Goal: Information Seeking & Learning: Learn about a topic

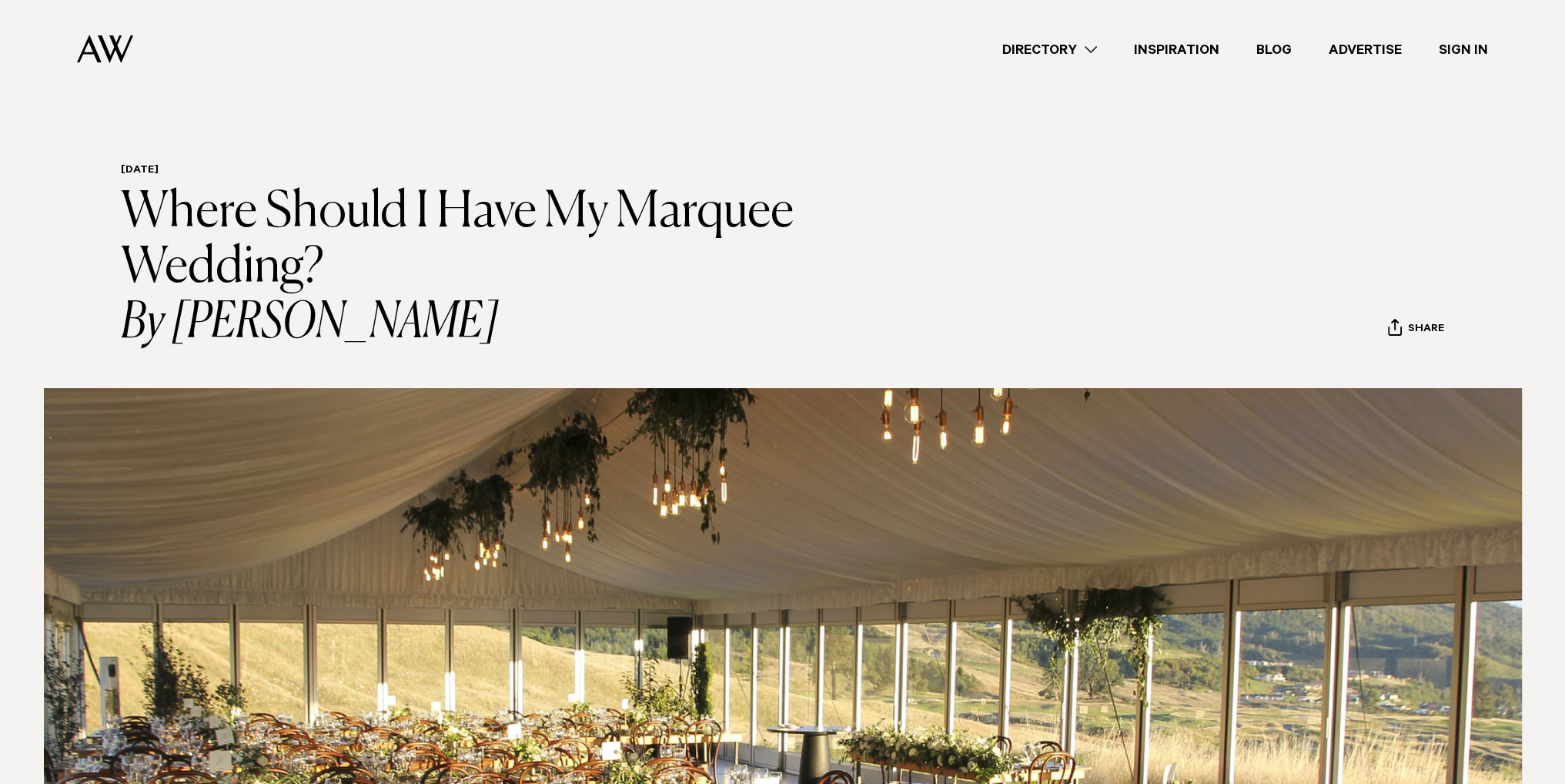
scroll to position [462, 0]
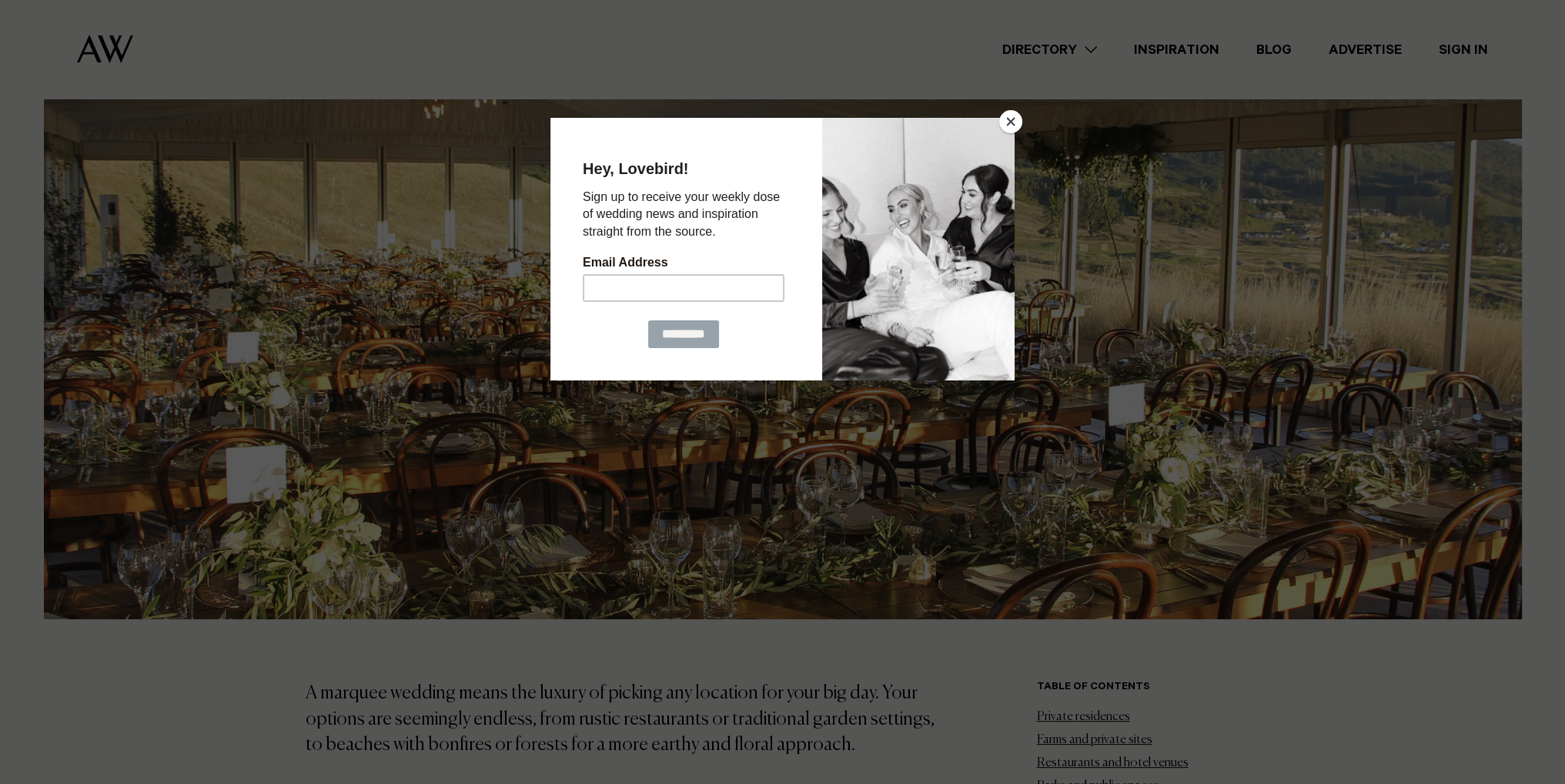
click at [1010, 120] on button "Close" at bounding box center [1011, 122] width 23 height 23
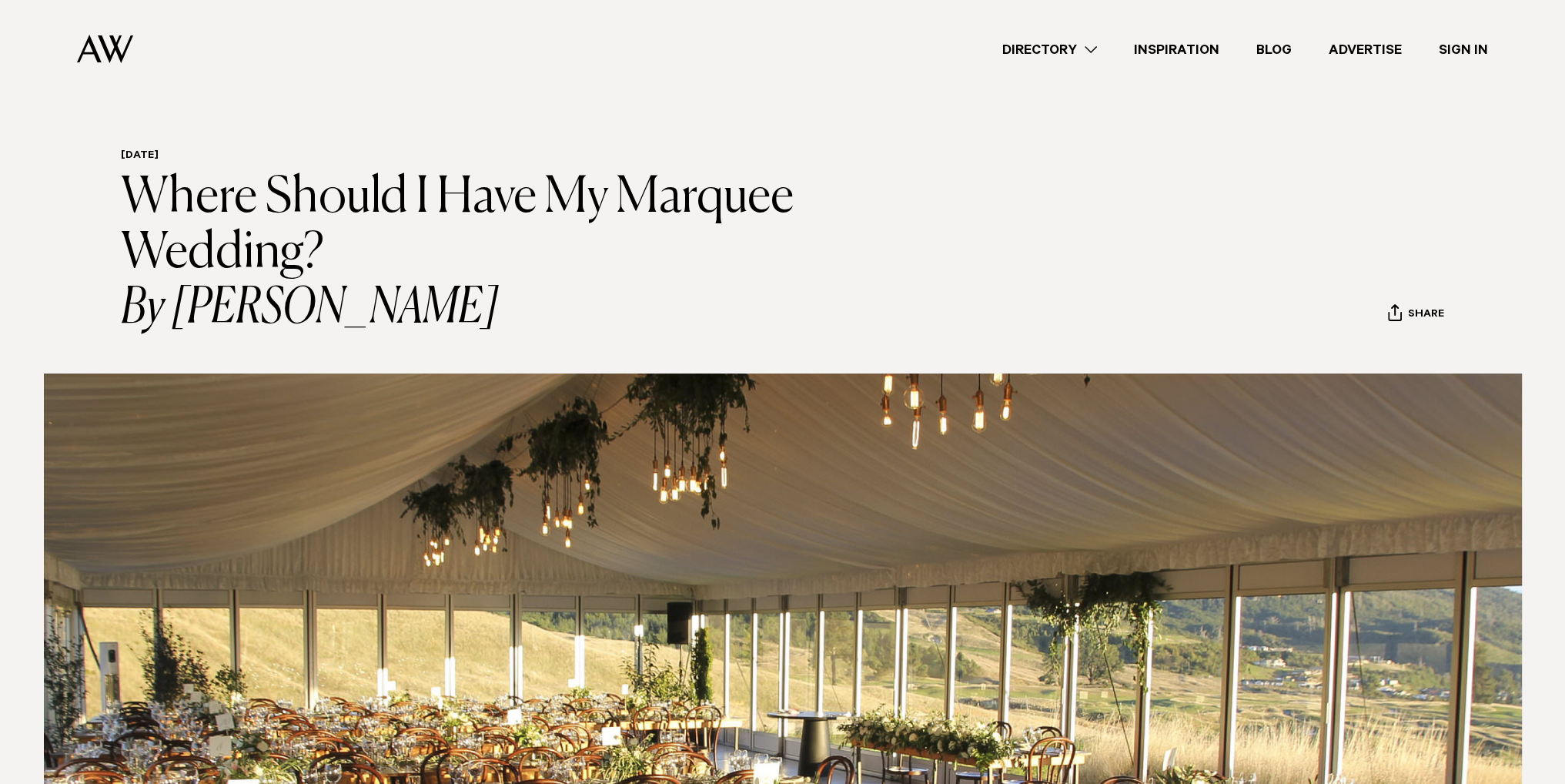
scroll to position [0, 0]
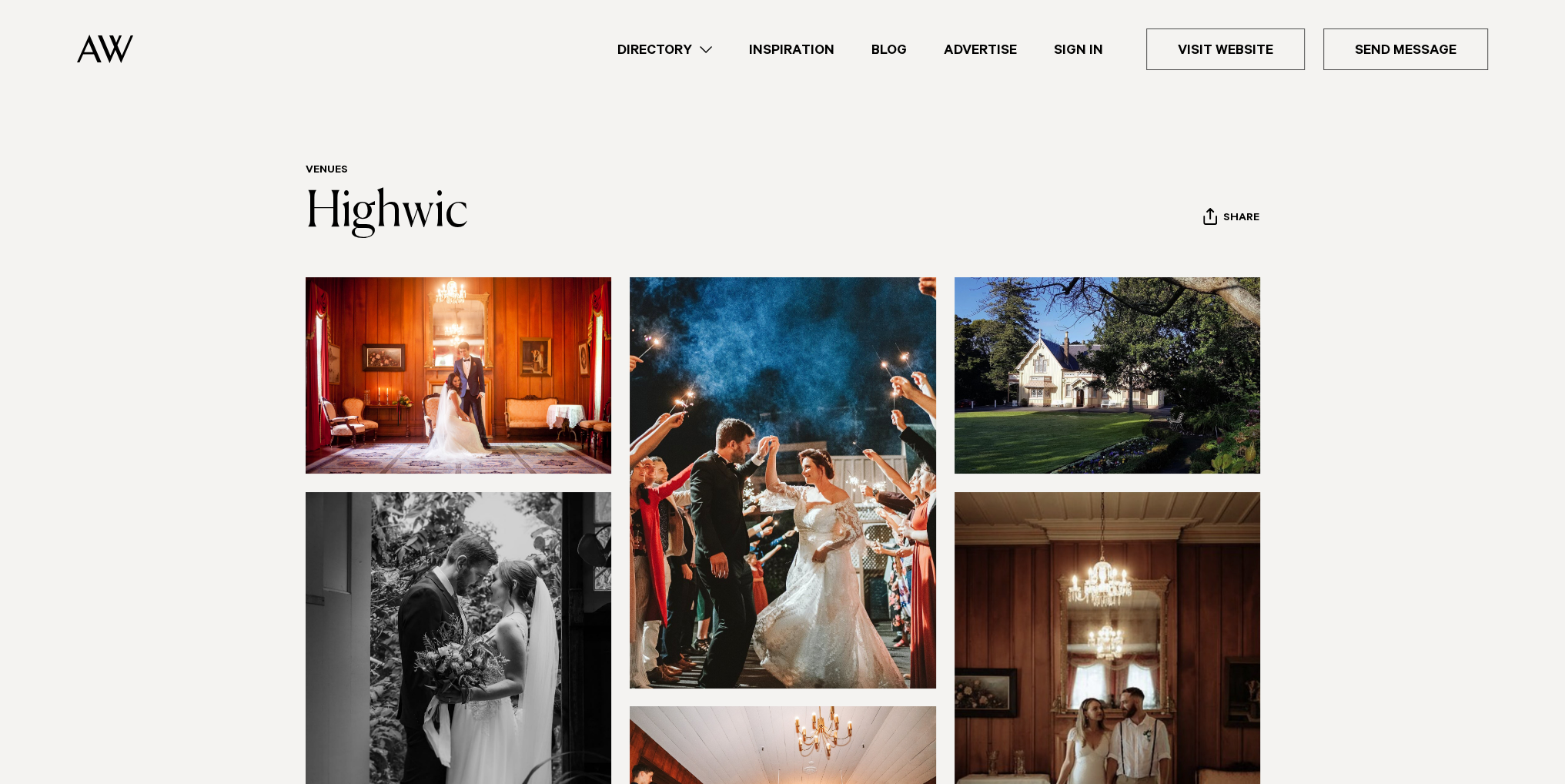
scroll to position [462, 0]
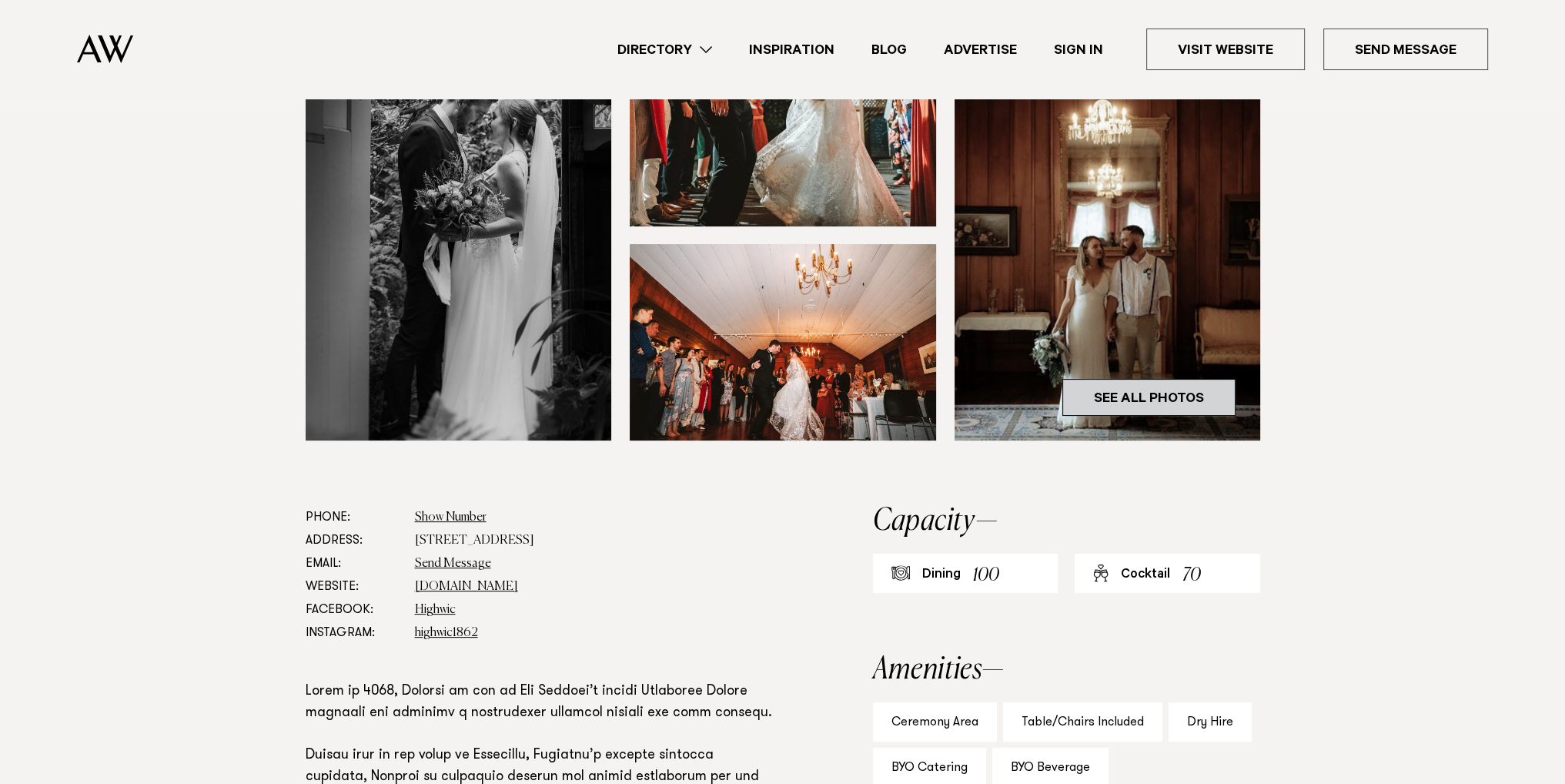
click at [1159, 402] on link "See All Photos" at bounding box center [1149, 397] width 174 height 37
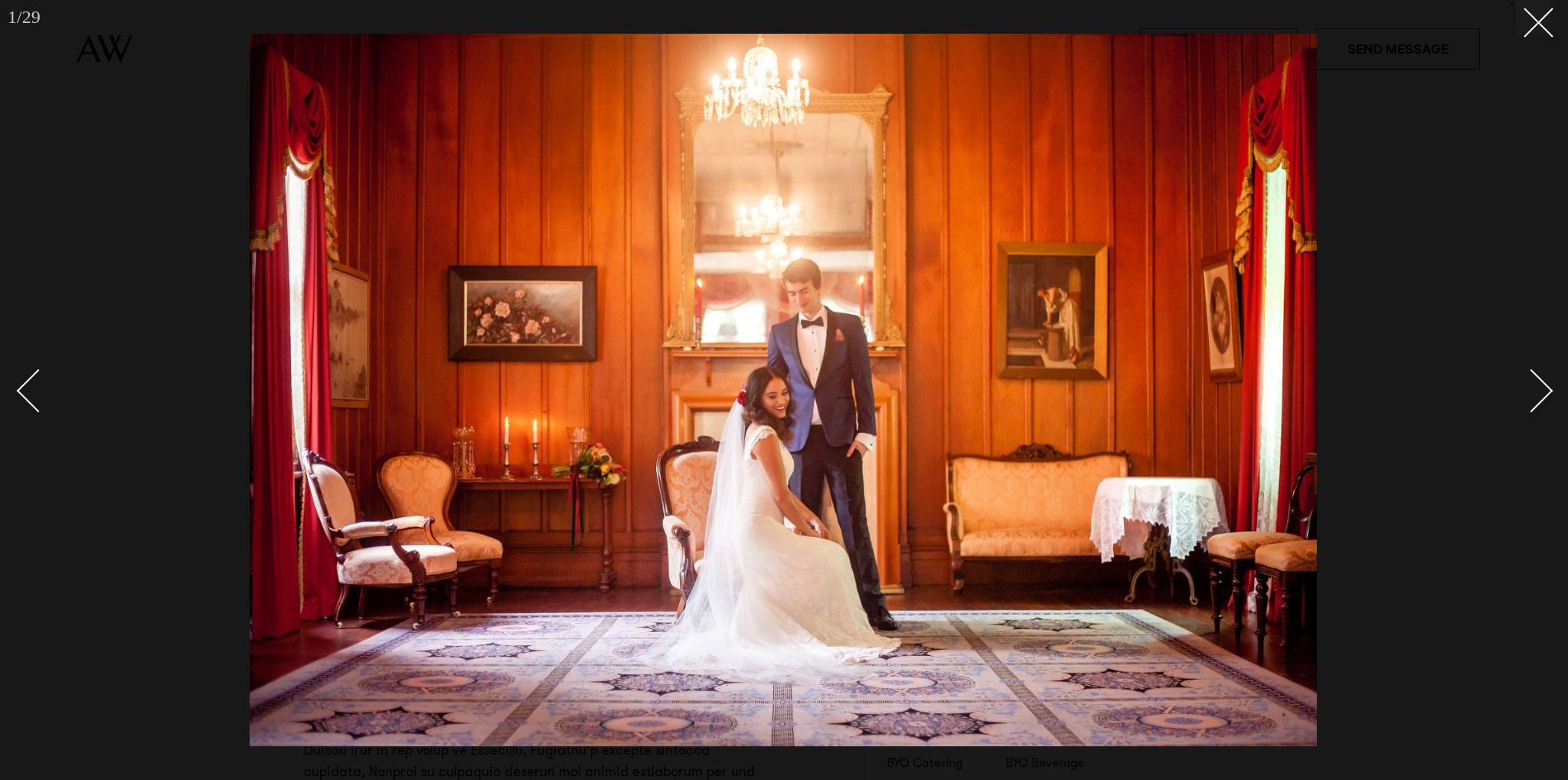
click at [1535, 393] on div "Next slide" at bounding box center [1531, 391] width 44 height 44
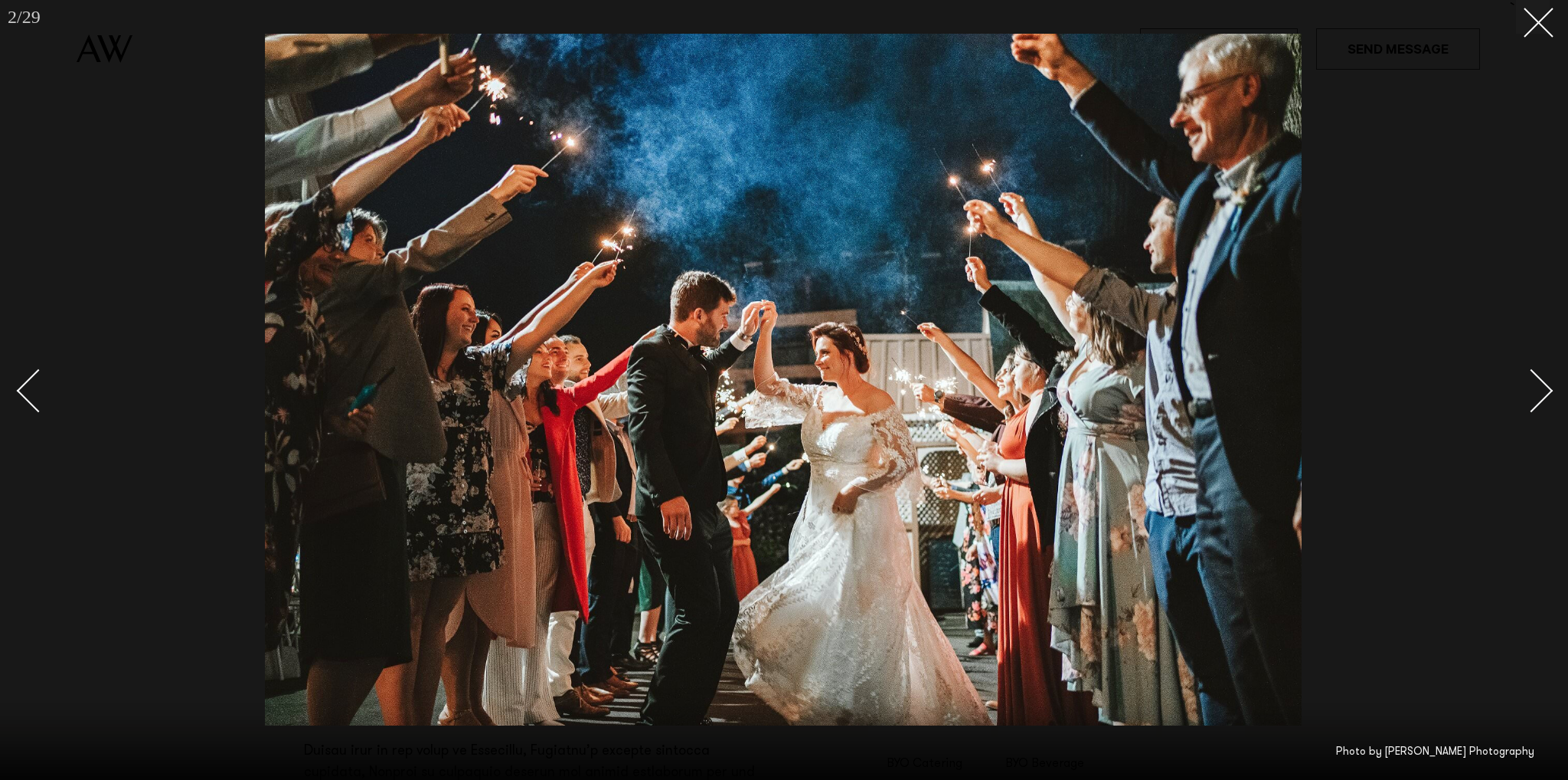
click at [1535, 393] on div "Next slide" at bounding box center [1531, 391] width 44 height 44
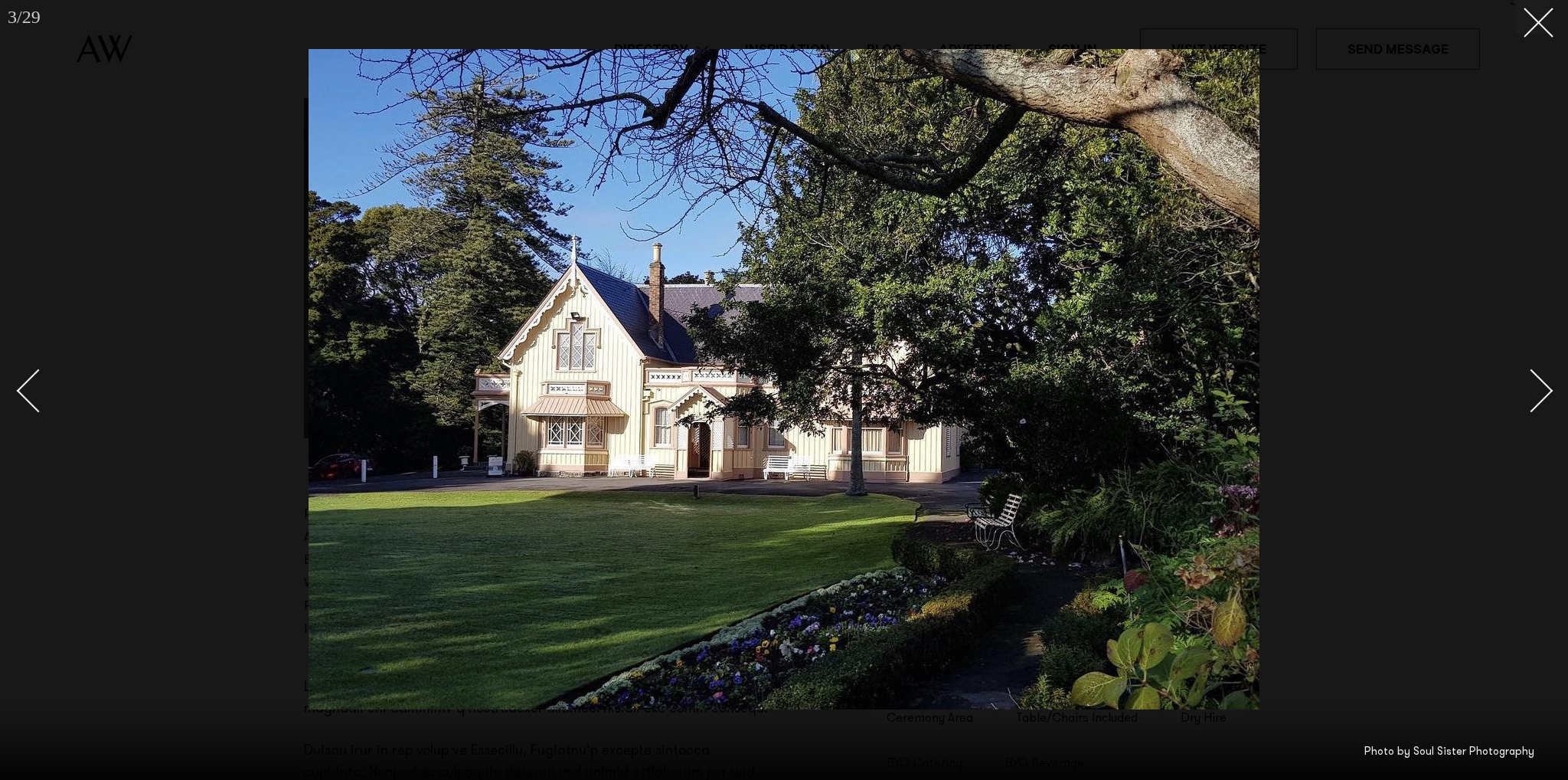
click at [1535, 393] on div "Next slide" at bounding box center [1531, 391] width 44 height 44
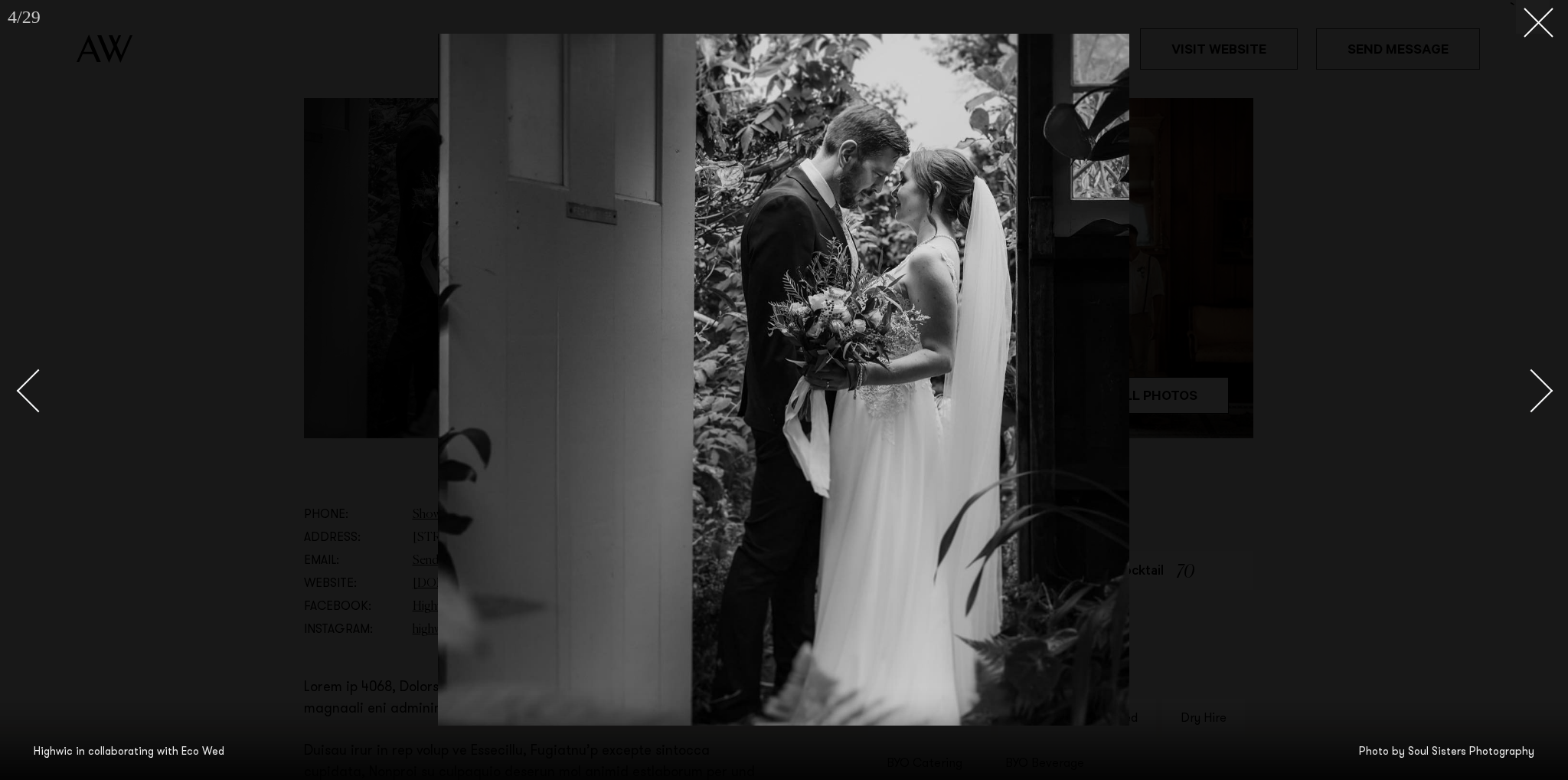
click at [1535, 393] on div "Next slide" at bounding box center [1531, 391] width 44 height 44
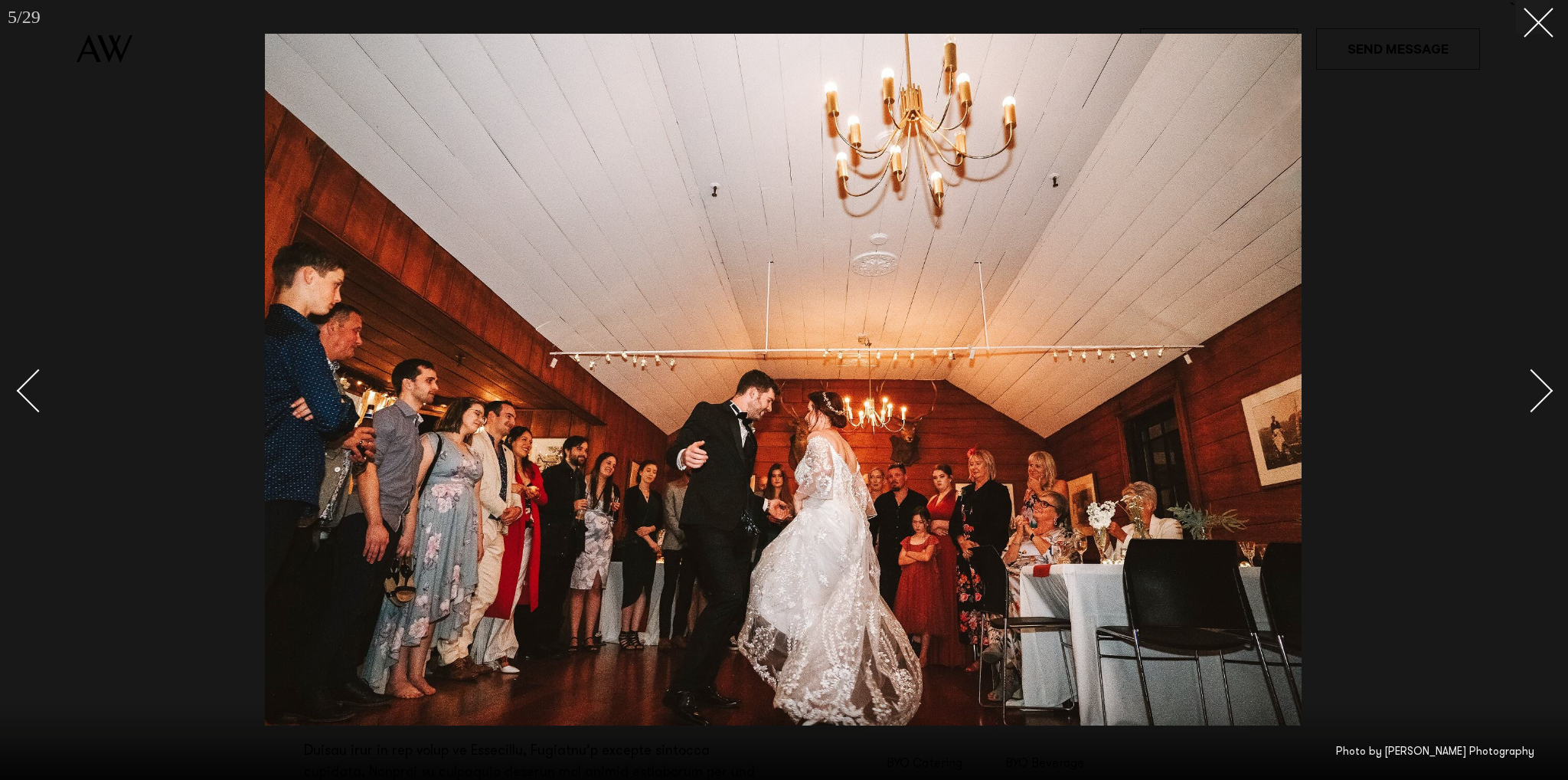
click at [1535, 393] on div "Next slide" at bounding box center [1531, 391] width 44 height 44
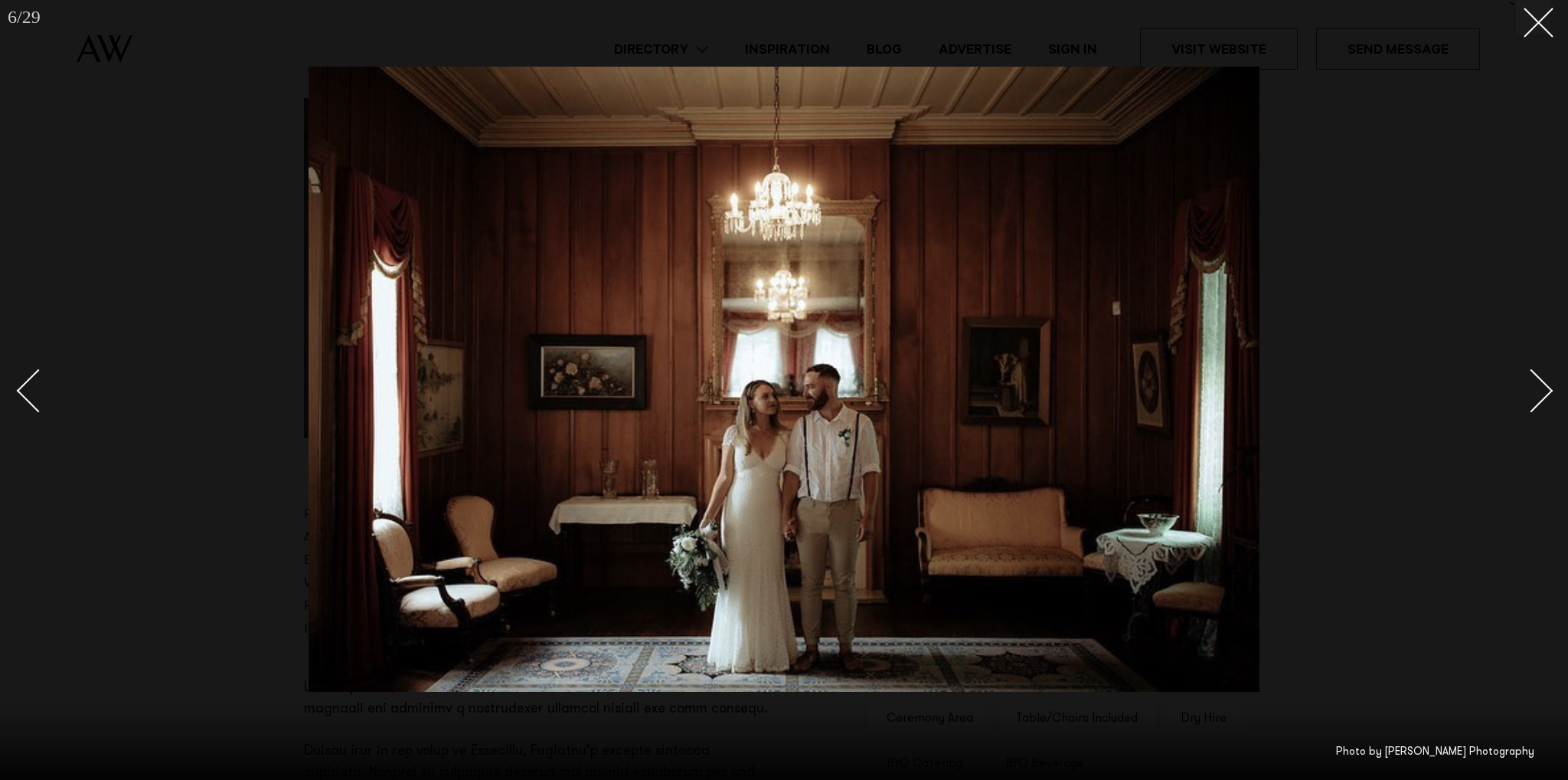
click at [1535, 393] on div "Next slide" at bounding box center [1531, 391] width 44 height 44
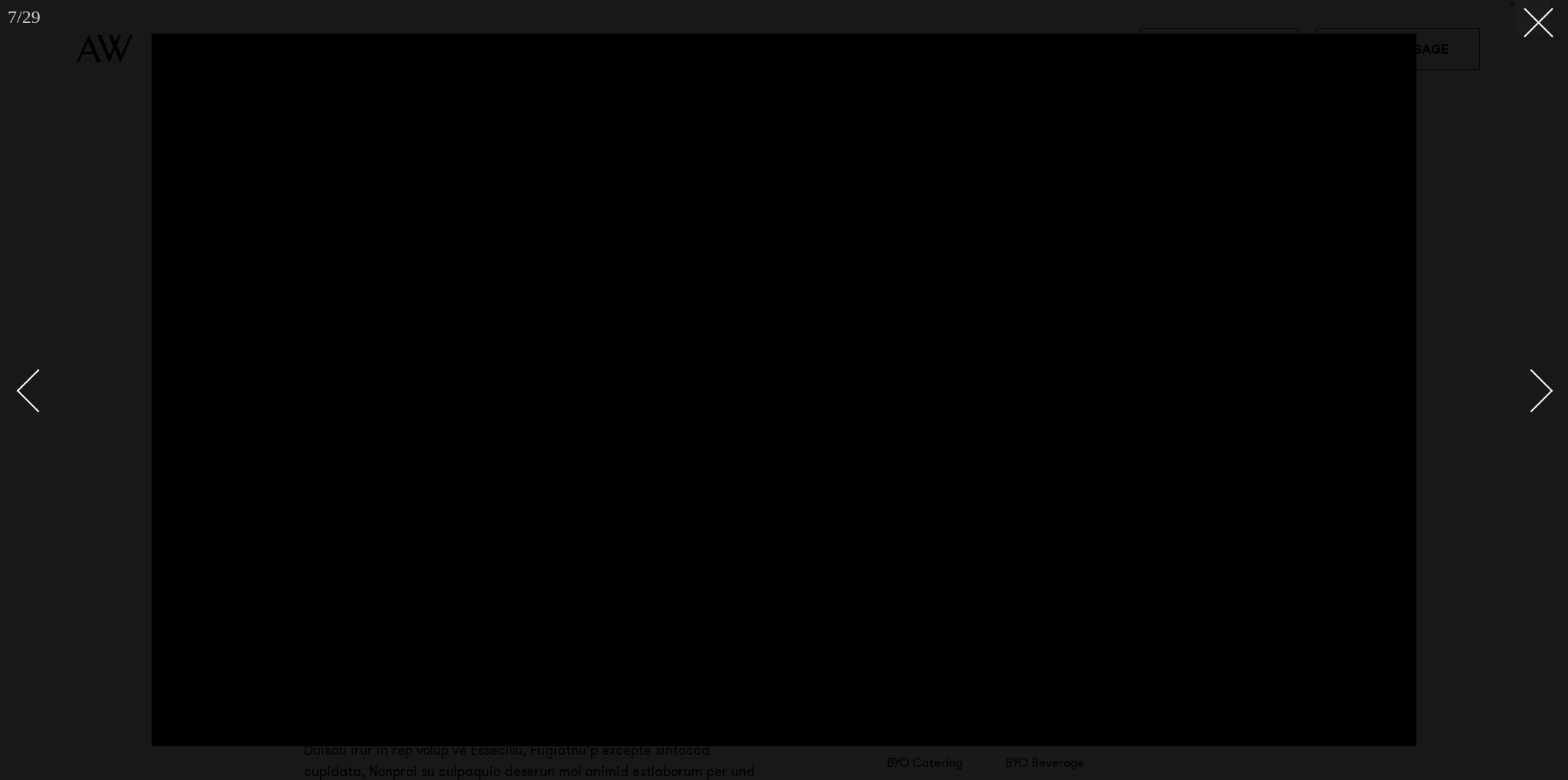
click at [1535, 393] on div "Next slide" at bounding box center [1531, 391] width 44 height 44
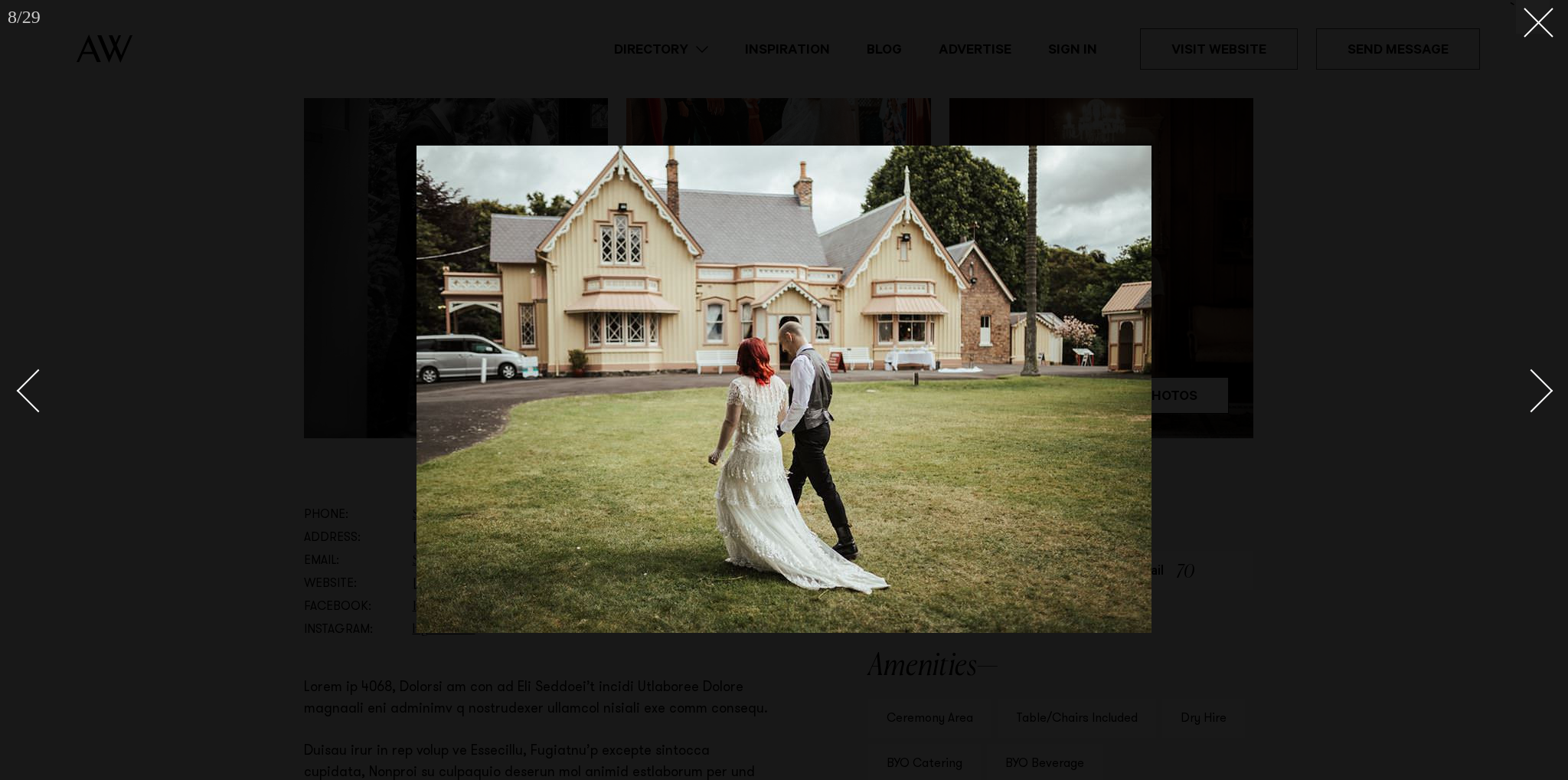
click at [1535, 393] on div "Next slide" at bounding box center [1531, 391] width 44 height 44
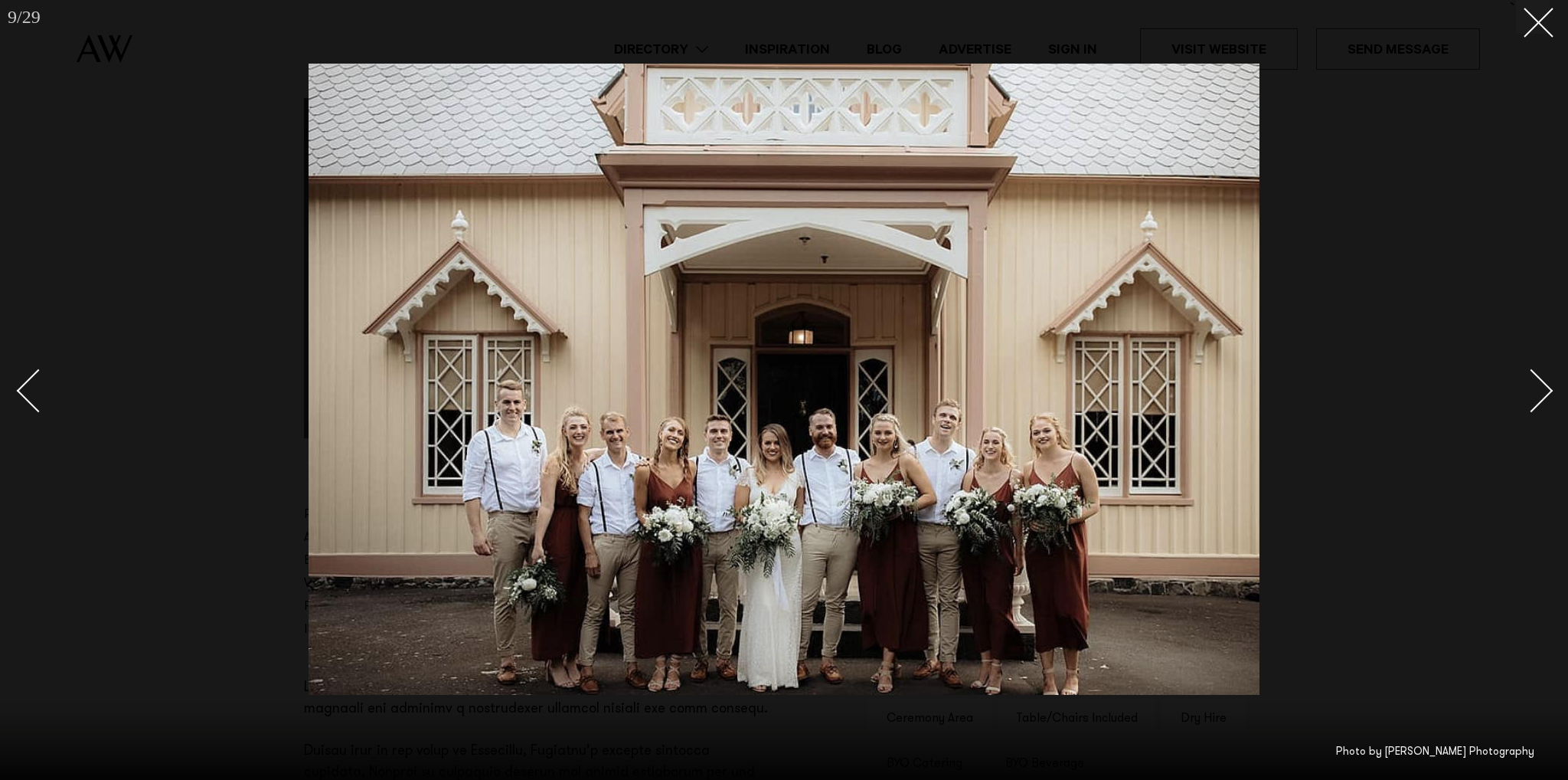
click at [1535, 393] on div "Next slide" at bounding box center [1531, 391] width 44 height 44
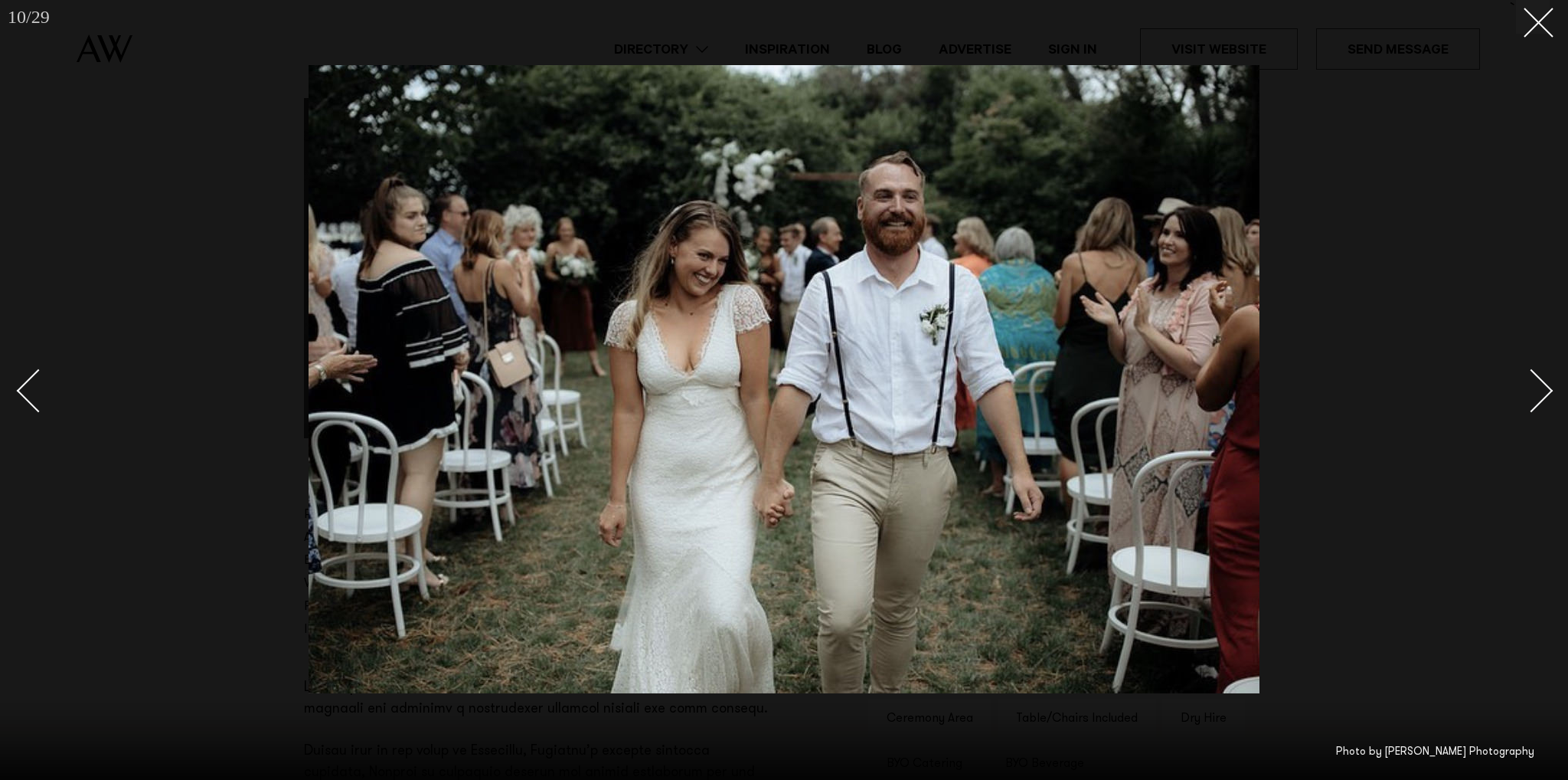
click at [1535, 393] on div "Next slide" at bounding box center [1531, 391] width 44 height 44
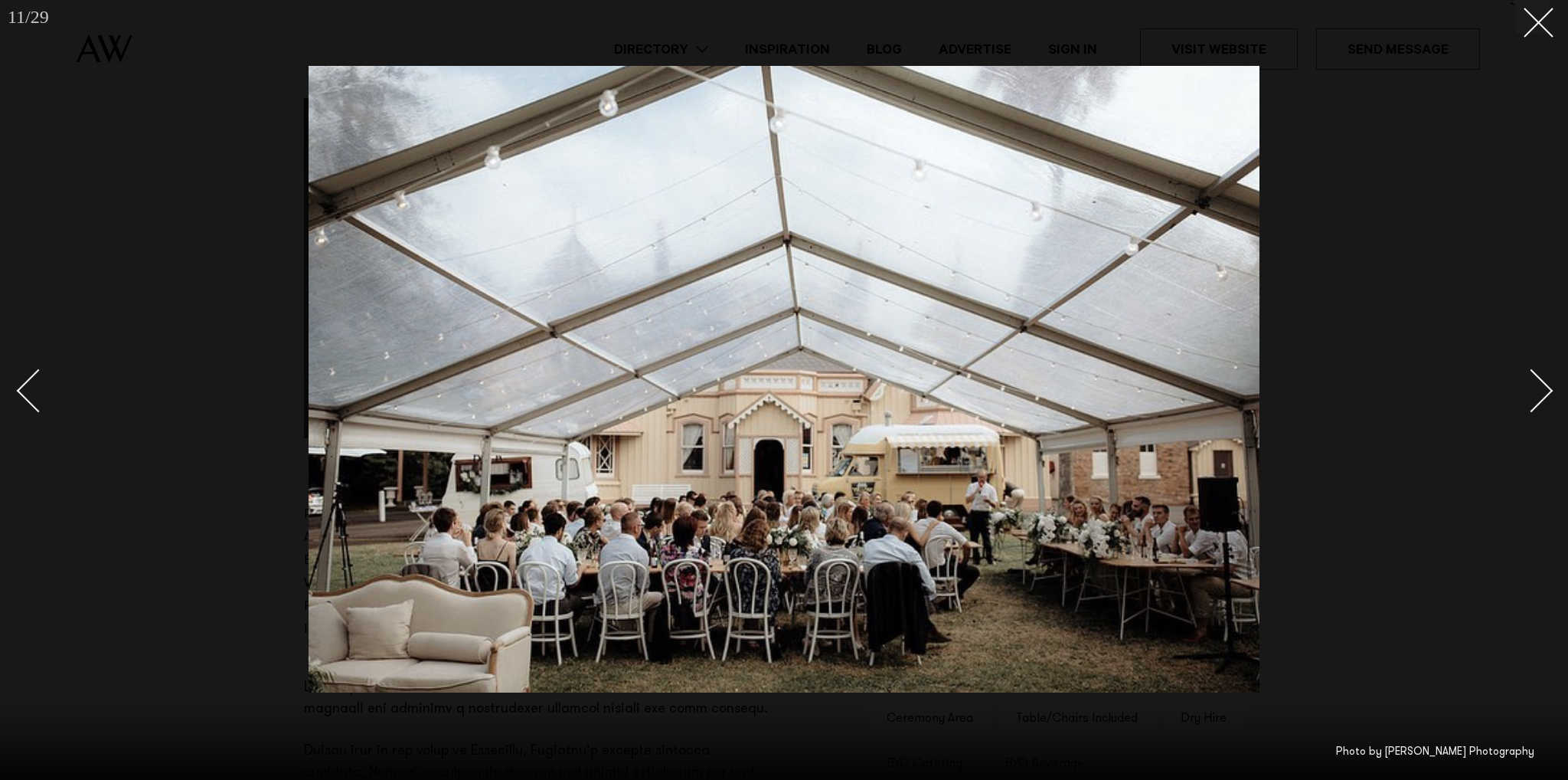
click at [1535, 393] on div "Next slide" at bounding box center [1531, 391] width 44 height 44
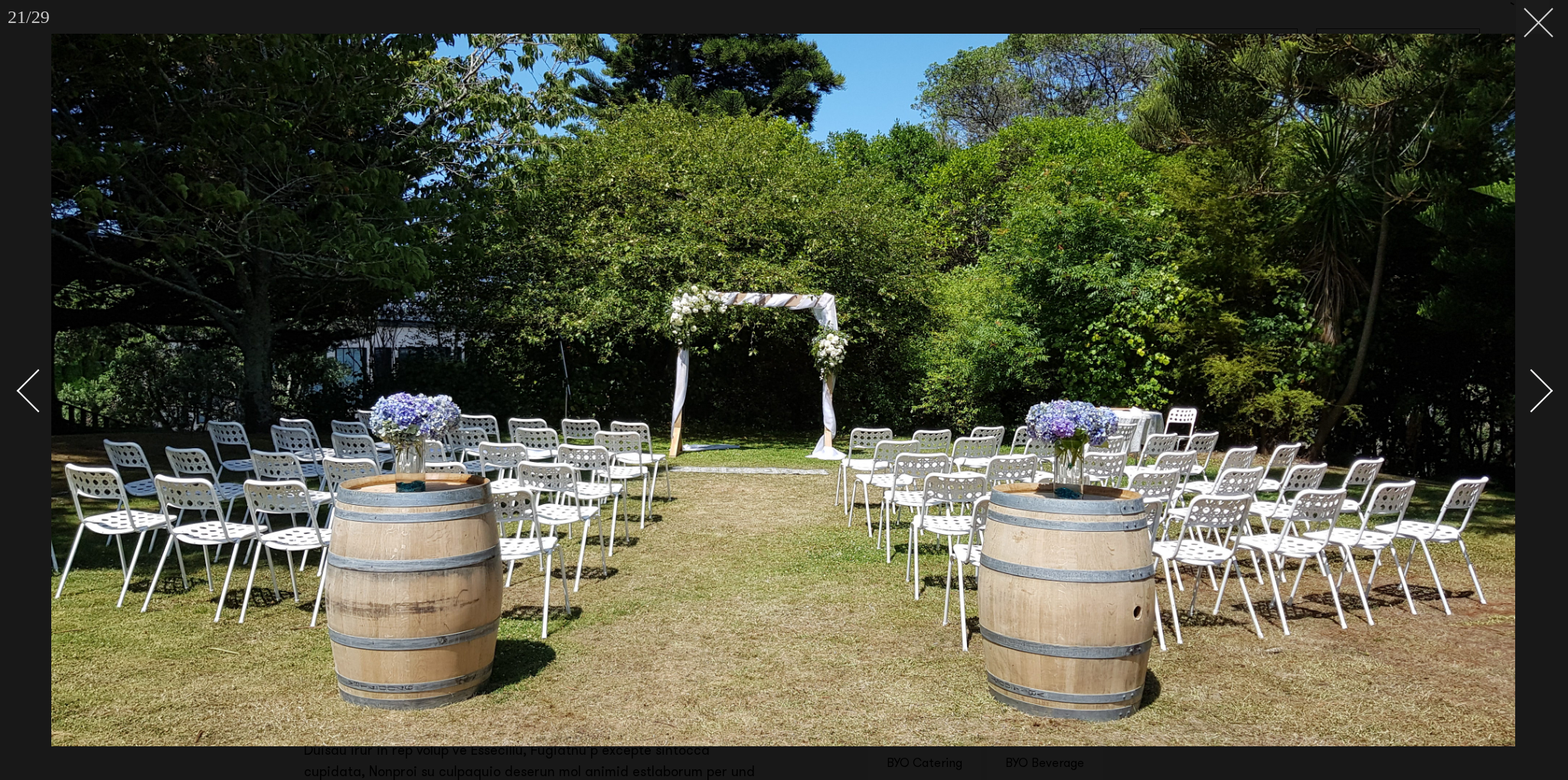
click at [1530, 30] on line at bounding box center [1538, 23] width 28 height 28
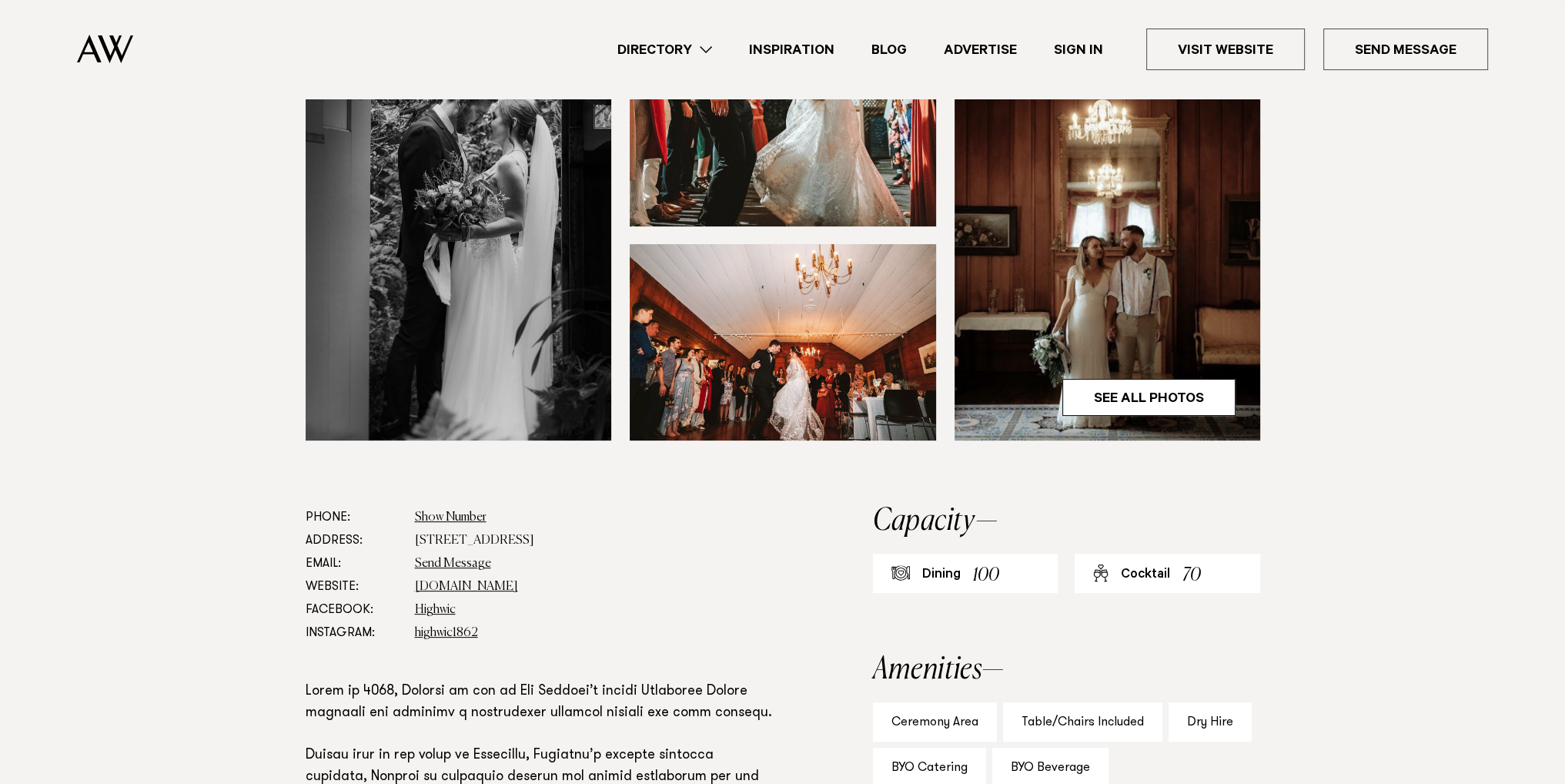
click at [711, 53] on link "Directory" at bounding box center [664, 49] width 131 height 21
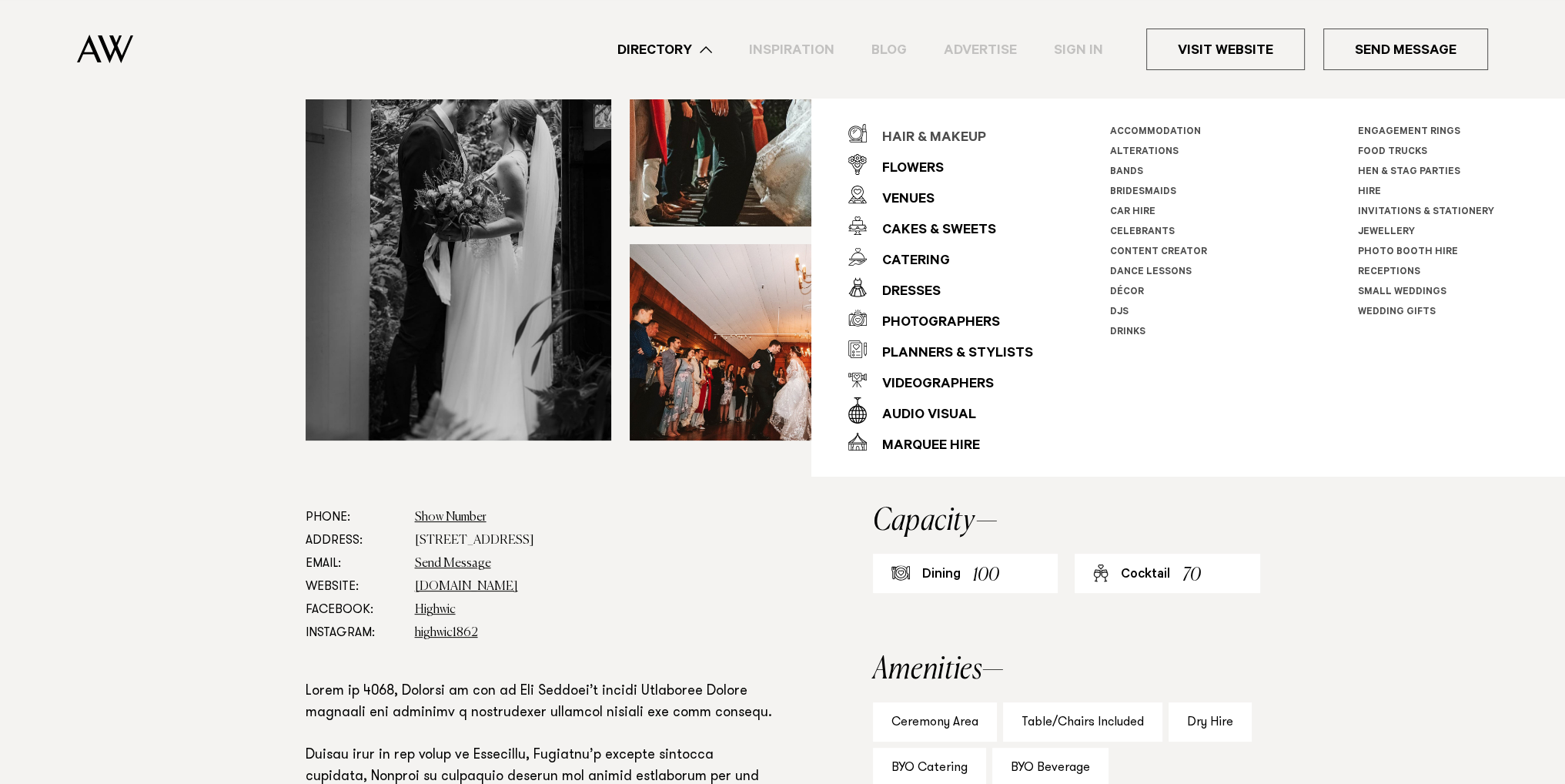
click at [915, 130] on div "Hair & Makeup" at bounding box center [926, 138] width 120 height 30
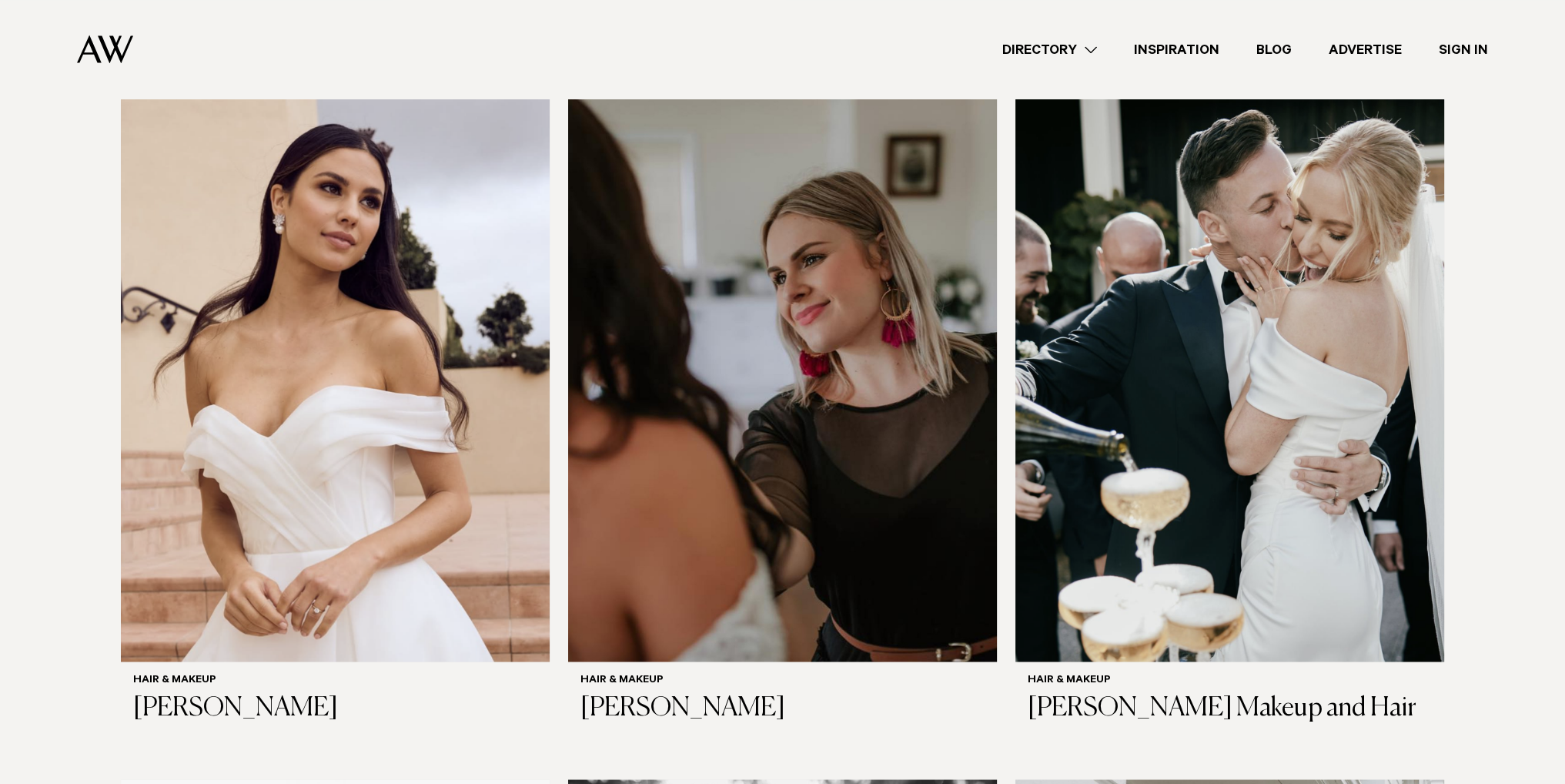
scroll to position [5488, 0]
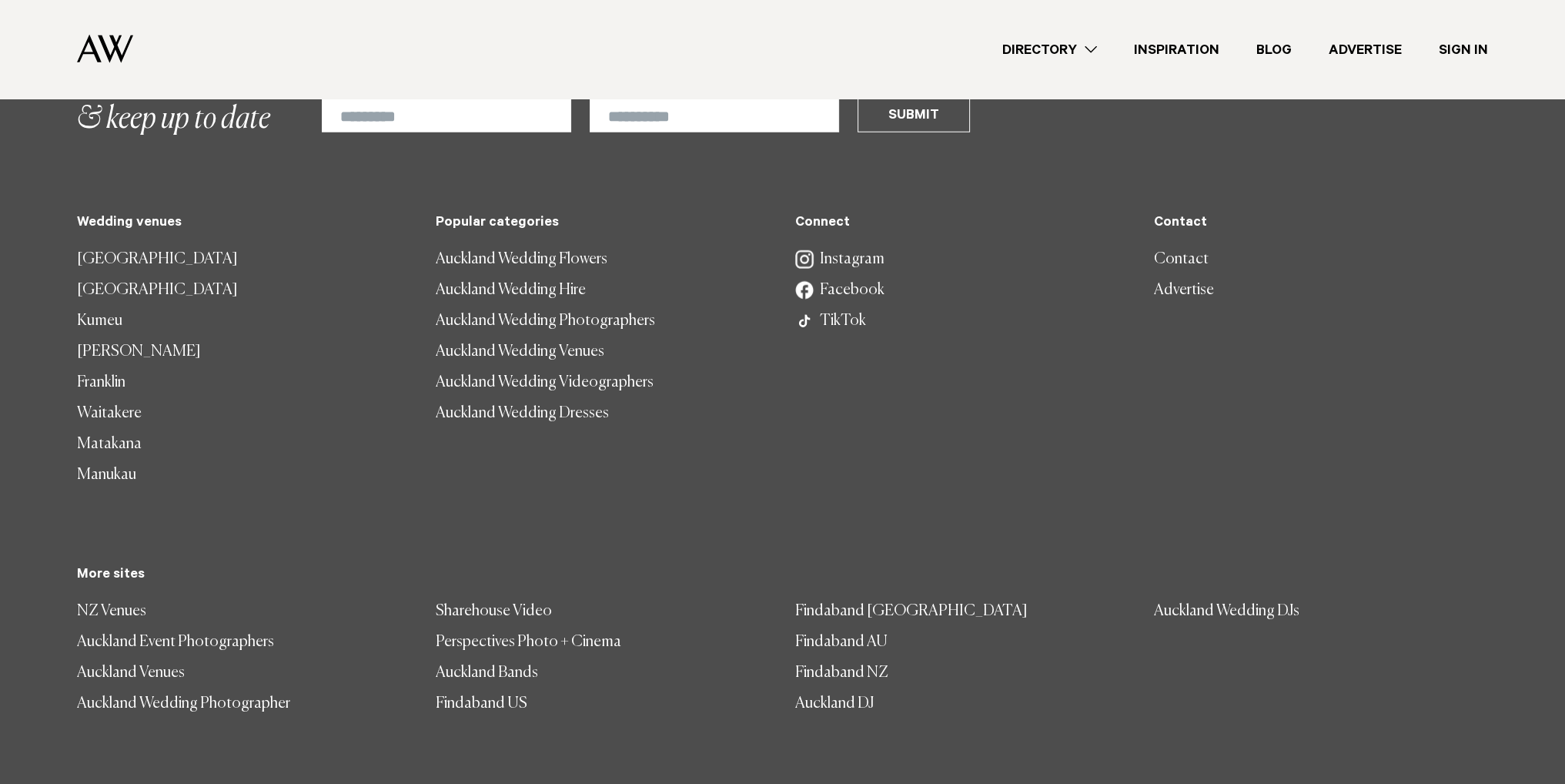
click at [114, 45] on img at bounding box center [105, 48] width 56 height 28
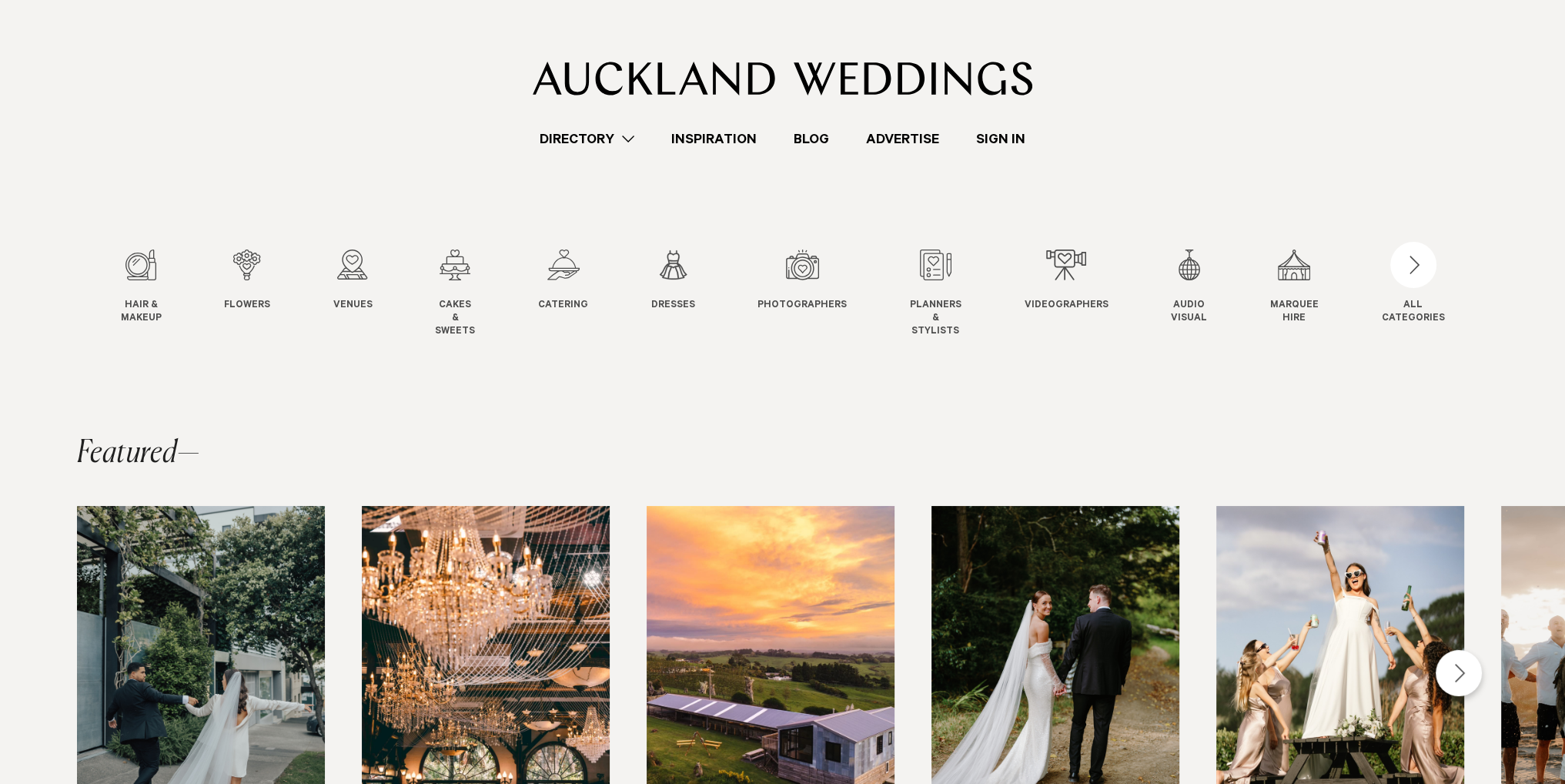
click at [614, 138] on link "Directory" at bounding box center [587, 138] width 131 height 21
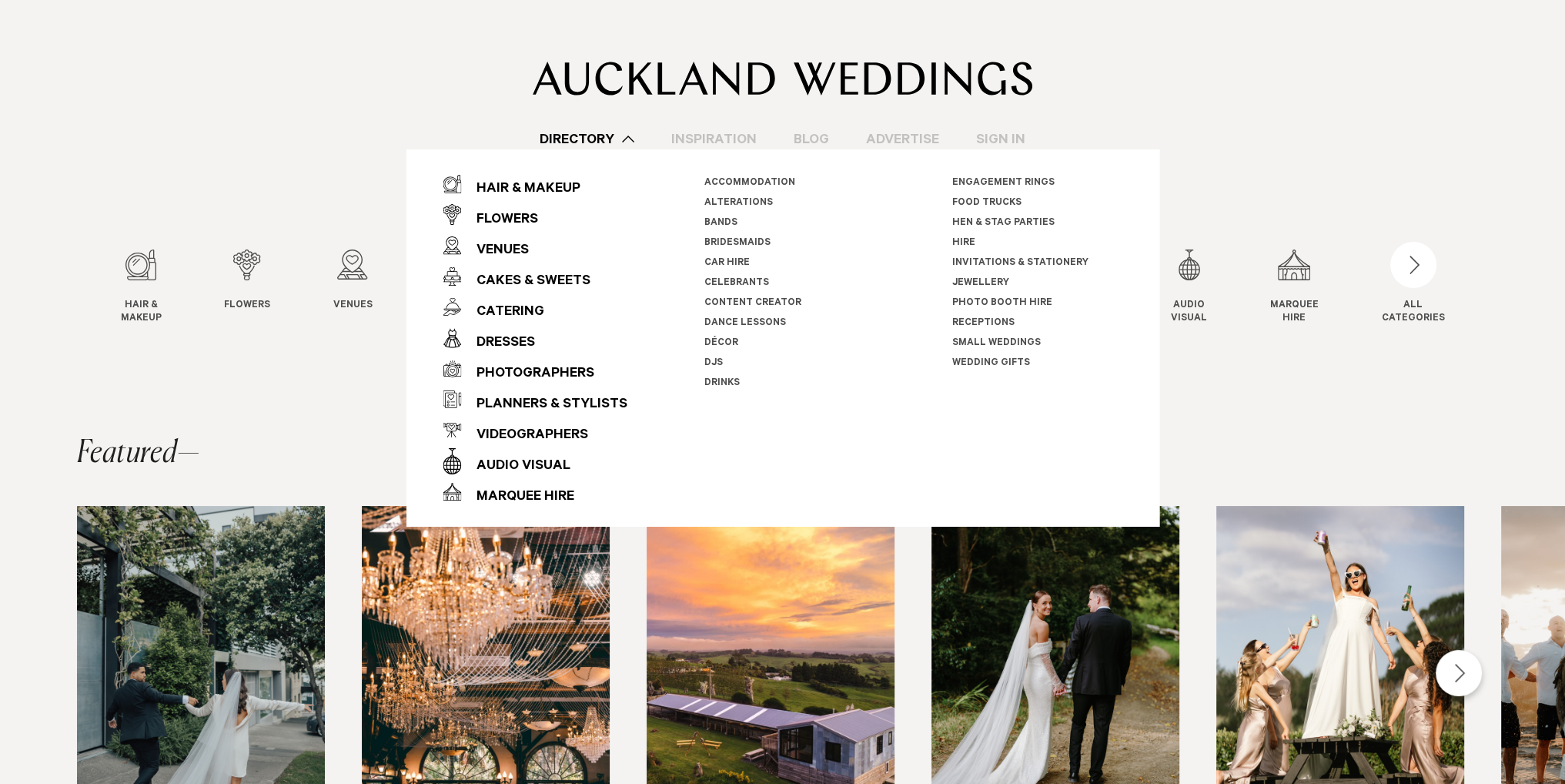
click at [319, 393] on section "Featured Venues Space on Crummer Venues Settlers Country Manor Venues Le Longba…" at bounding box center [782, 775] width 1565 height 776
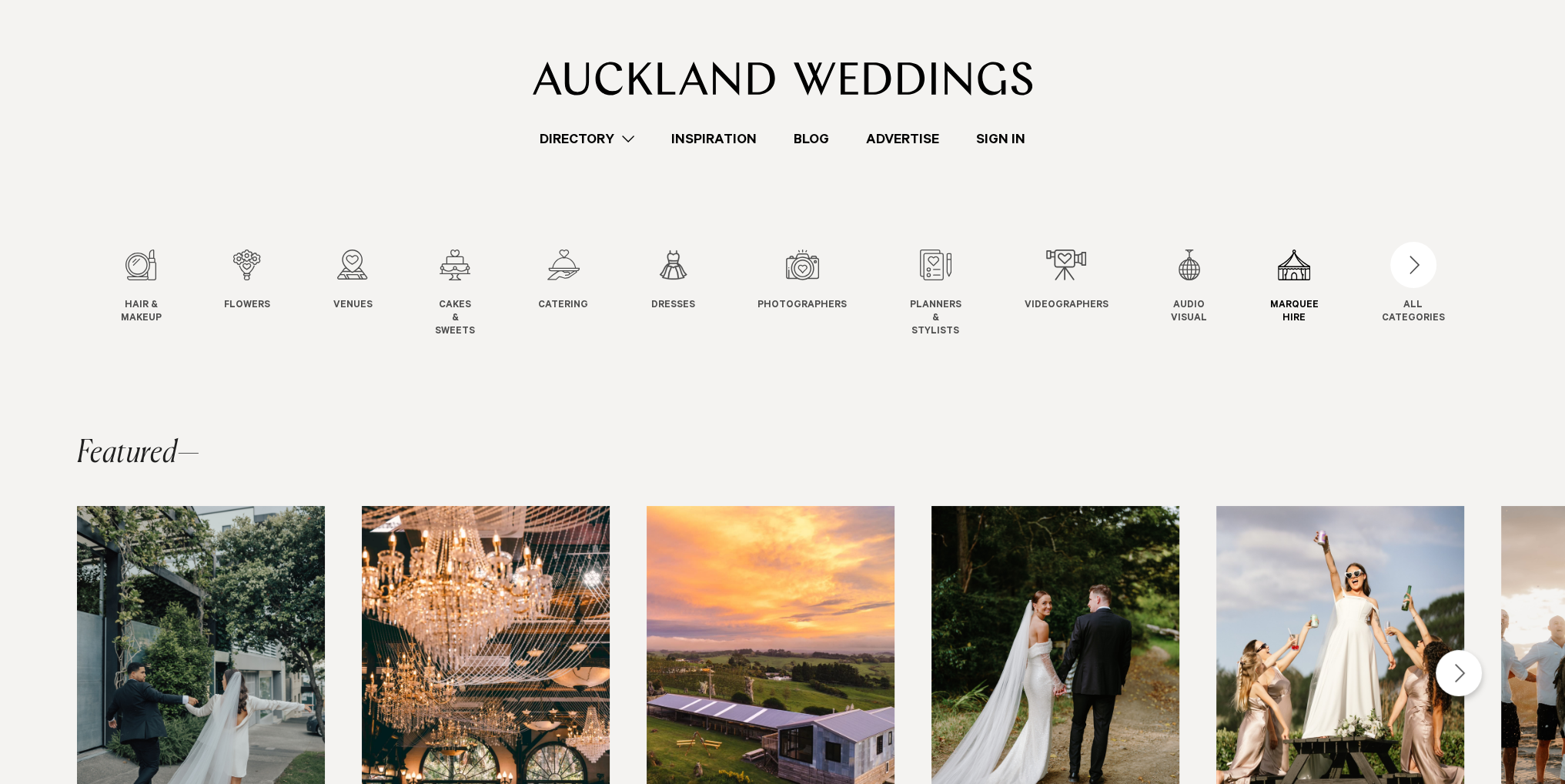
click at [1283, 275] on div "11 / 12" at bounding box center [1295, 264] width 48 height 30
click at [1420, 261] on div "button" at bounding box center [1413, 264] width 46 height 46
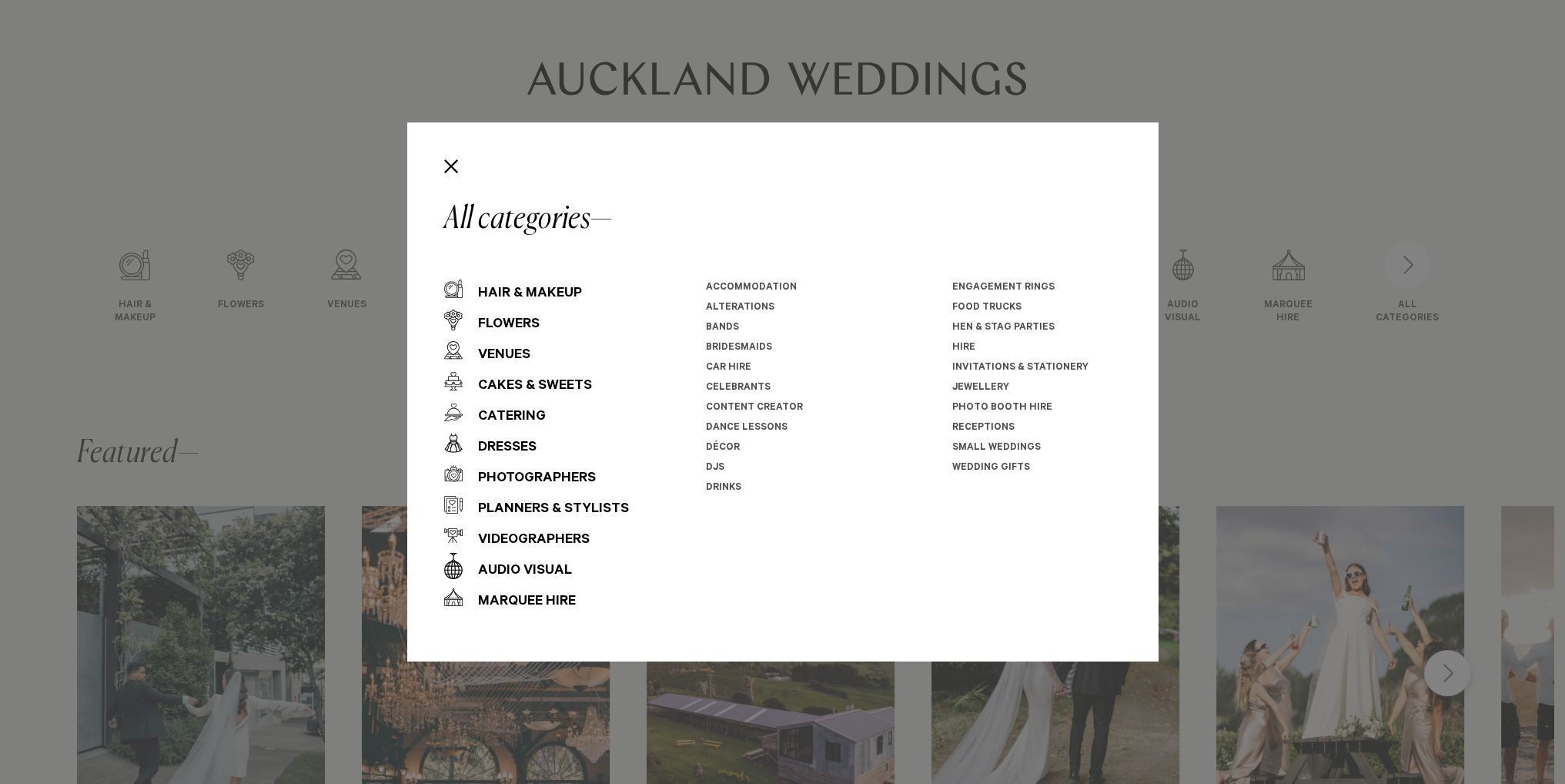
click at [1327, 495] on div "All categories Hair & Makeup Flowers Venues Cakes & Sweets" at bounding box center [782, 392] width 1565 height 784
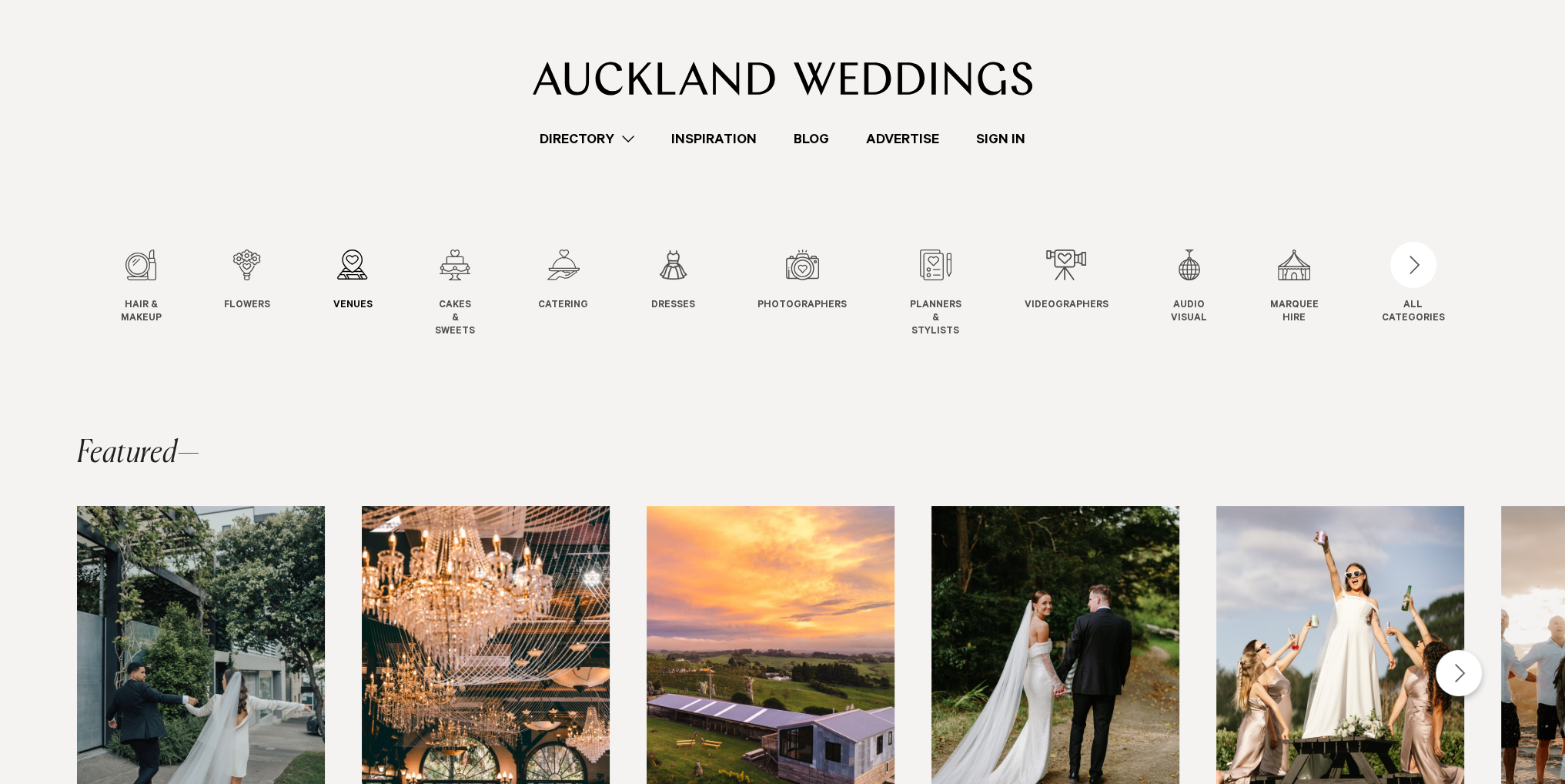
click at [362, 258] on div "3 / 12" at bounding box center [353, 264] width 39 height 30
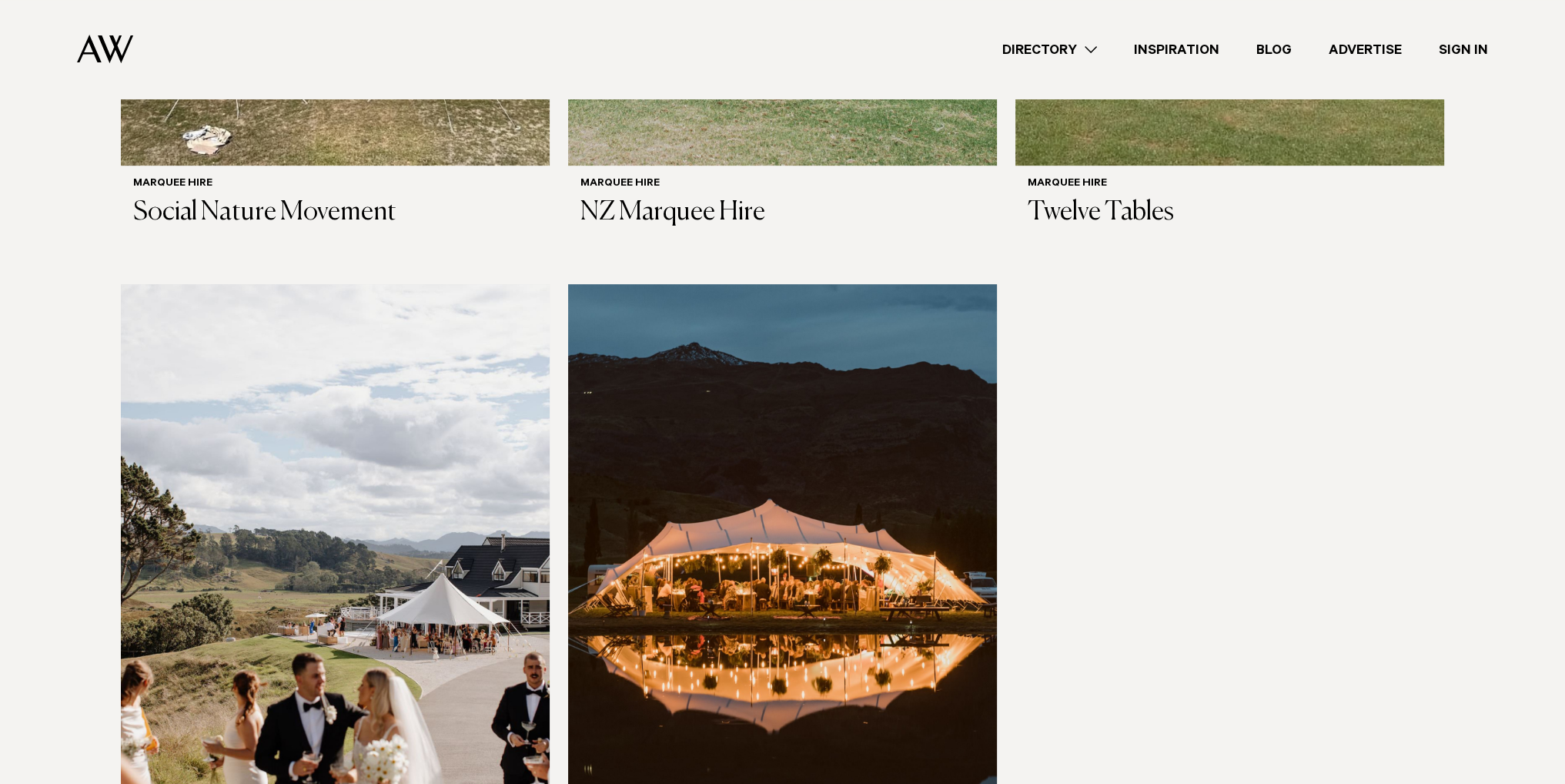
scroll to position [462, 0]
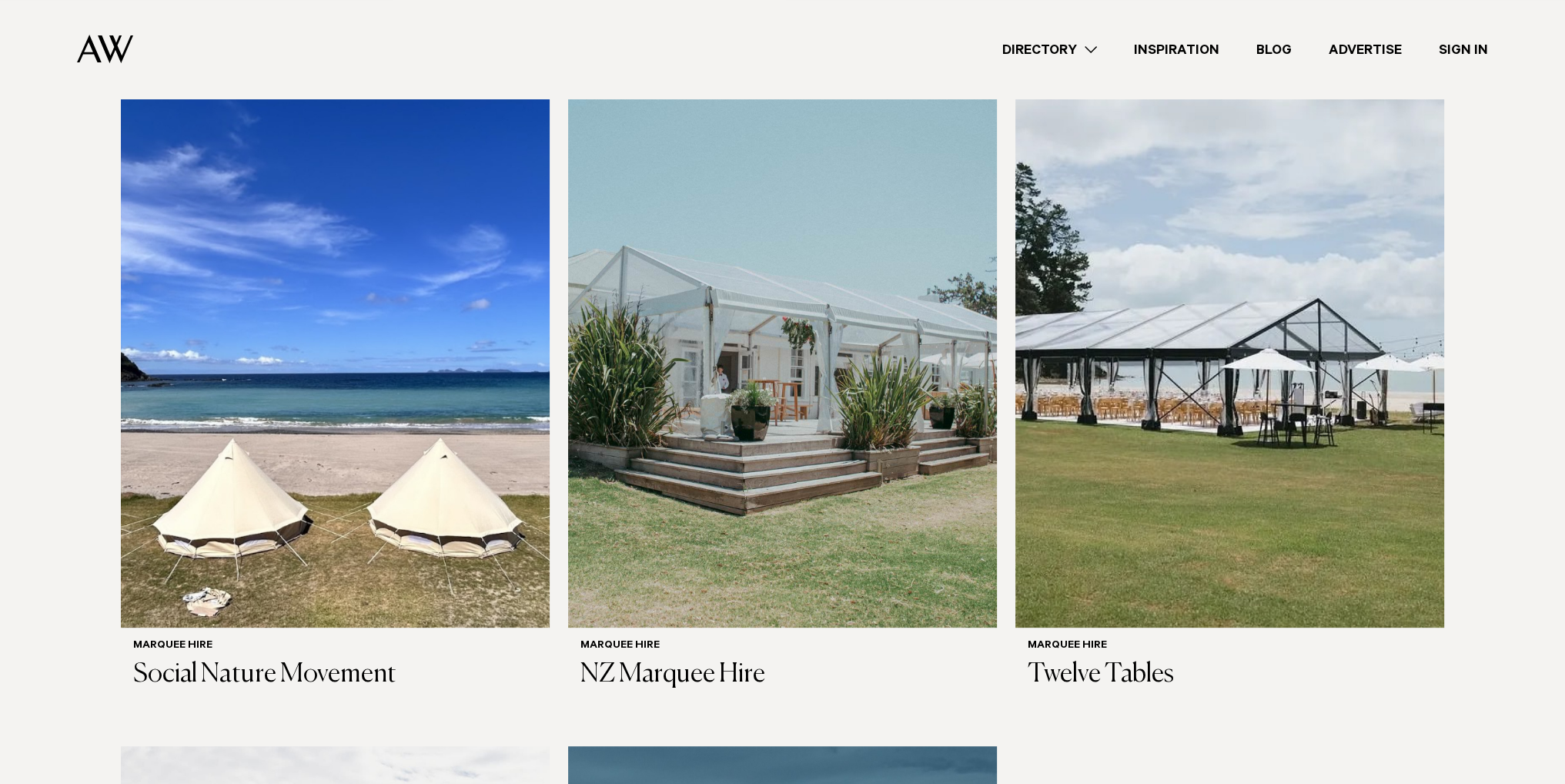
click at [742, 240] on img at bounding box center [782, 339] width 429 height 576
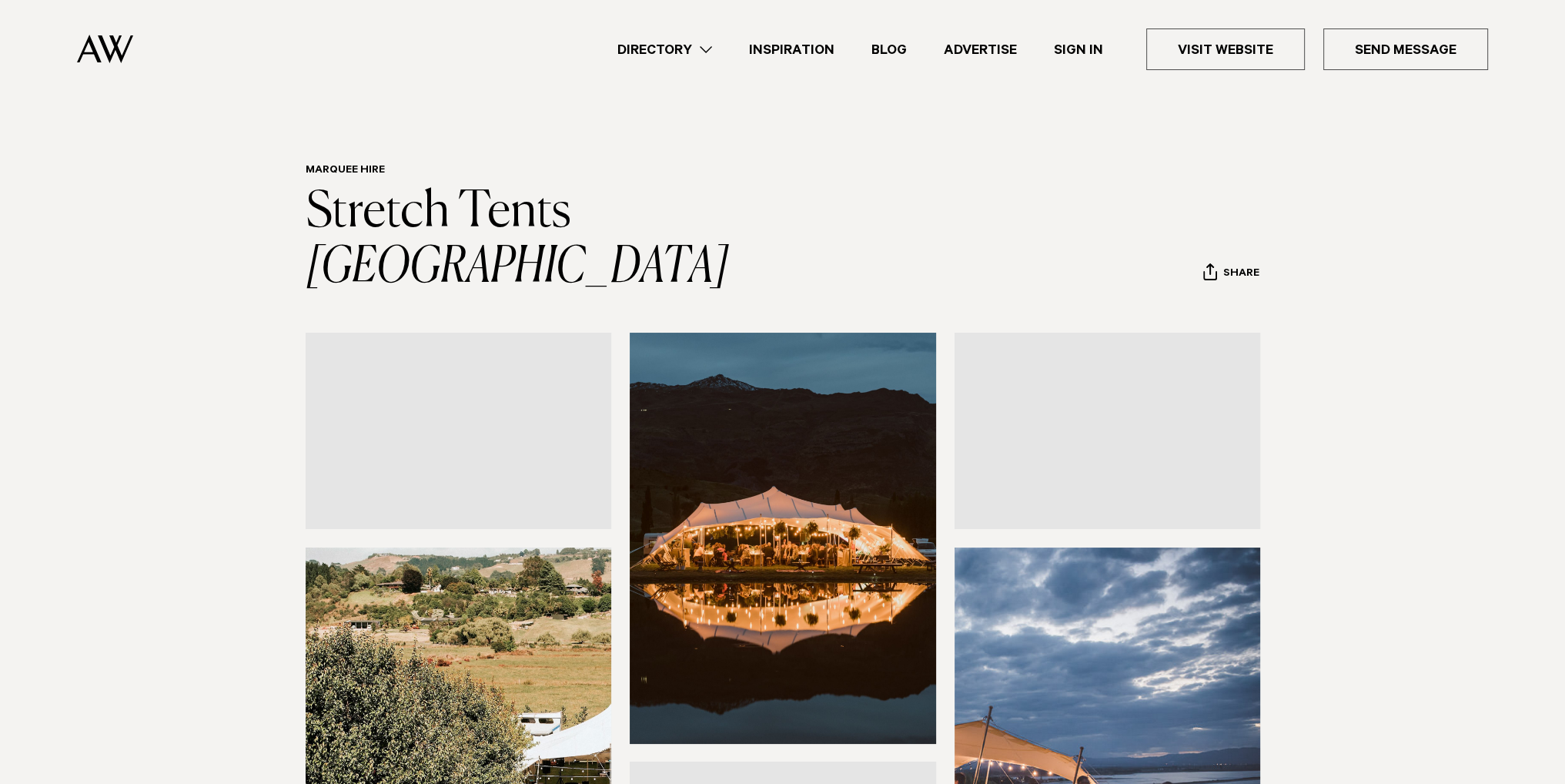
scroll to position [462, 0]
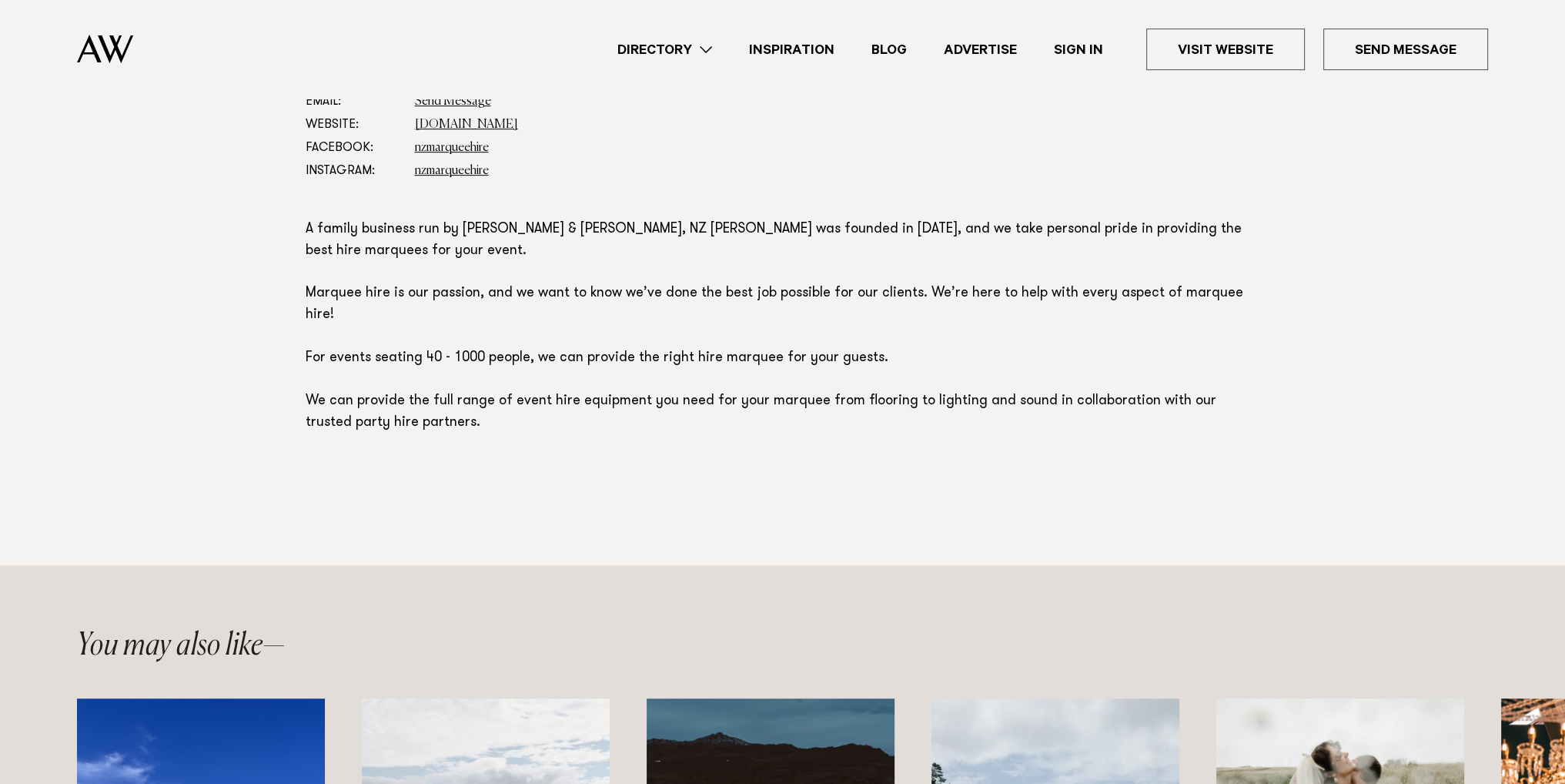
scroll to position [462, 0]
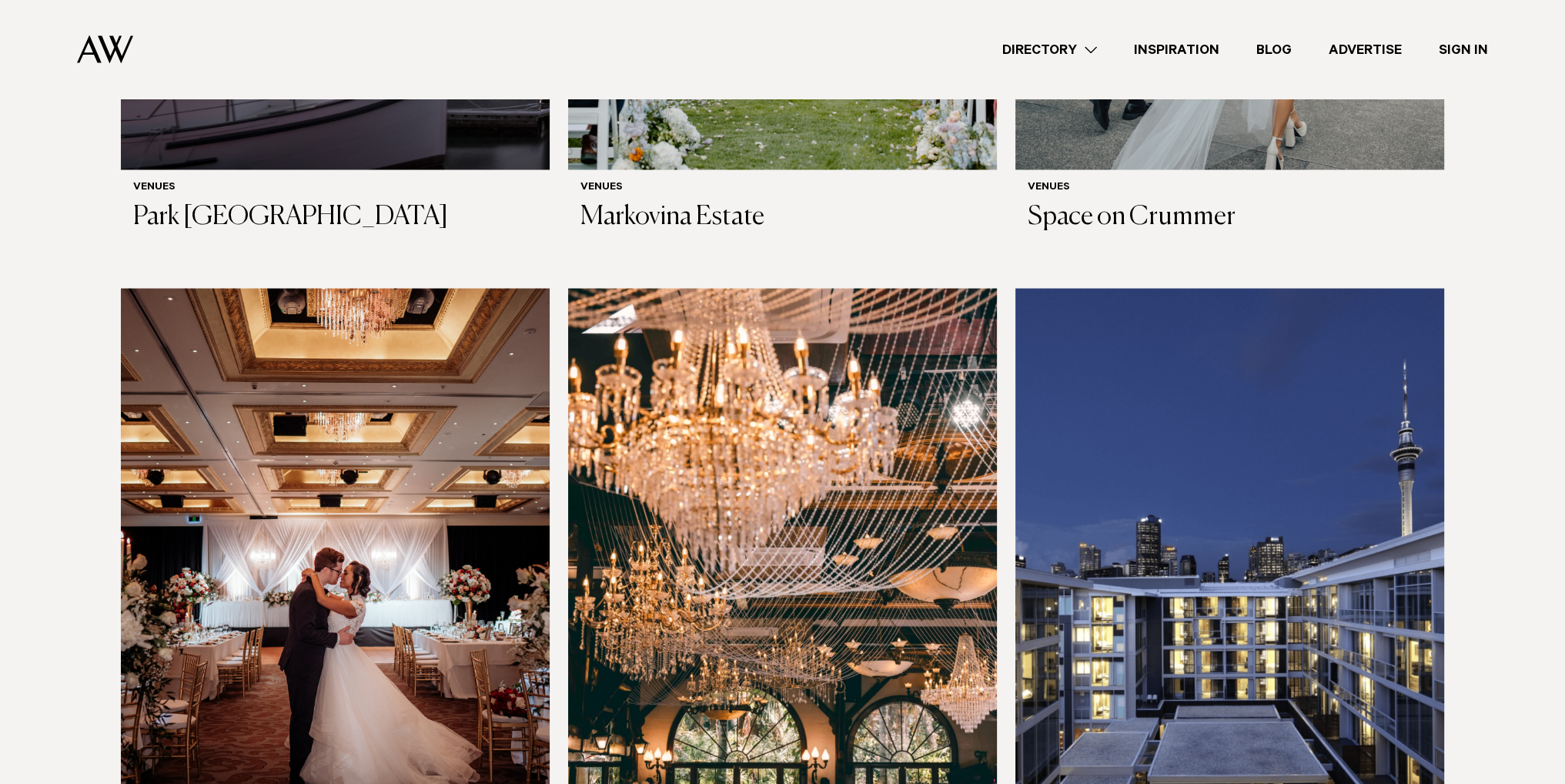
scroll to position [3233, 0]
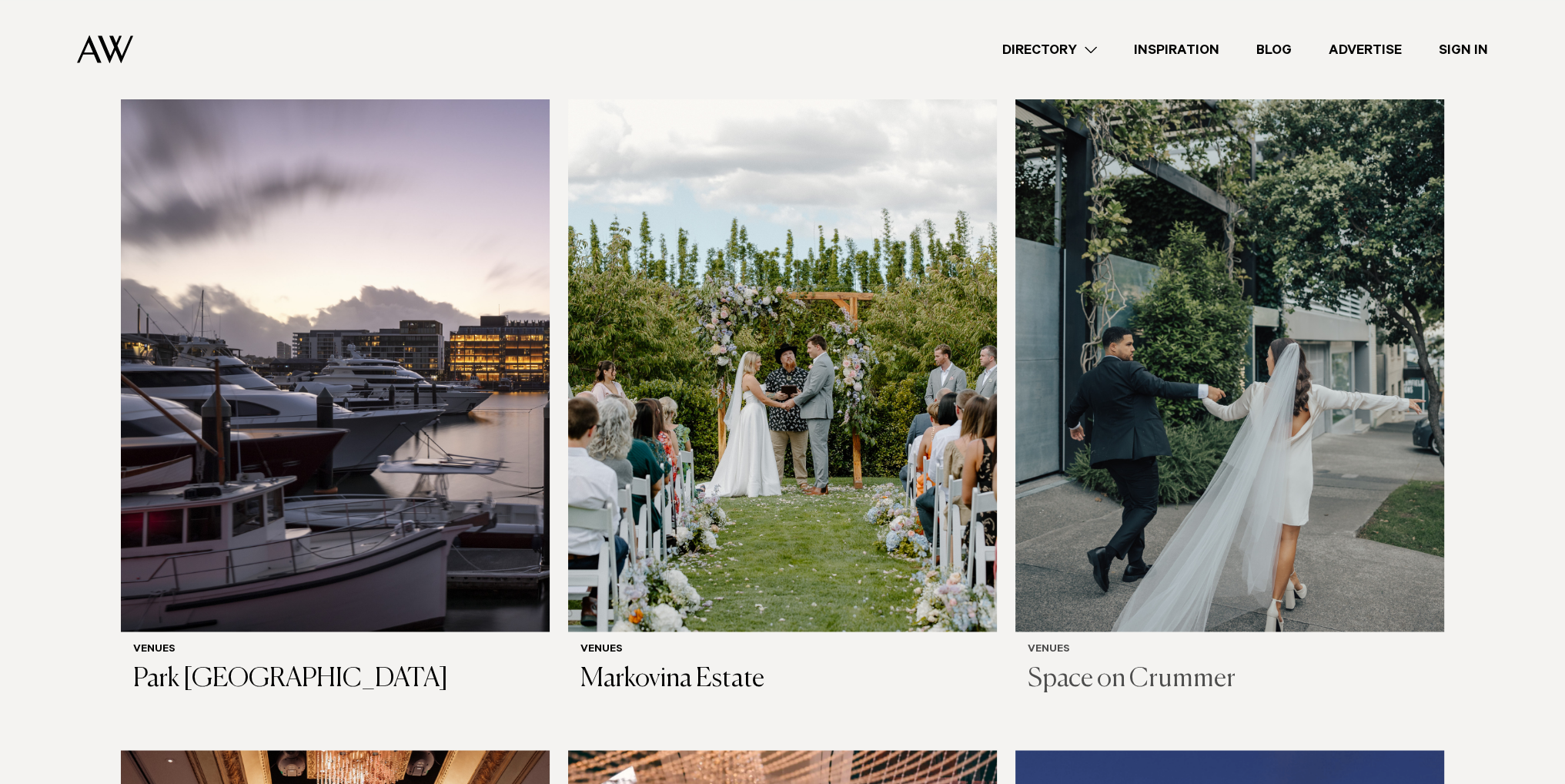
click at [1162, 663] on h3 "Space on Crummer" at bounding box center [1230, 678] width 404 height 31
drag, startPoint x: 245, startPoint y: 628, endPoint x: 298, endPoint y: 458, distance: 178.1
click at [298, 458] on img at bounding box center [335, 344] width 429 height 576
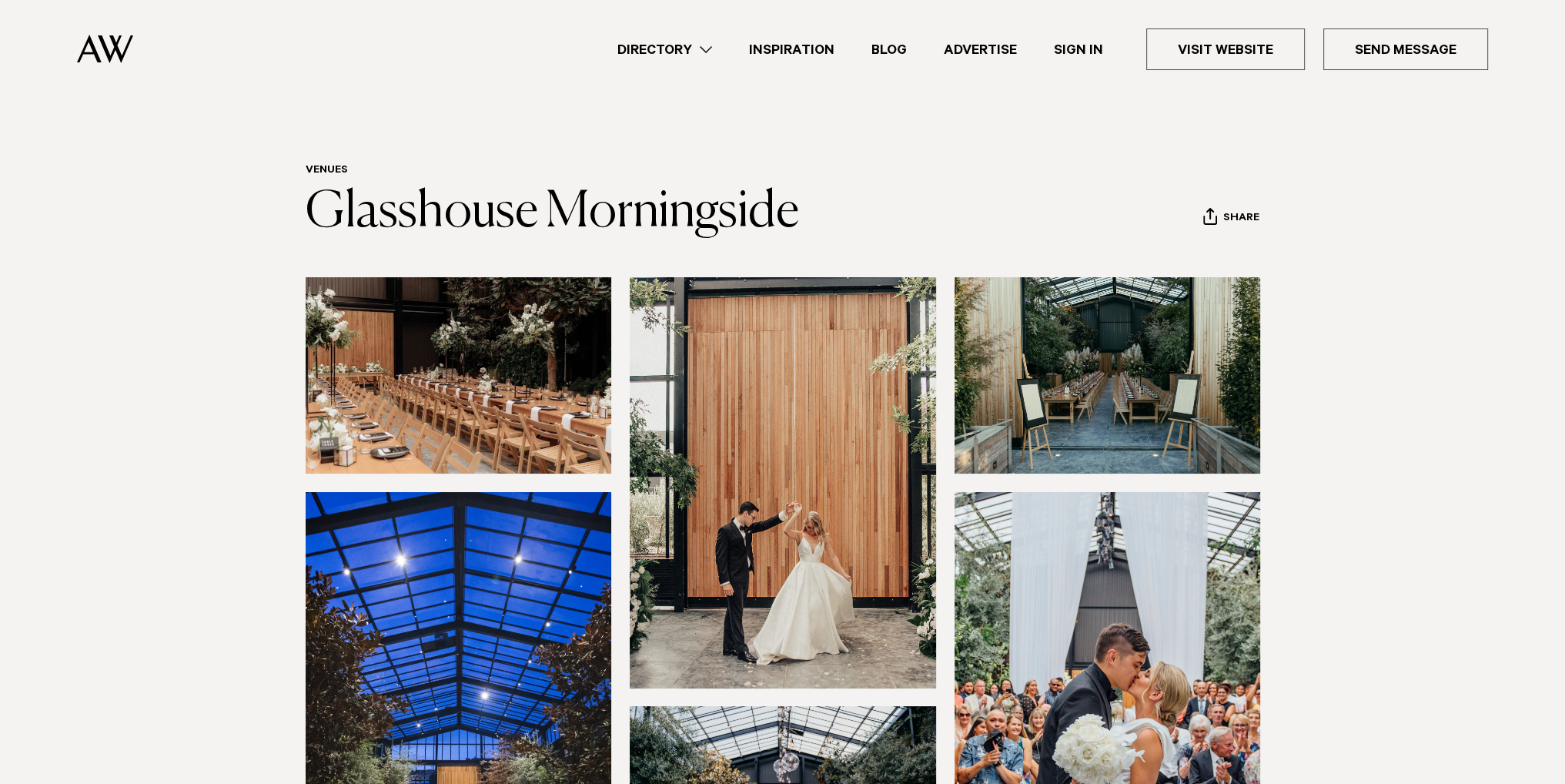
click at [693, 48] on link "Directory" at bounding box center [664, 49] width 131 height 21
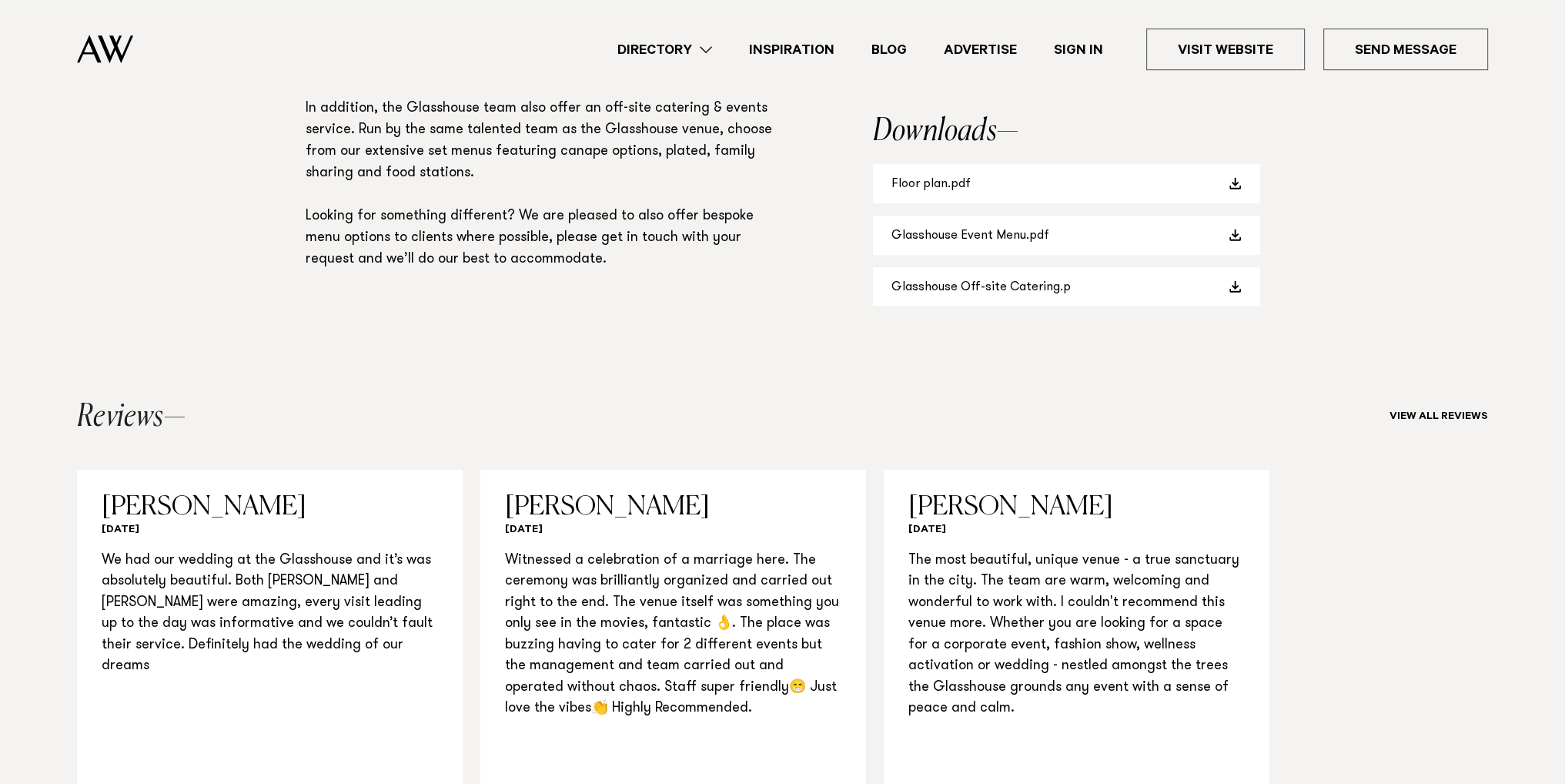
scroll to position [924, 0]
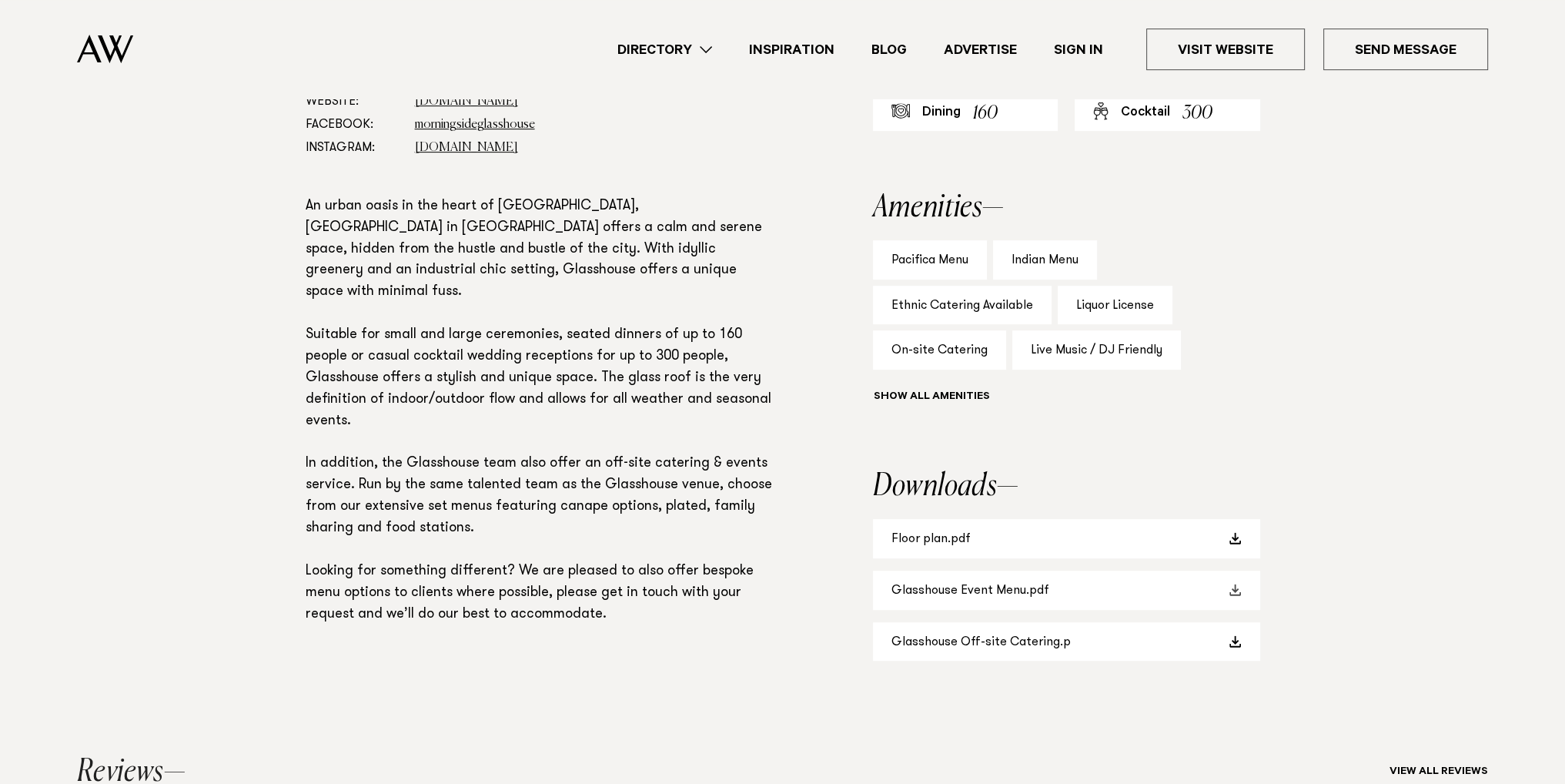
click at [987, 588] on link "Glasshouse Event Menu.pdf" at bounding box center [1066, 590] width 387 height 39
drag, startPoint x: 1037, startPoint y: 258, endPoint x: 1141, endPoint y: 261, distance: 104.0
click at [1136, 262] on div "Pacifica Menu Indian Menu Ethnic Catering Available Liquor License On-site Cate…" at bounding box center [1066, 324] width 387 height 170
click at [1258, 263] on div "Pacifica Menu Indian Menu Ethnic Catering Available Liquor License On-site Cate…" at bounding box center [1066, 324] width 387 height 170
click at [1031, 303] on div "Ethnic Catering Available" at bounding box center [962, 305] width 178 height 39
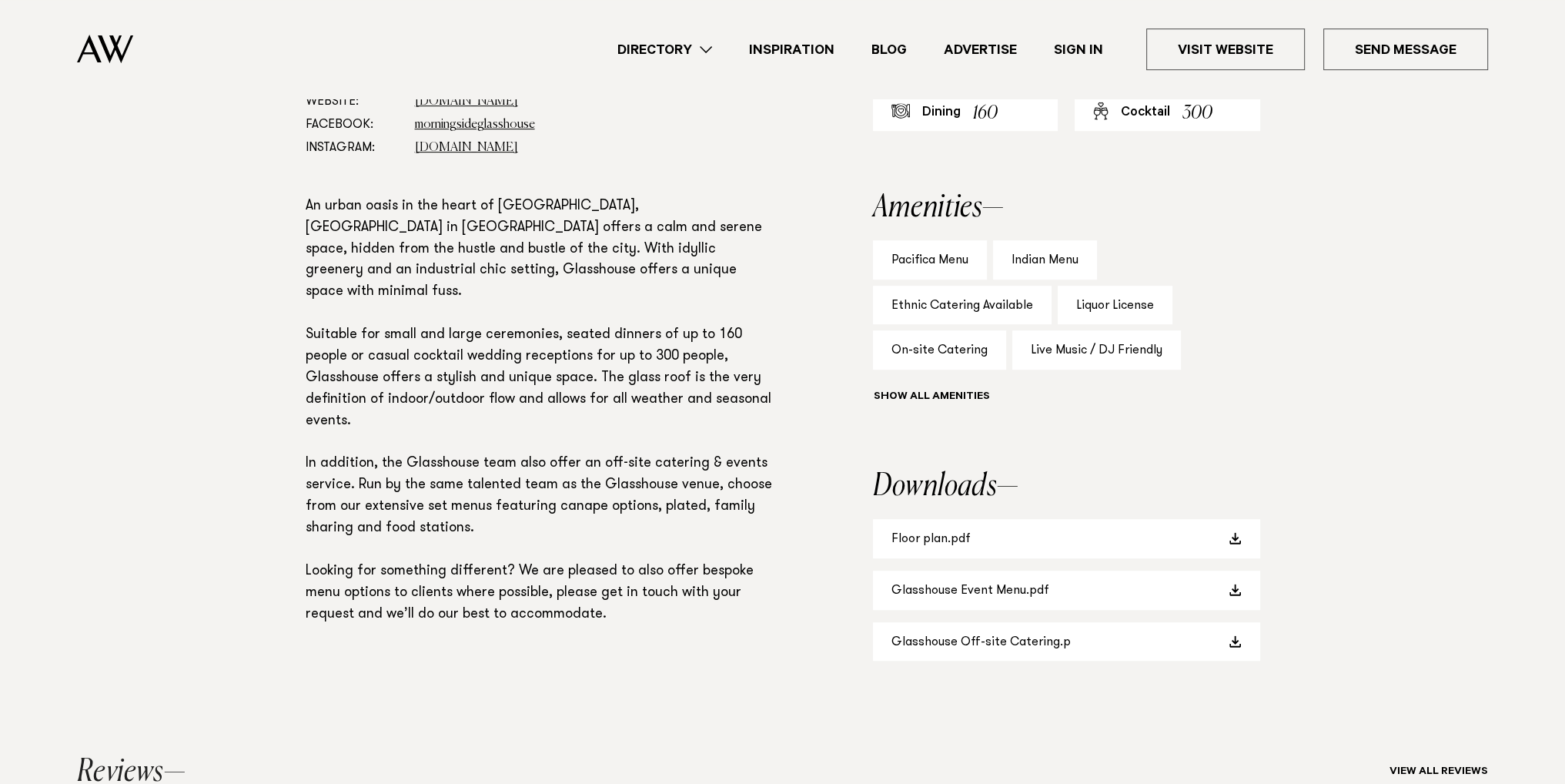
click at [1304, 230] on div "Address: 18 McDonald Street, Morningside, Auckland 1025 Email: Send Message Web…" at bounding box center [782, 367] width 1084 height 647
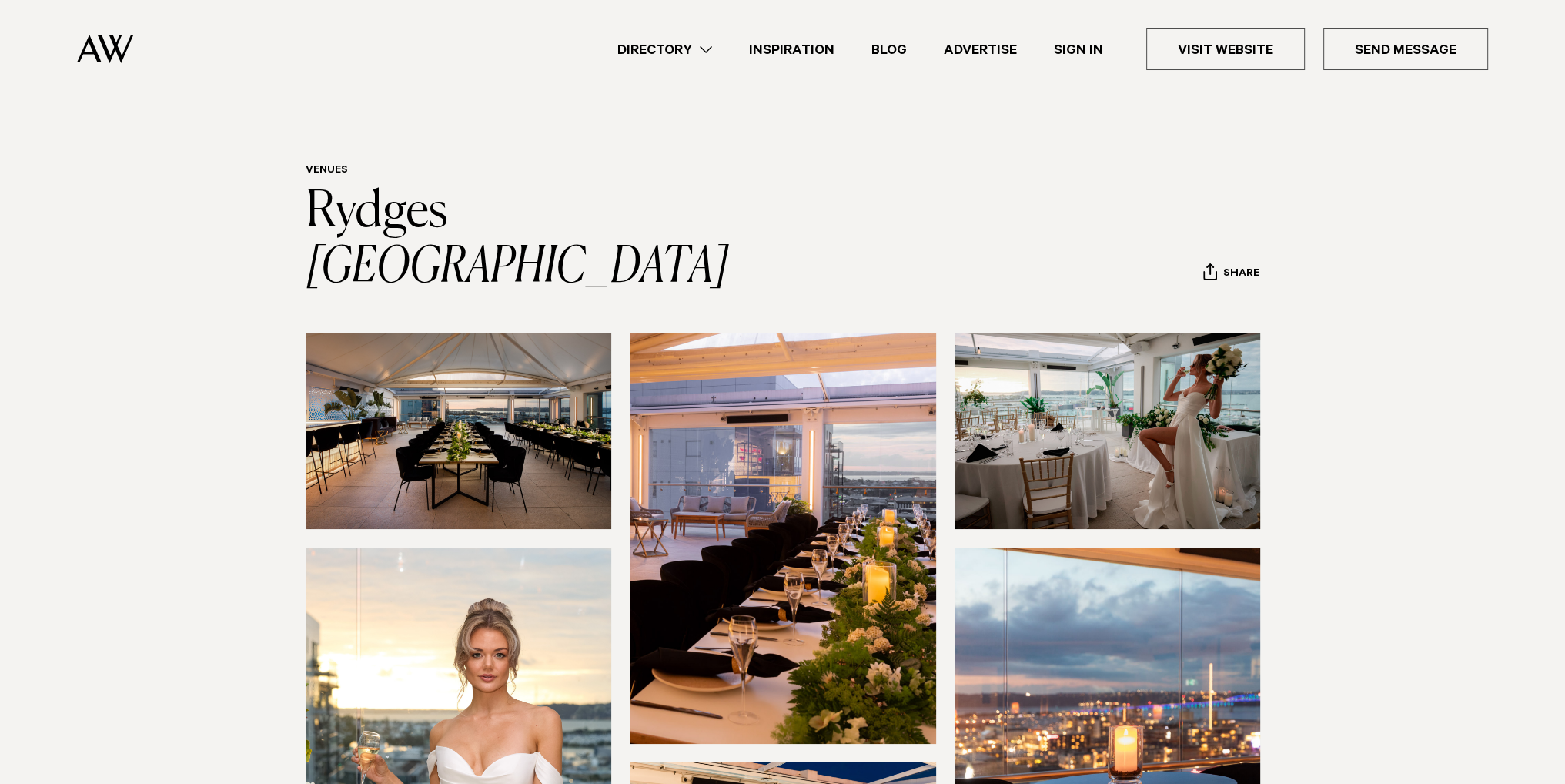
click at [410, 393] on img at bounding box center [459, 430] width 306 height 196
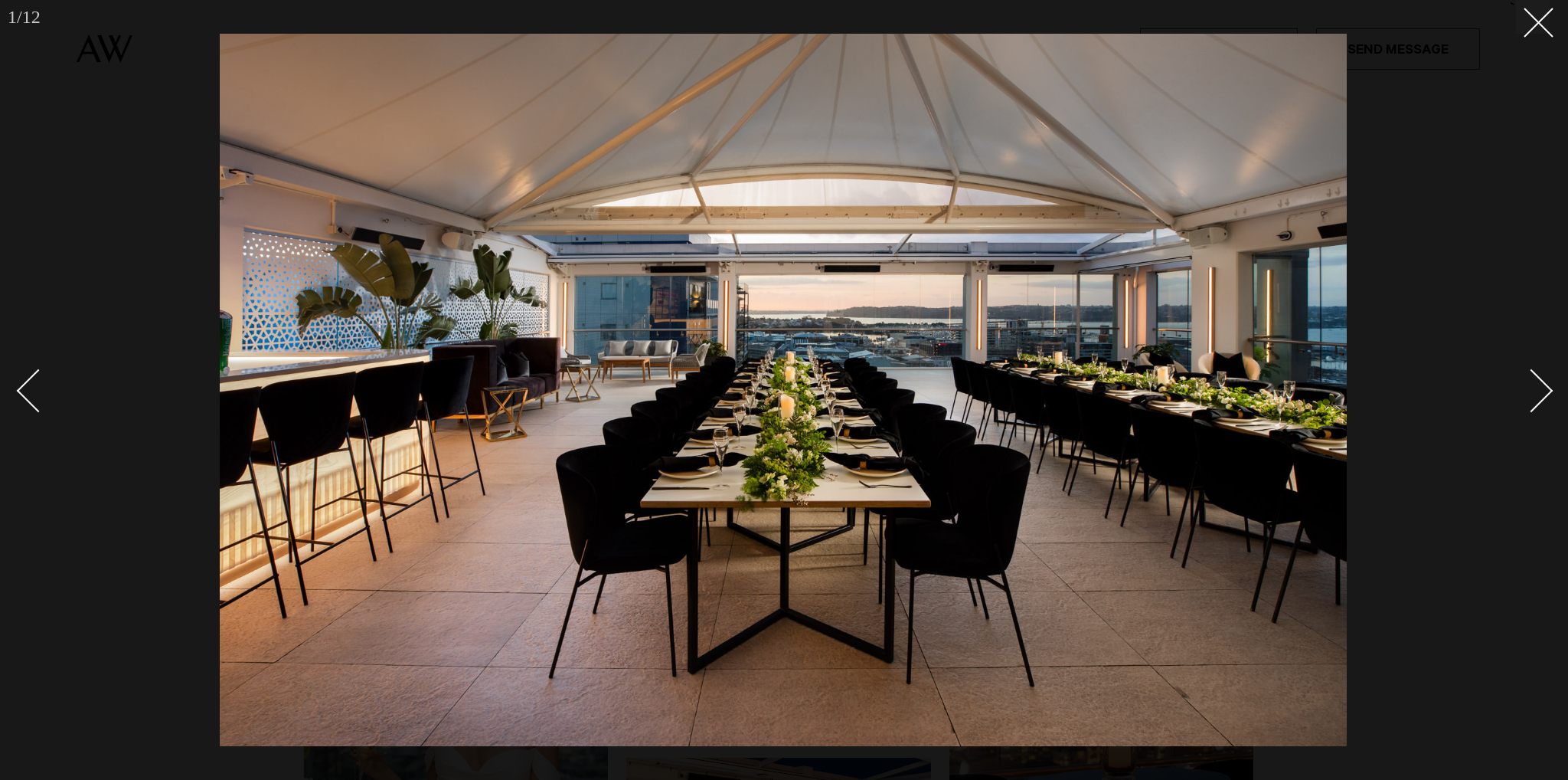
click at [1525, 421] on link at bounding box center [1522, 390] width 54 height 76
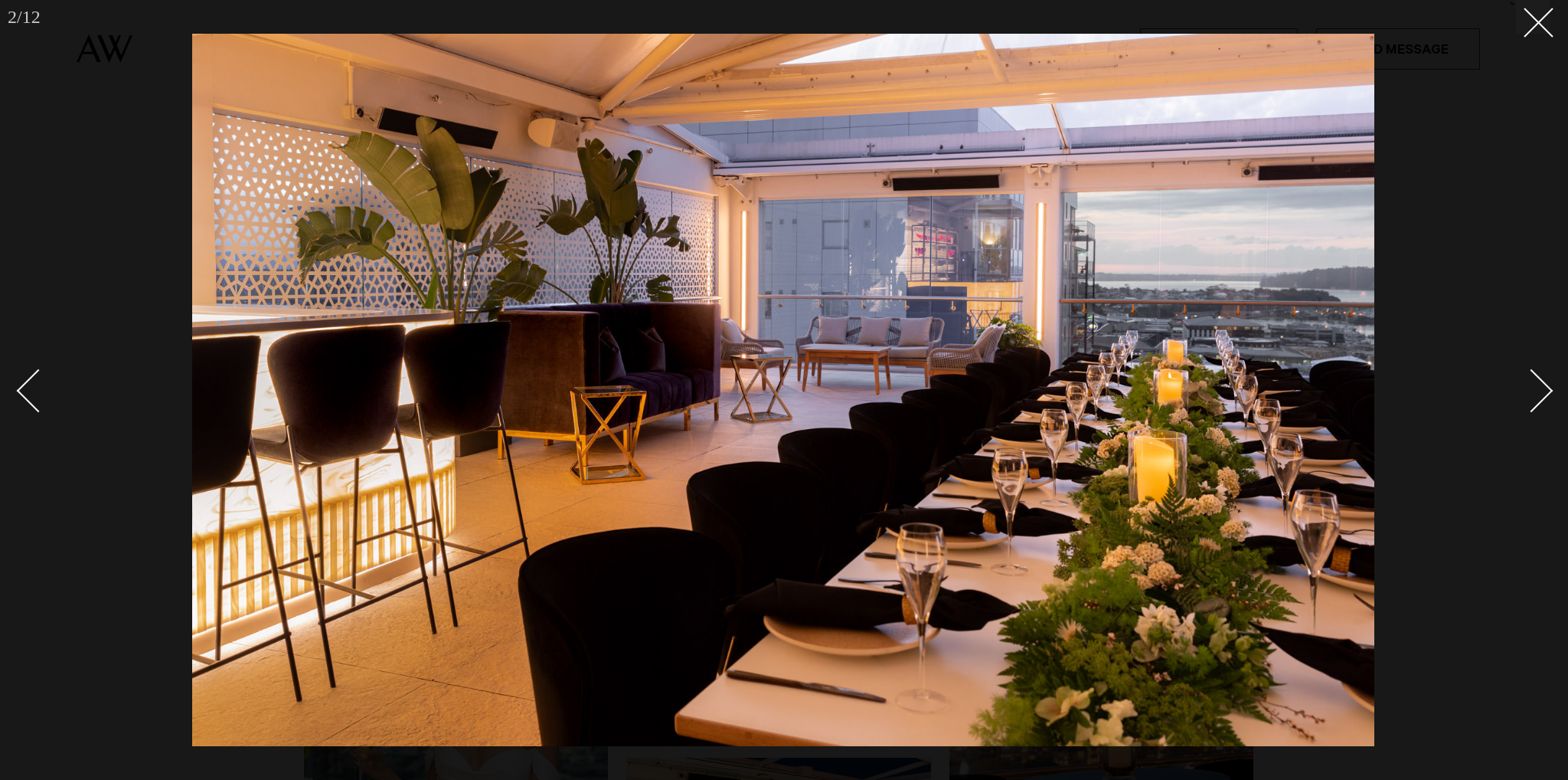
click at [1525, 421] on link at bounding box center [1522, 390] width 54 height 76
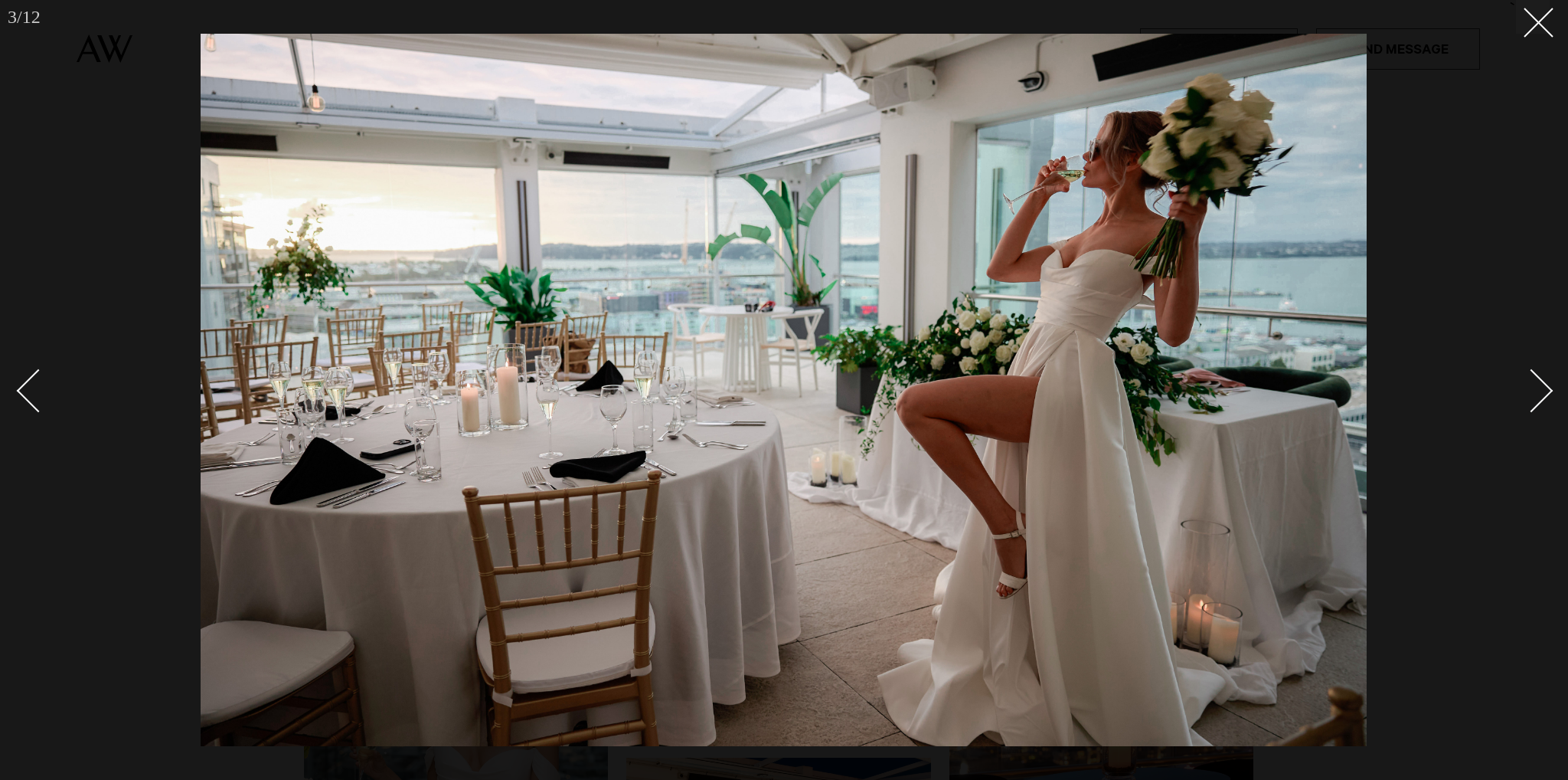
click at [1525, 421] on link at bounding box center [1522, 390] width 54 height 76
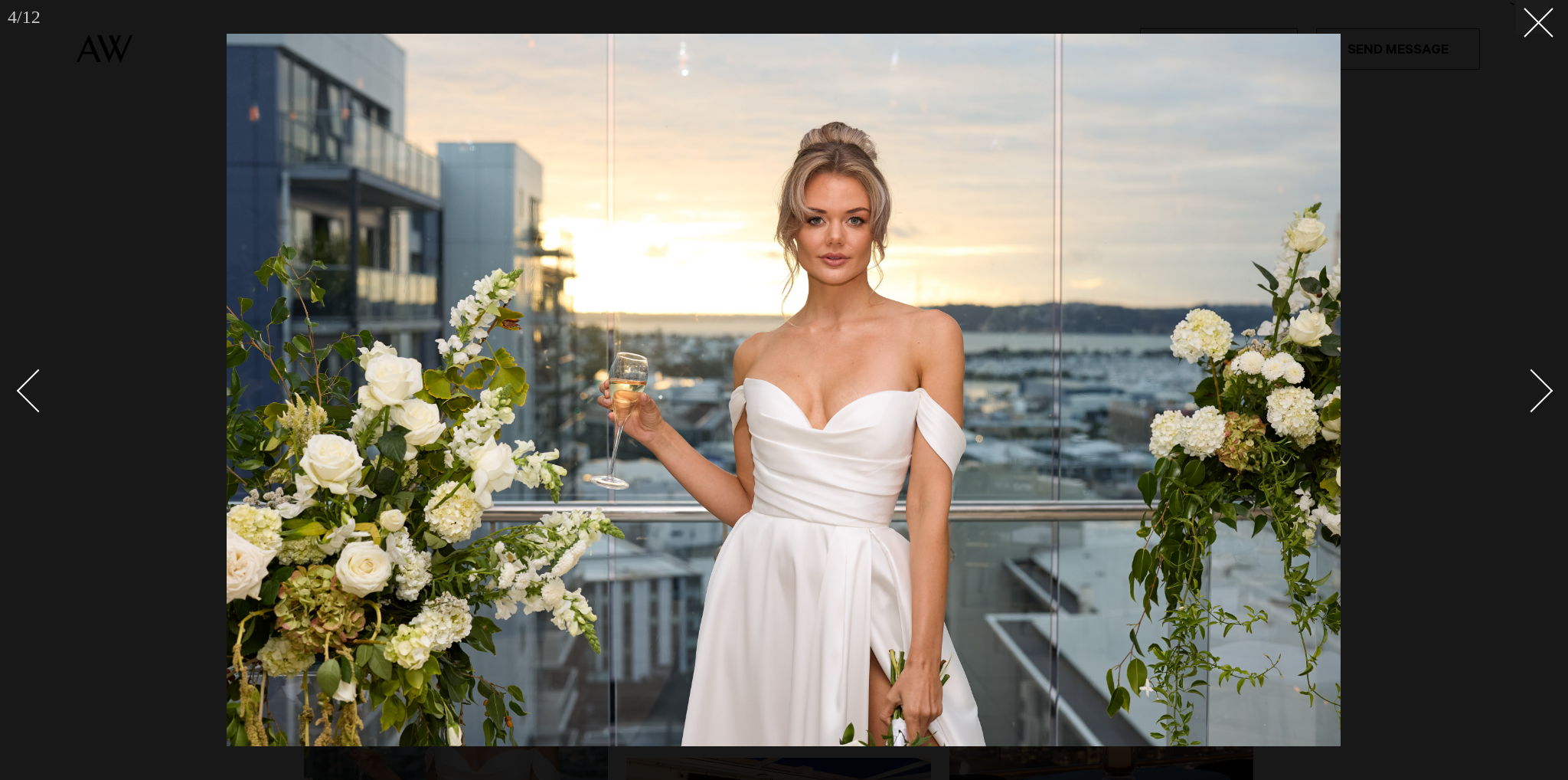
click at [1525, 421] on link at bounding box center [1522, 390] width 54 height 76
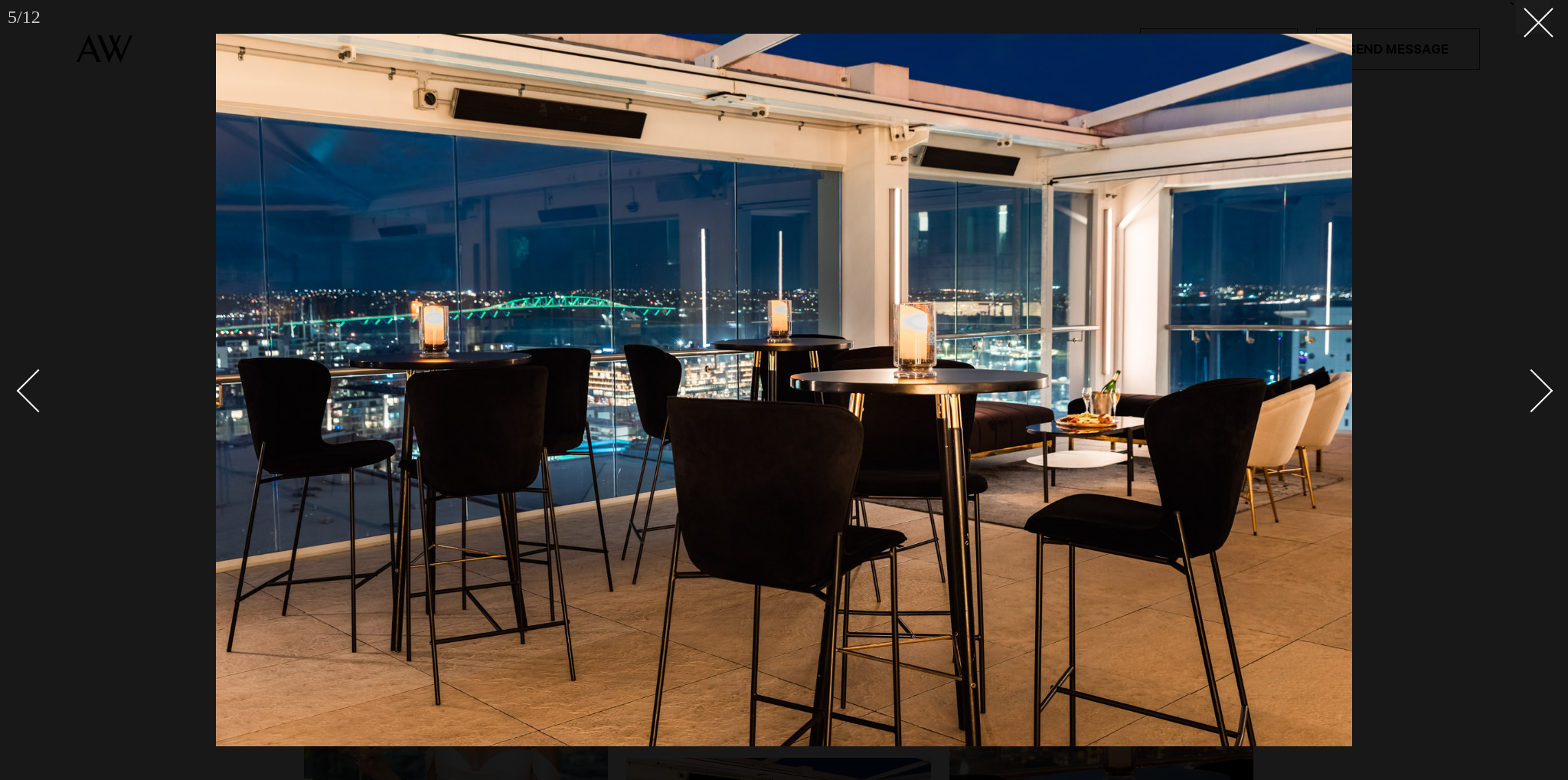
click at [1525, 421] on link at bounding box center [1522, 390] width 54 height 76
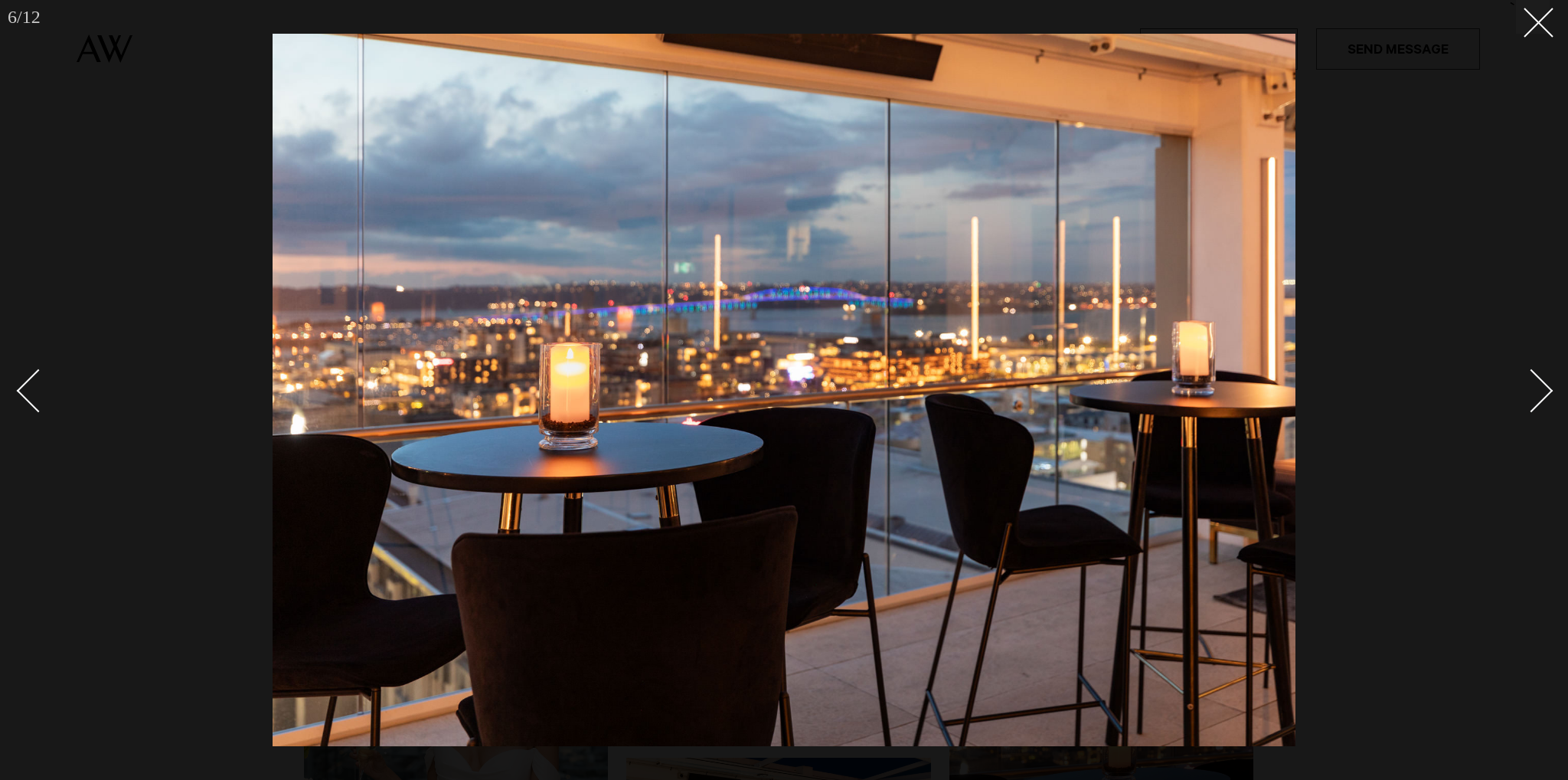
click at [1525, 421] on link at bounding box center [1522, 390] width 54 height 76
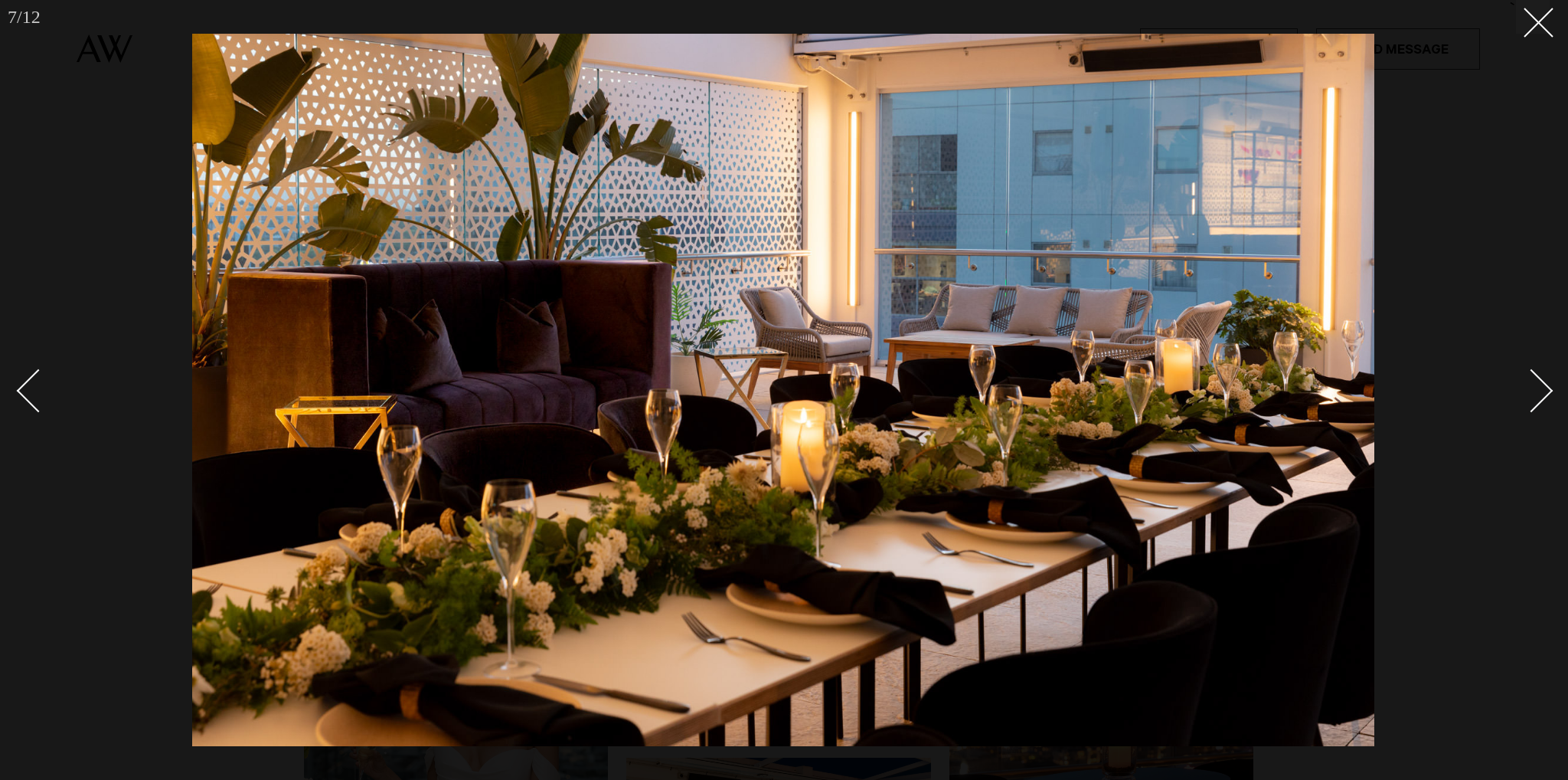
click at [1525, 421] on link at bounding box center [1522, 390] width 54 height 76
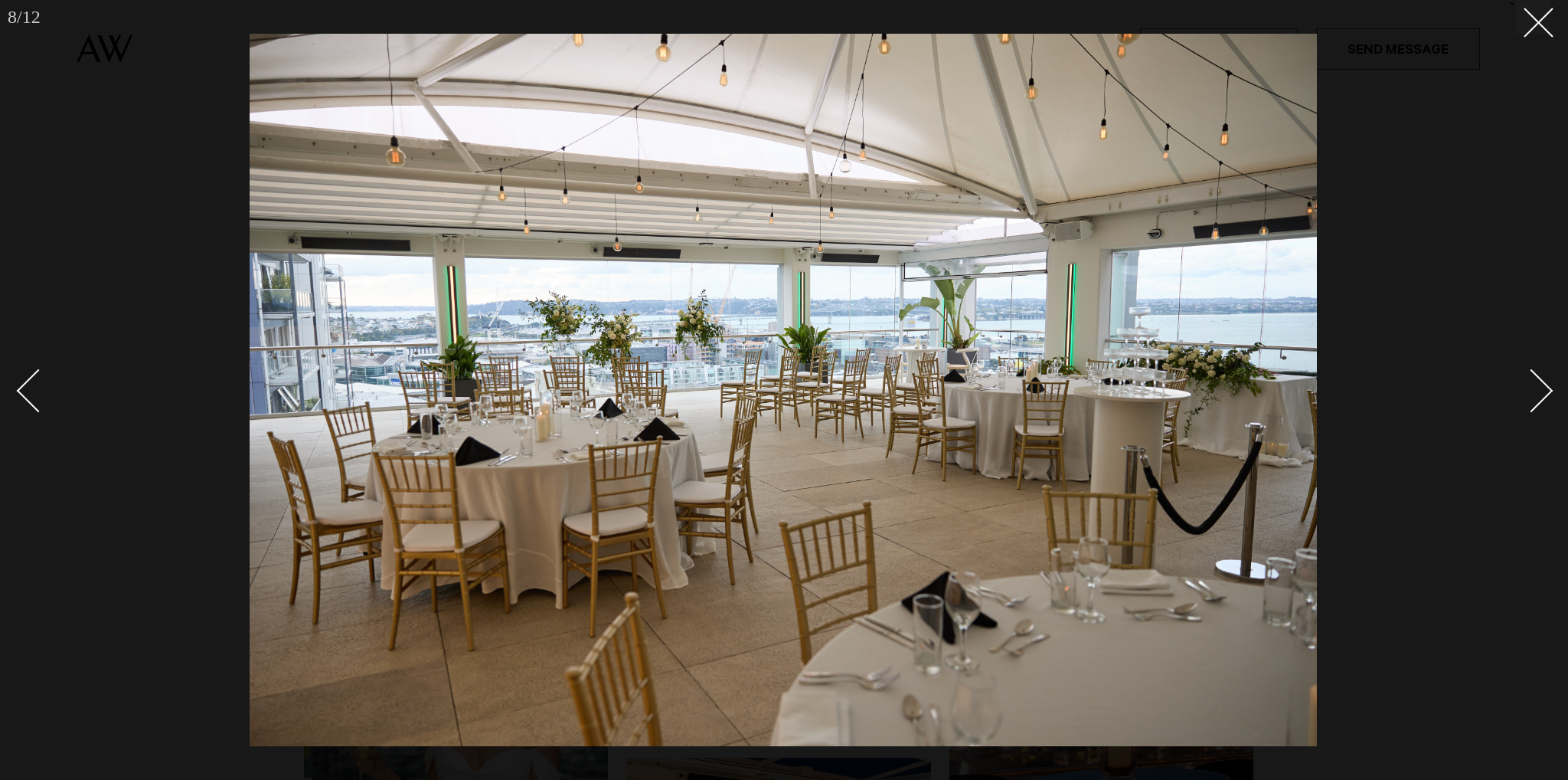
click at [1525, 421] on link at bounding box center [1522, 390] width 54 height 76
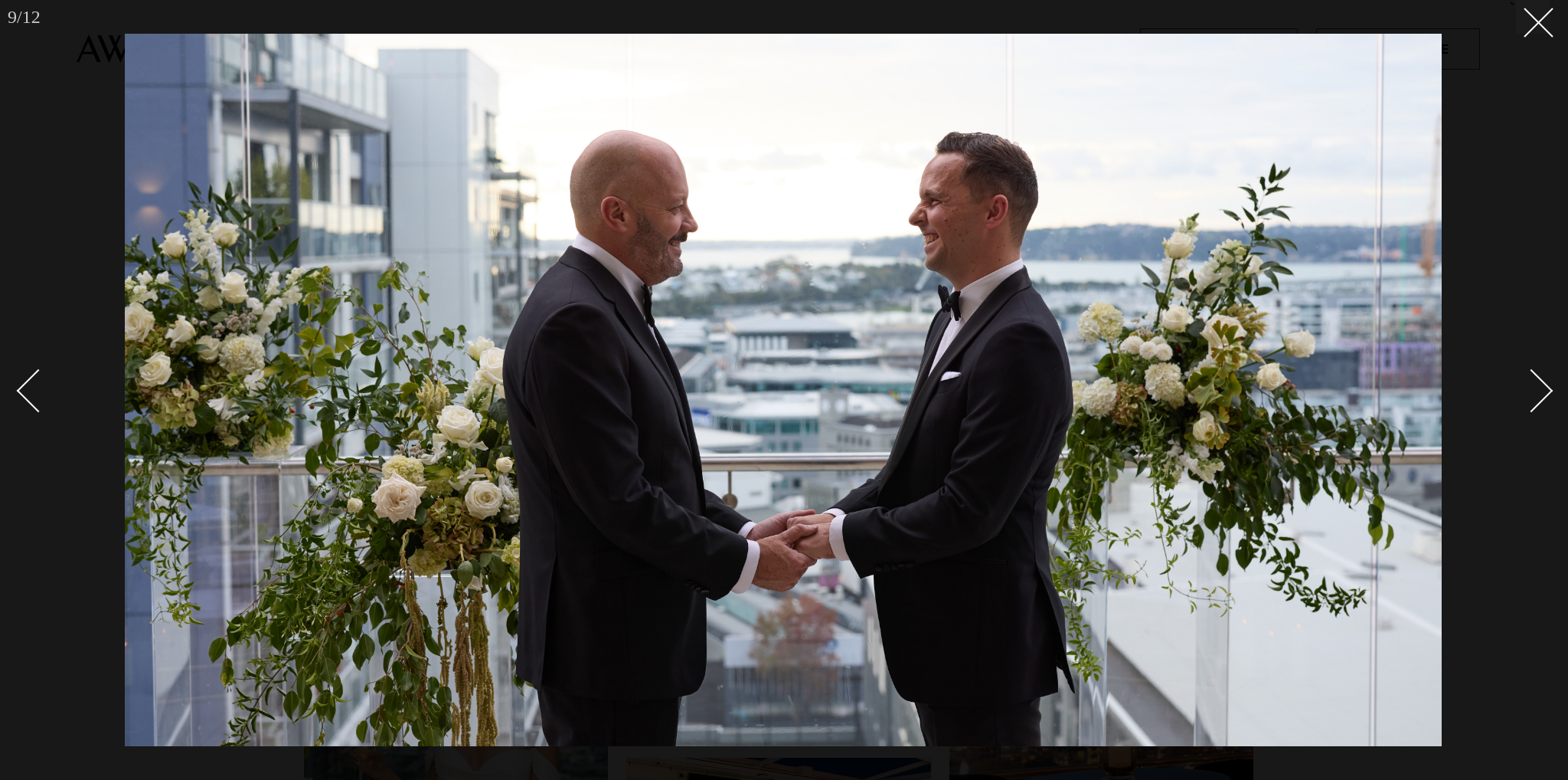
click at [1525, 421] on link at bounding box center [1522, 390] width 54 height 76
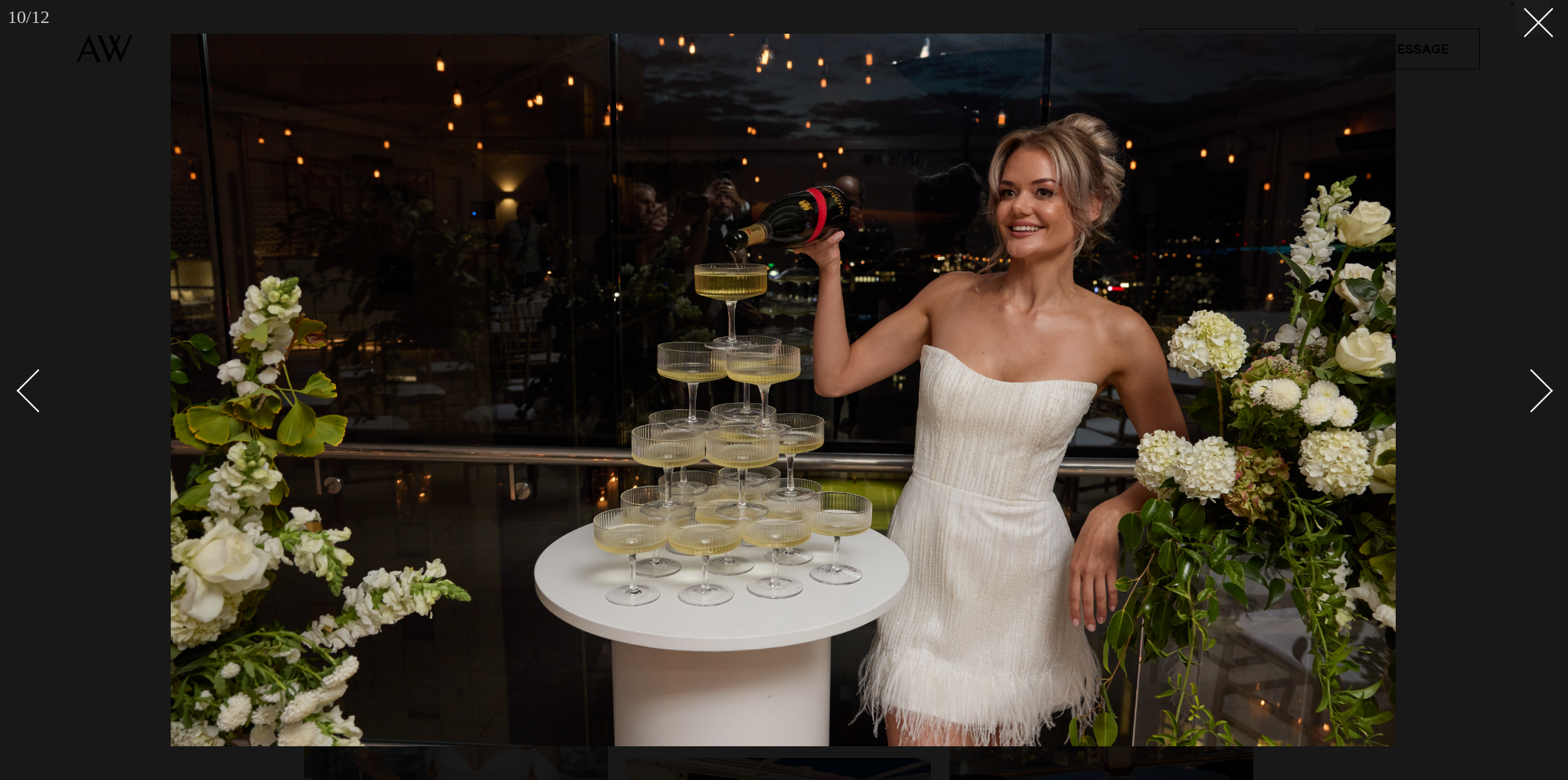
click at [1525, 421] on link at bounding box center [1522, 390] width 54 height 76
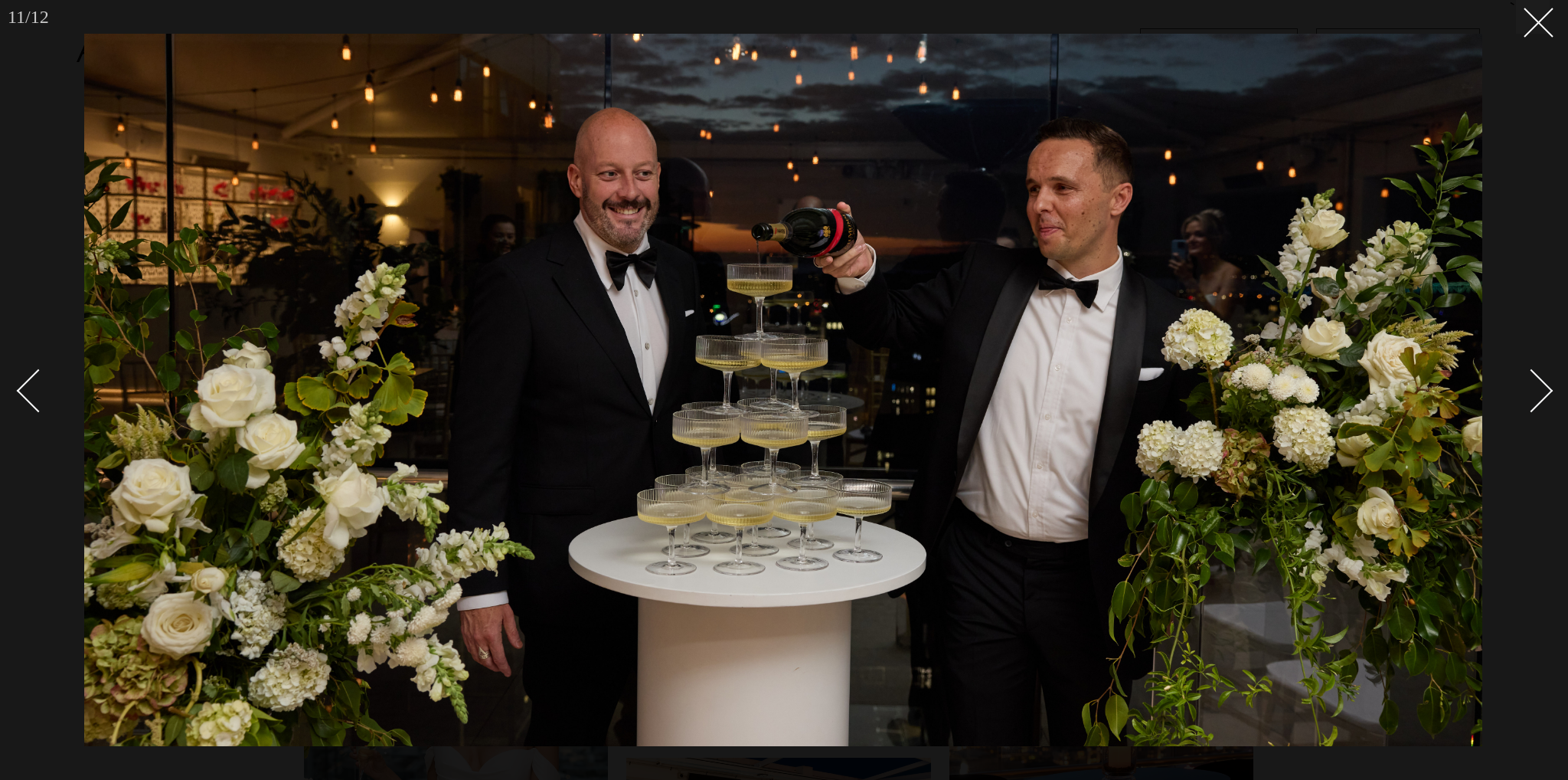
click at [1525, 421] on link at bounding box center [1522, 390] width 54 height 76
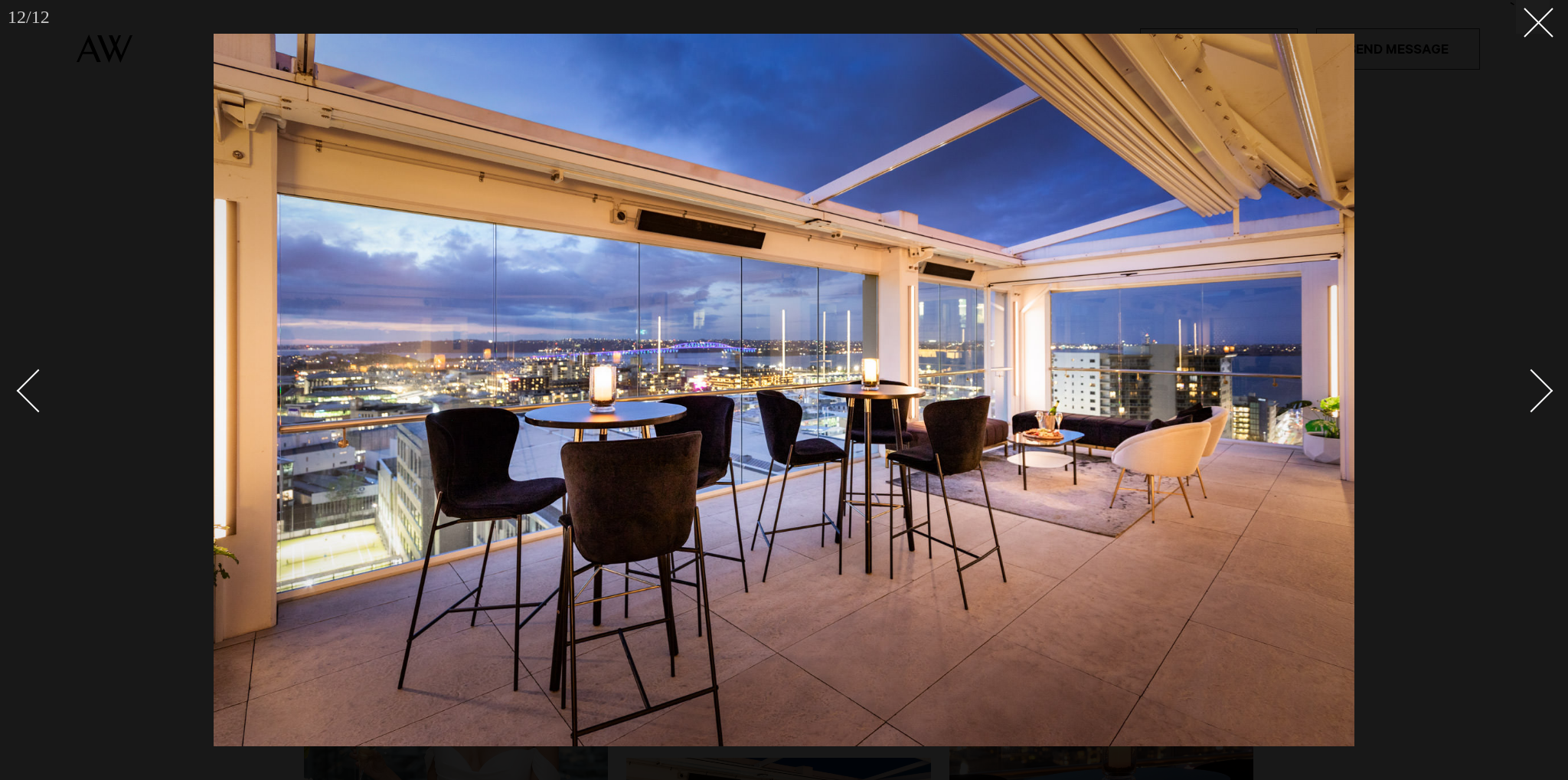
click at [1525, 421] on link at bounding box center [1522, 390] width 54 height 76
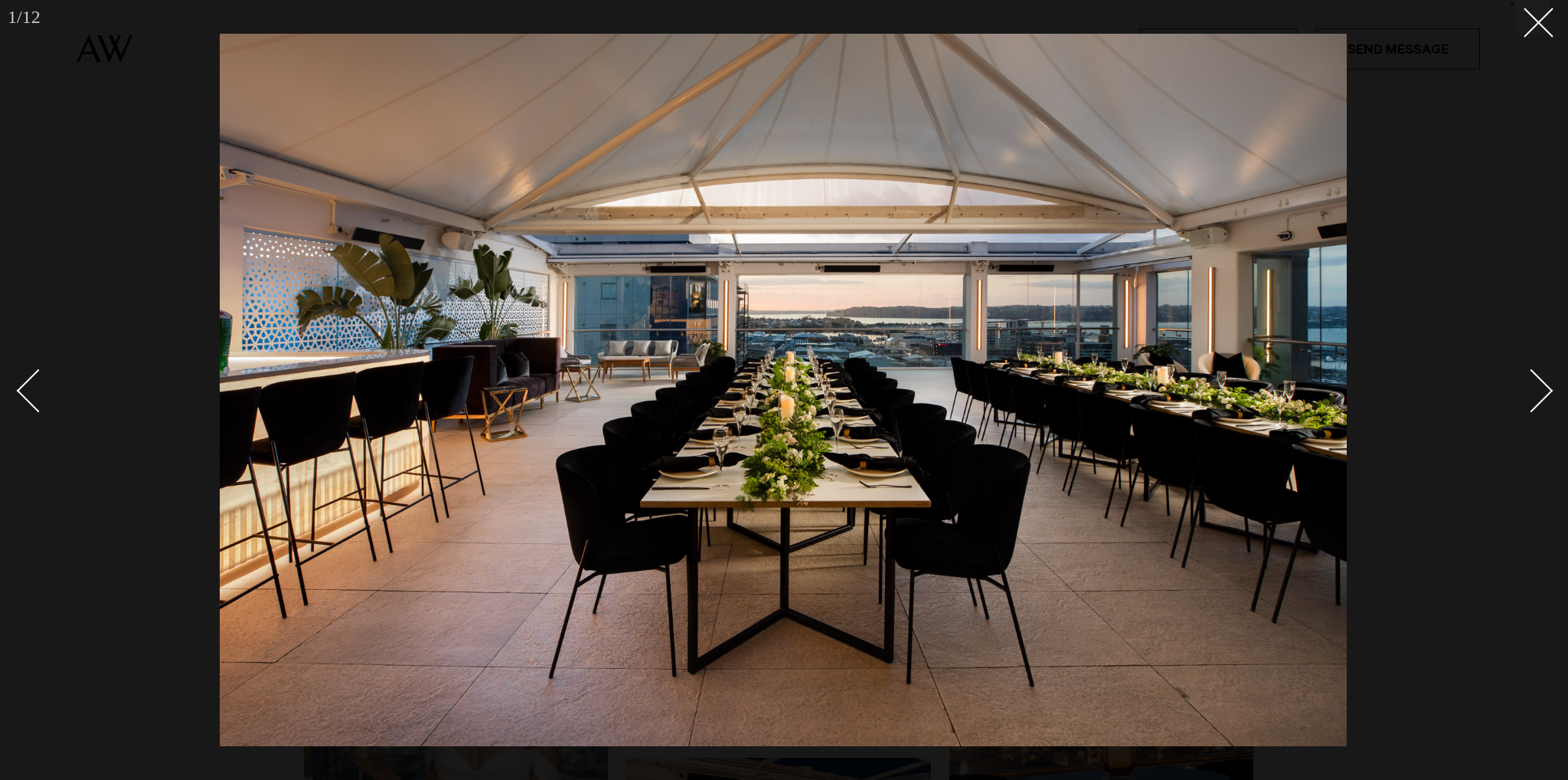
click at [1525, 421] on link at bounding box center [1522, 390] width 54 height 76
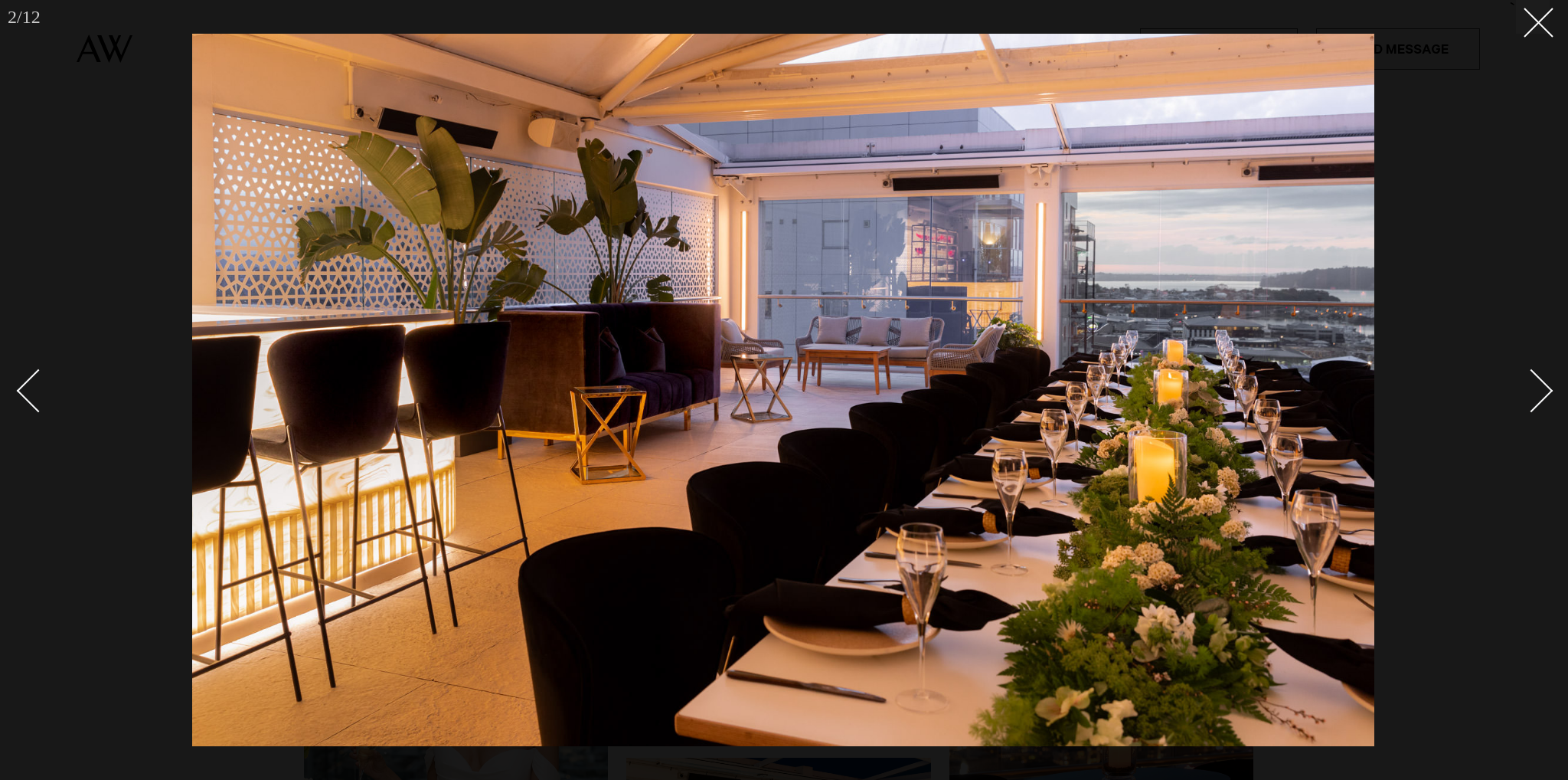
click at [1525, 421] on link at bounding box center [1522, 390] width 54 height 76
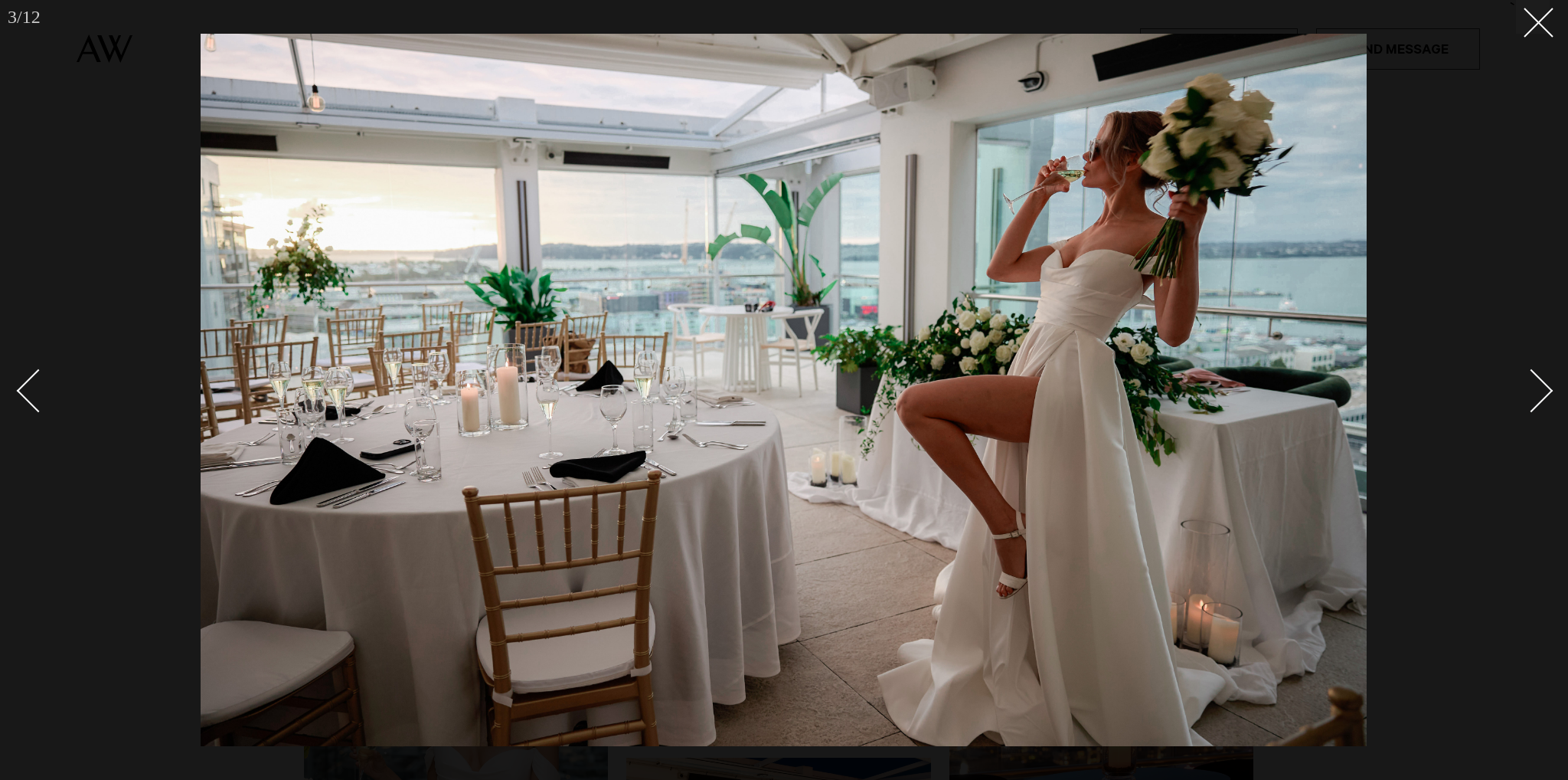
click at [1525, 421] on link at bounding box center [1522, 390] width 54 height 76
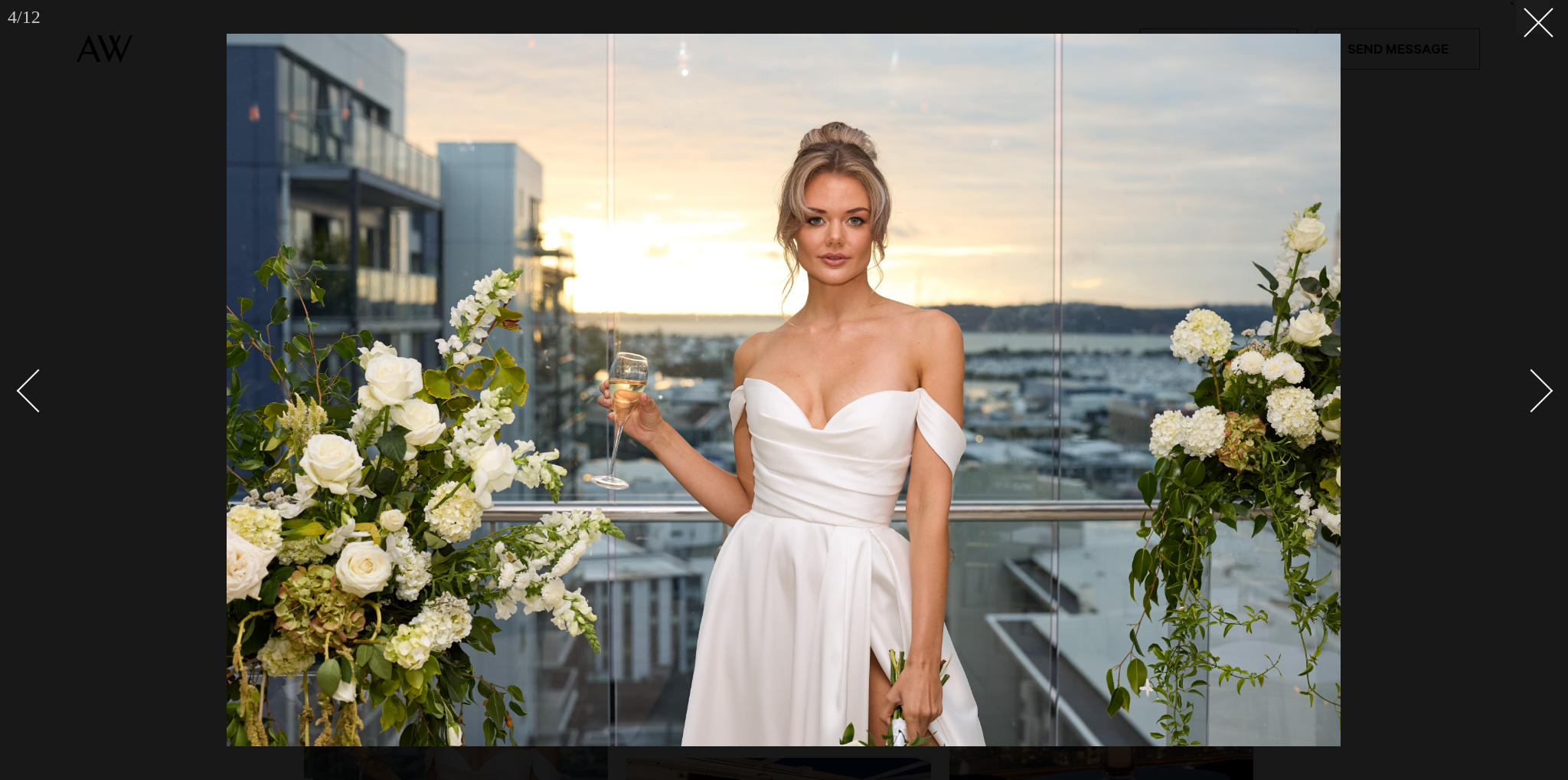
click at [1525, 421] on link at bounding box center [1522, 390] width 54 height 76
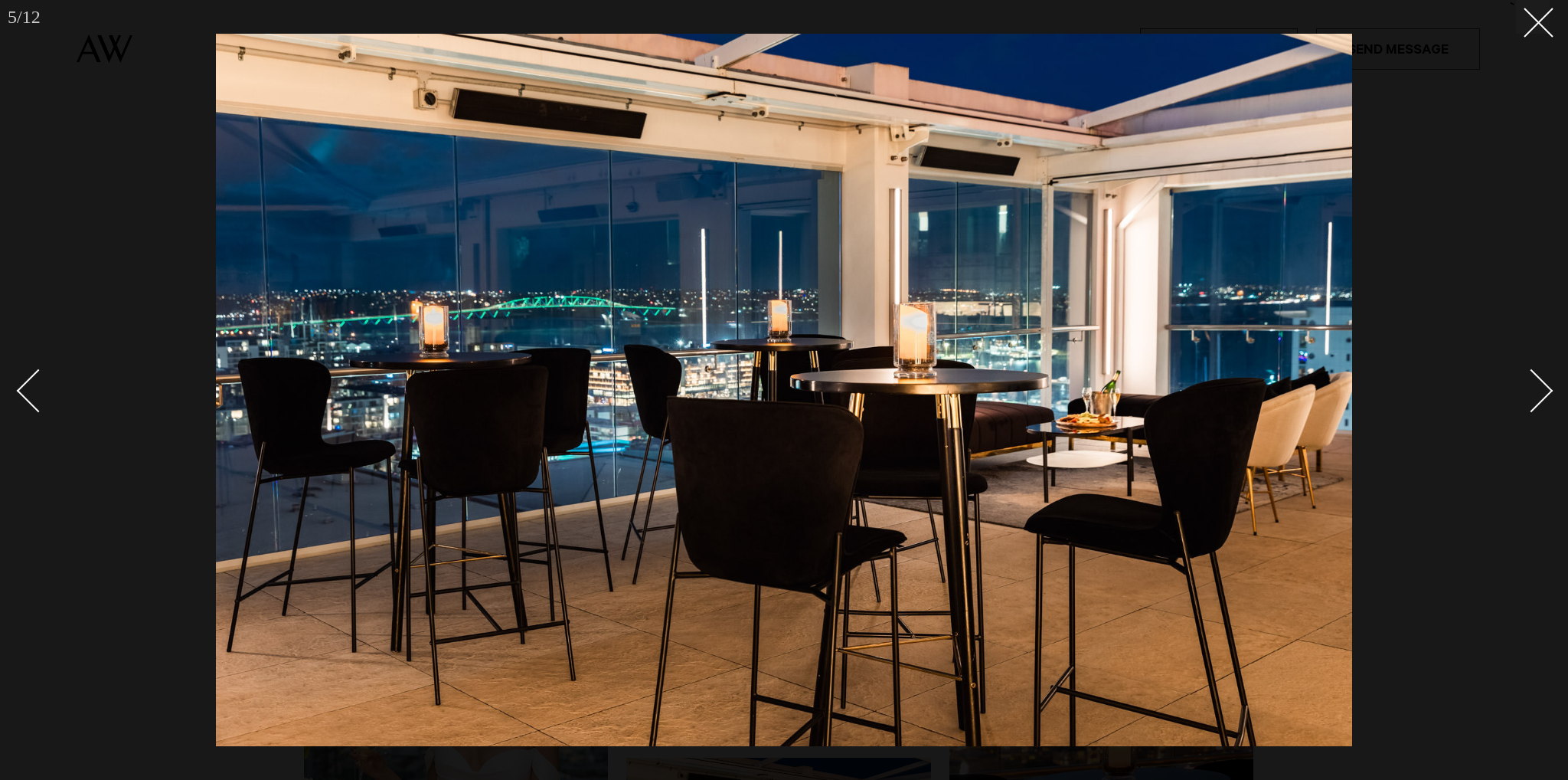
click at [1525, 421] on link at bounding box center [1522, 390] width 54 height 76
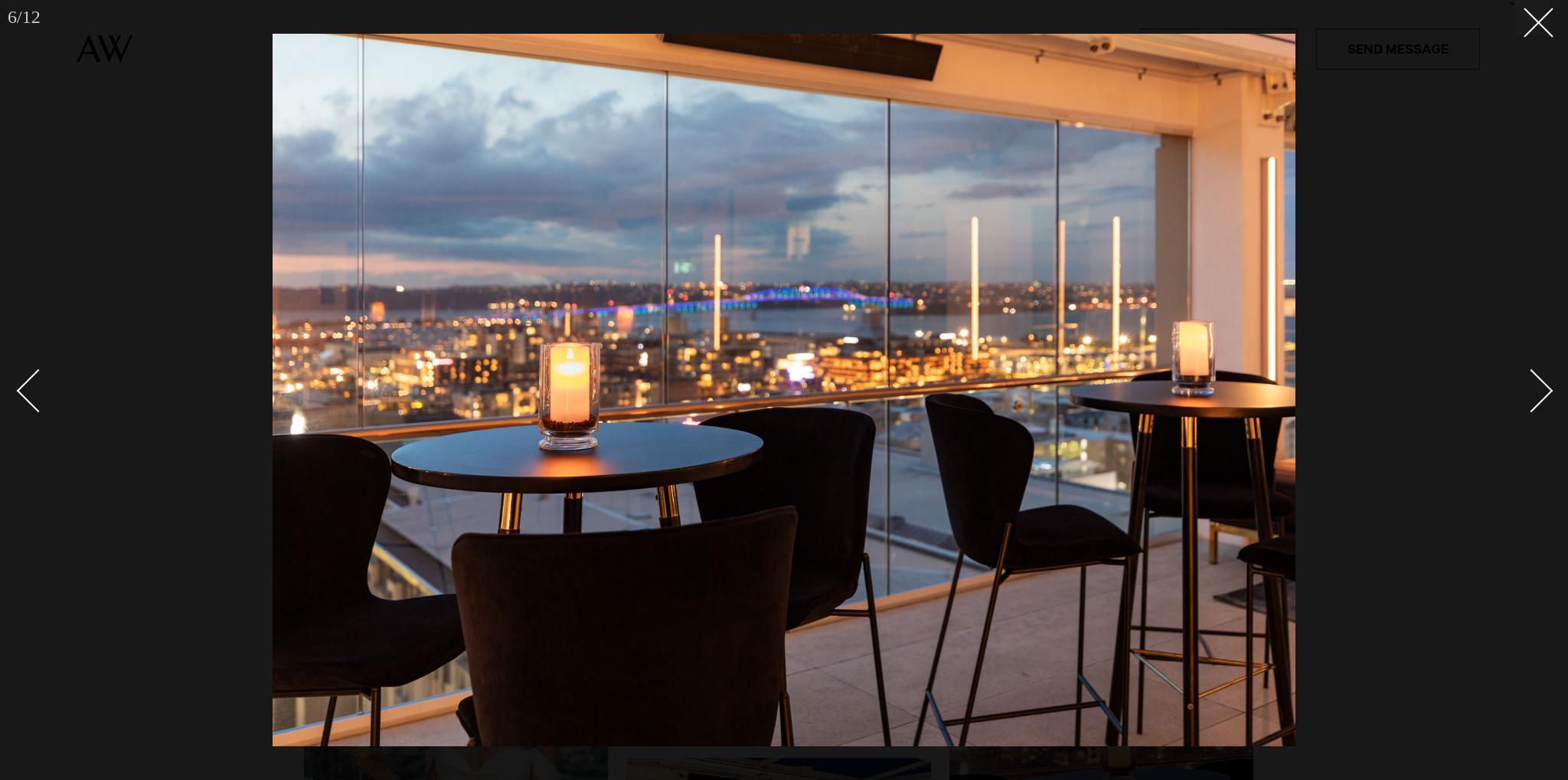
click at [1525, 421] on link at bounding box center [1522, 390] width 54 height 76
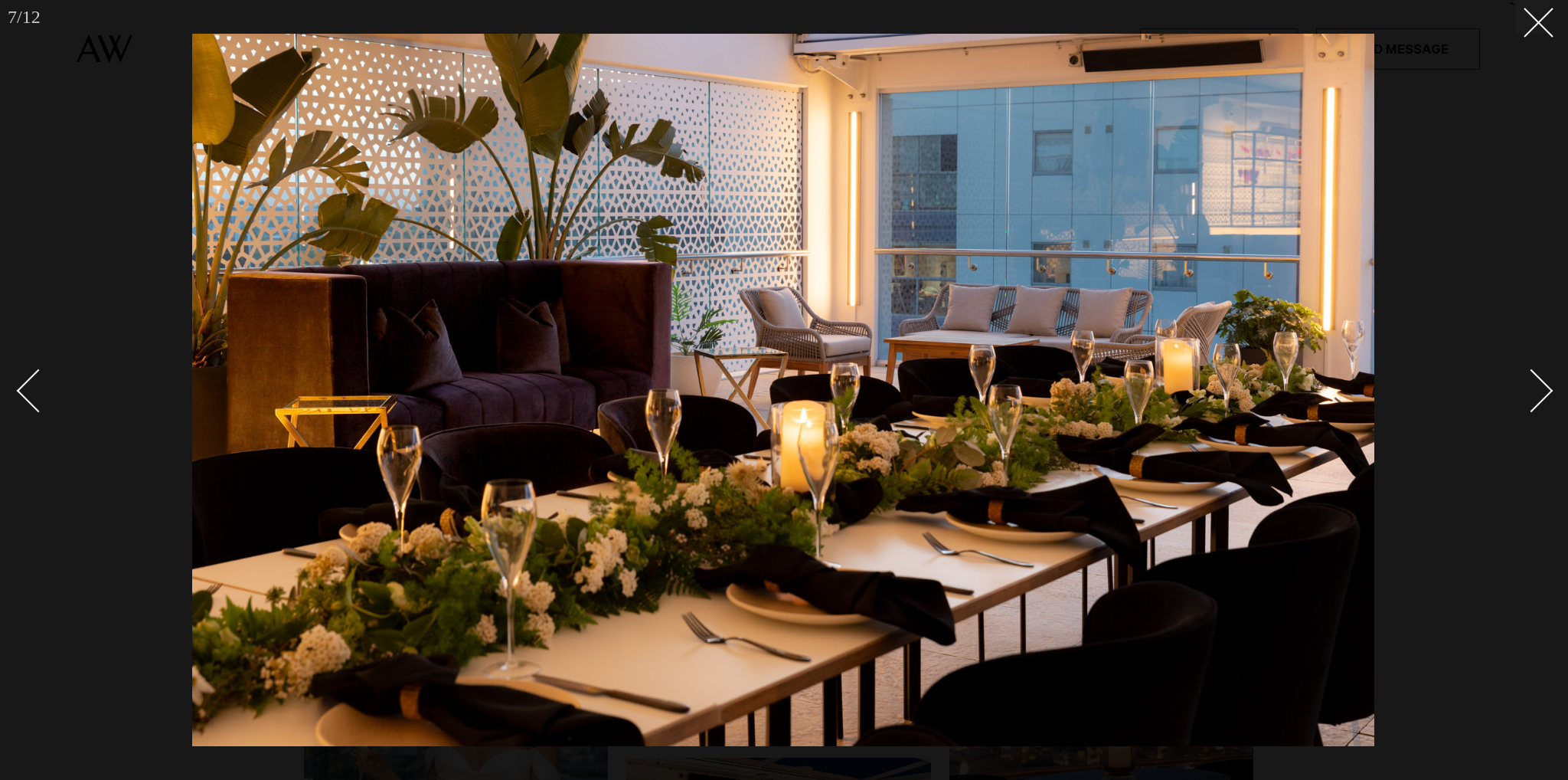
click at [1525, 421] on link at bounding box center [1522, 390] width 54 height 76
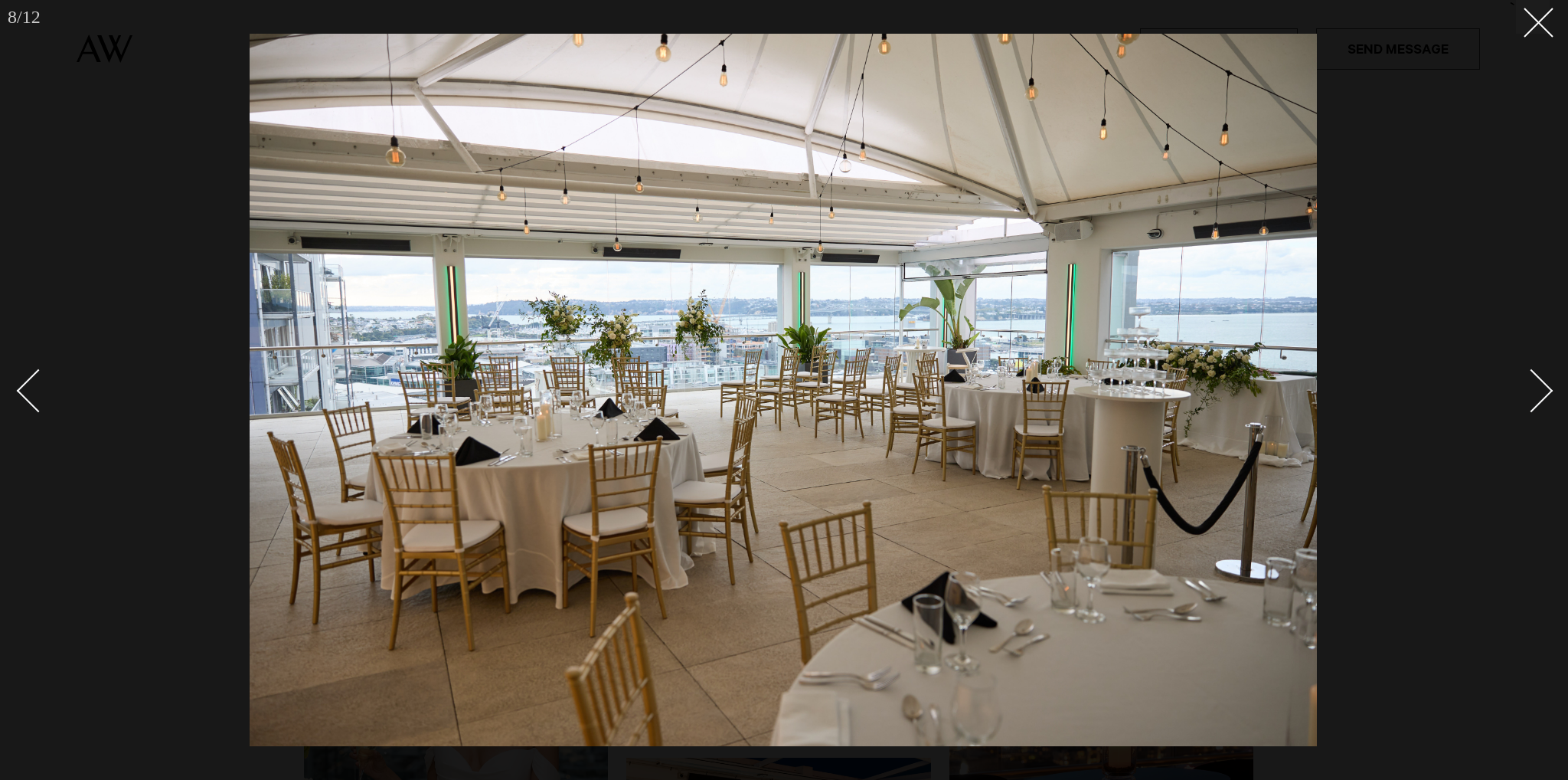
click at [1525, 421] on link at bounding box center [1522, 390] width 54 height 76
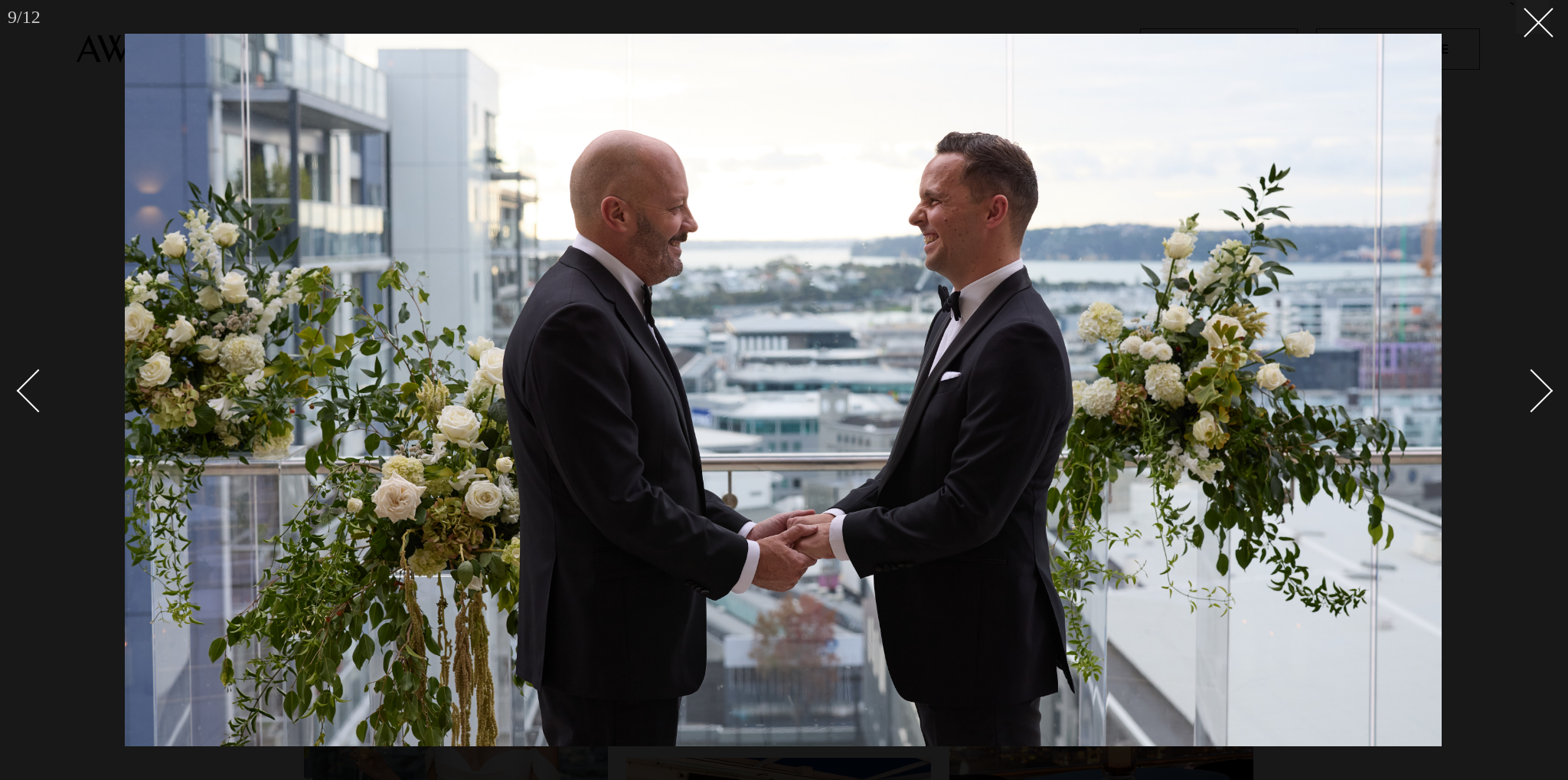
click at [1525, 421] on link at bounding box center [1522, 390] width 54 height 76
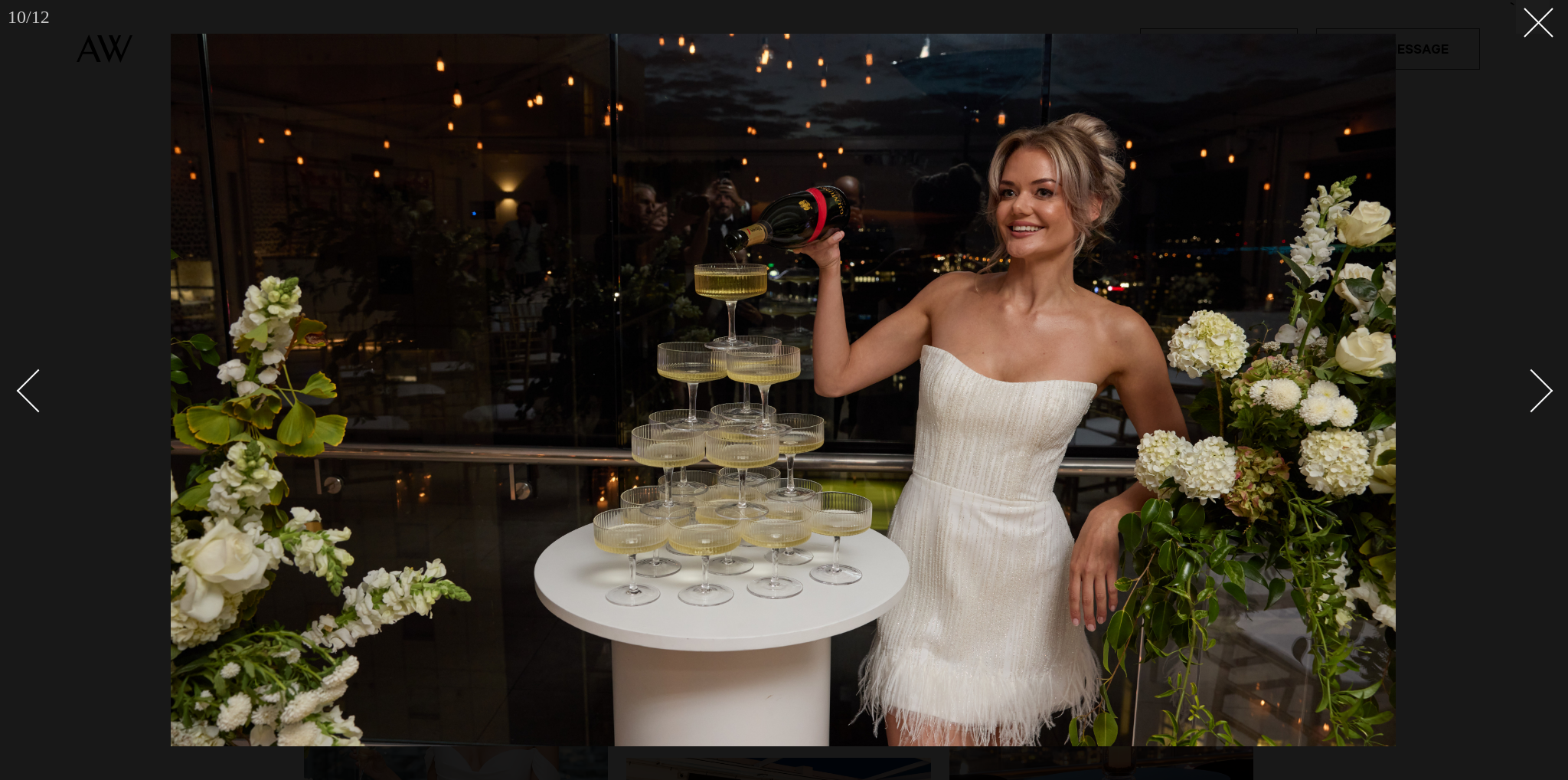
click at [1525, 421] on link at bounding box center [1522, 390] width 54 height 76
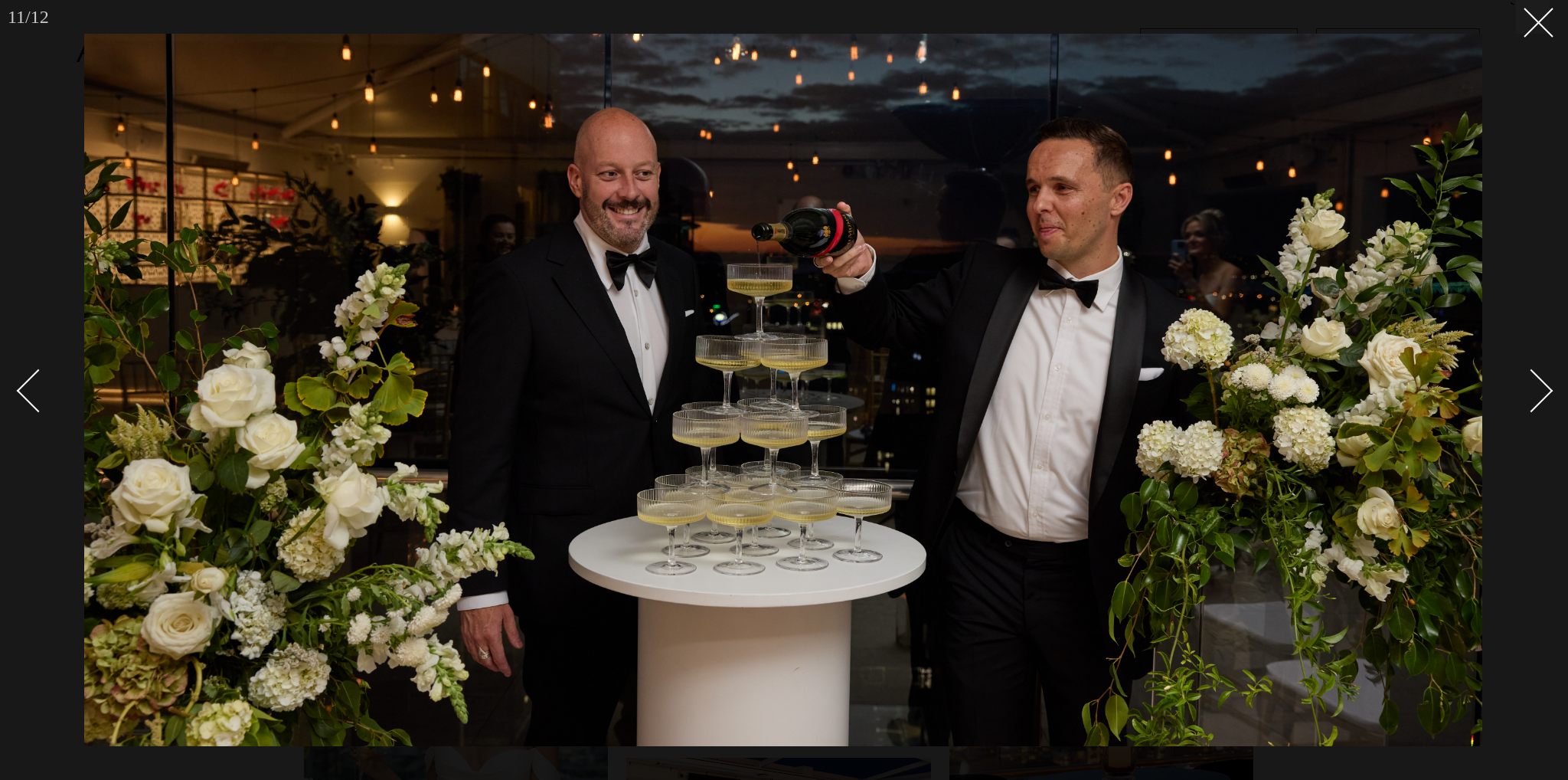
click at [1525, 421] on link at bounding box center [1522, 390] width 54 height 76
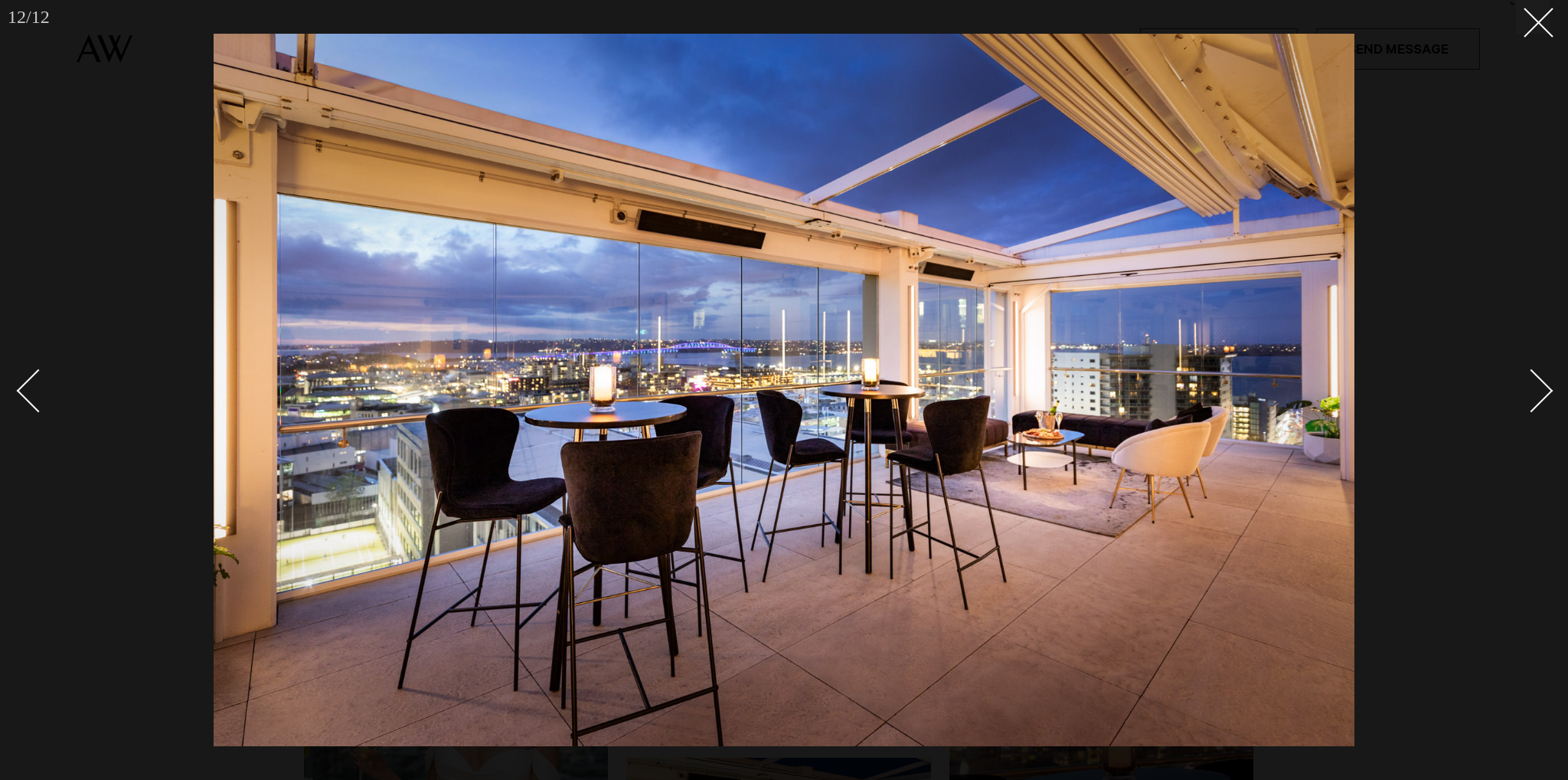
click at [1525, 421] on link at bounding box center [1522, 390] width 54 height 76
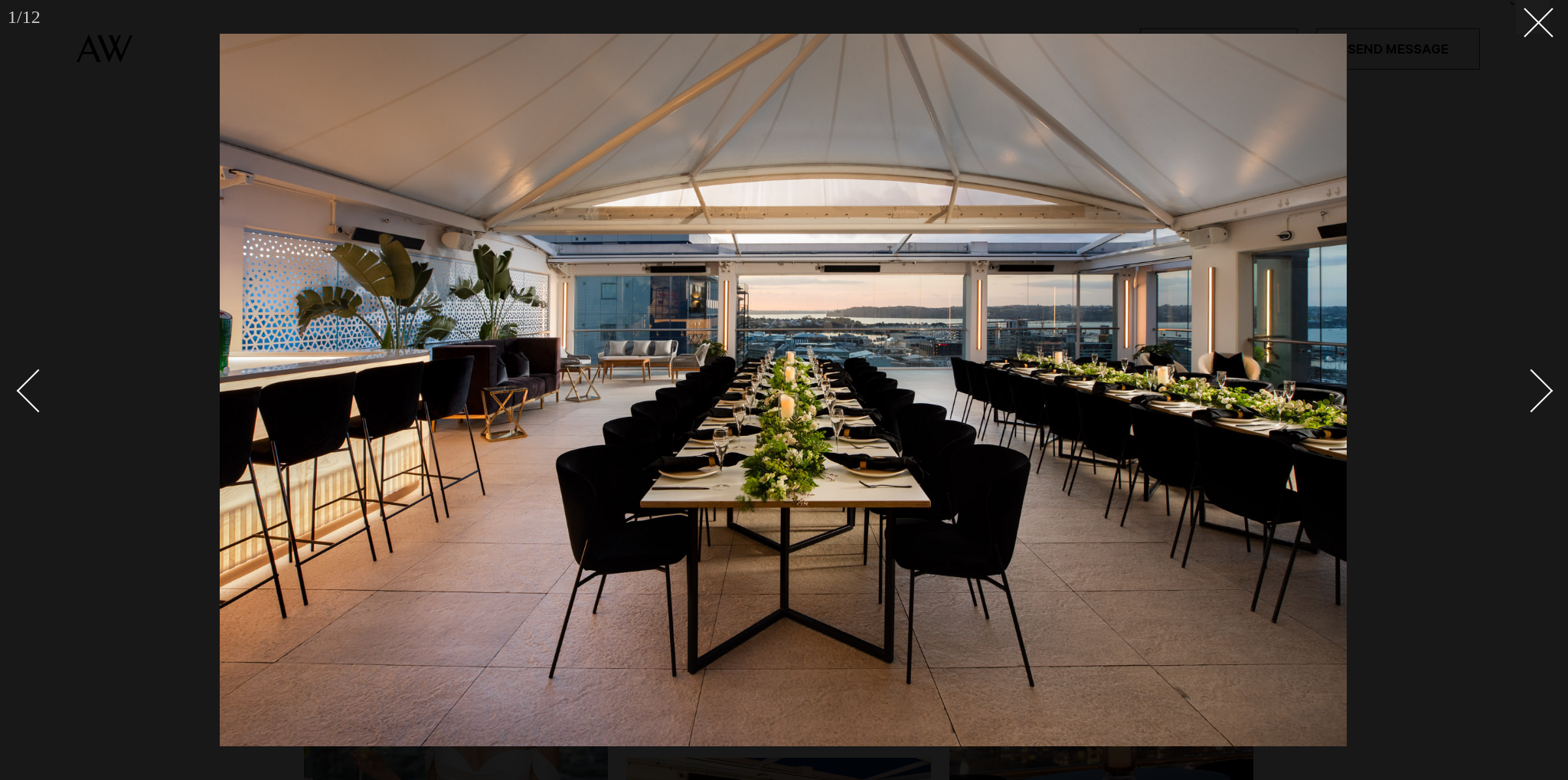
click at [1525, 421] on link at bounding box center [1522, 390] width 54 height 76
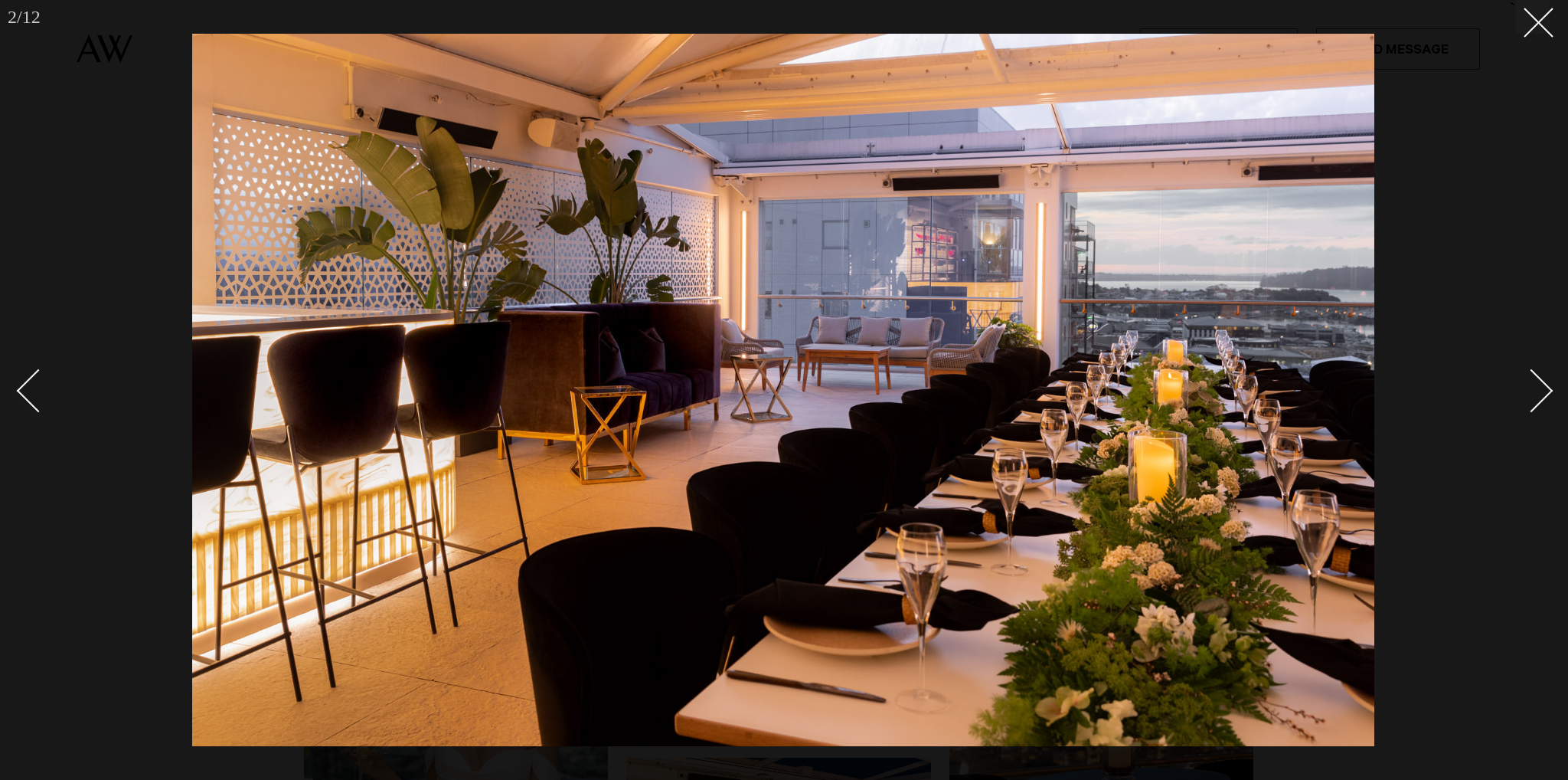
click at [1525, 421] on link at bounding box center [1522, 390] width 54 height 76
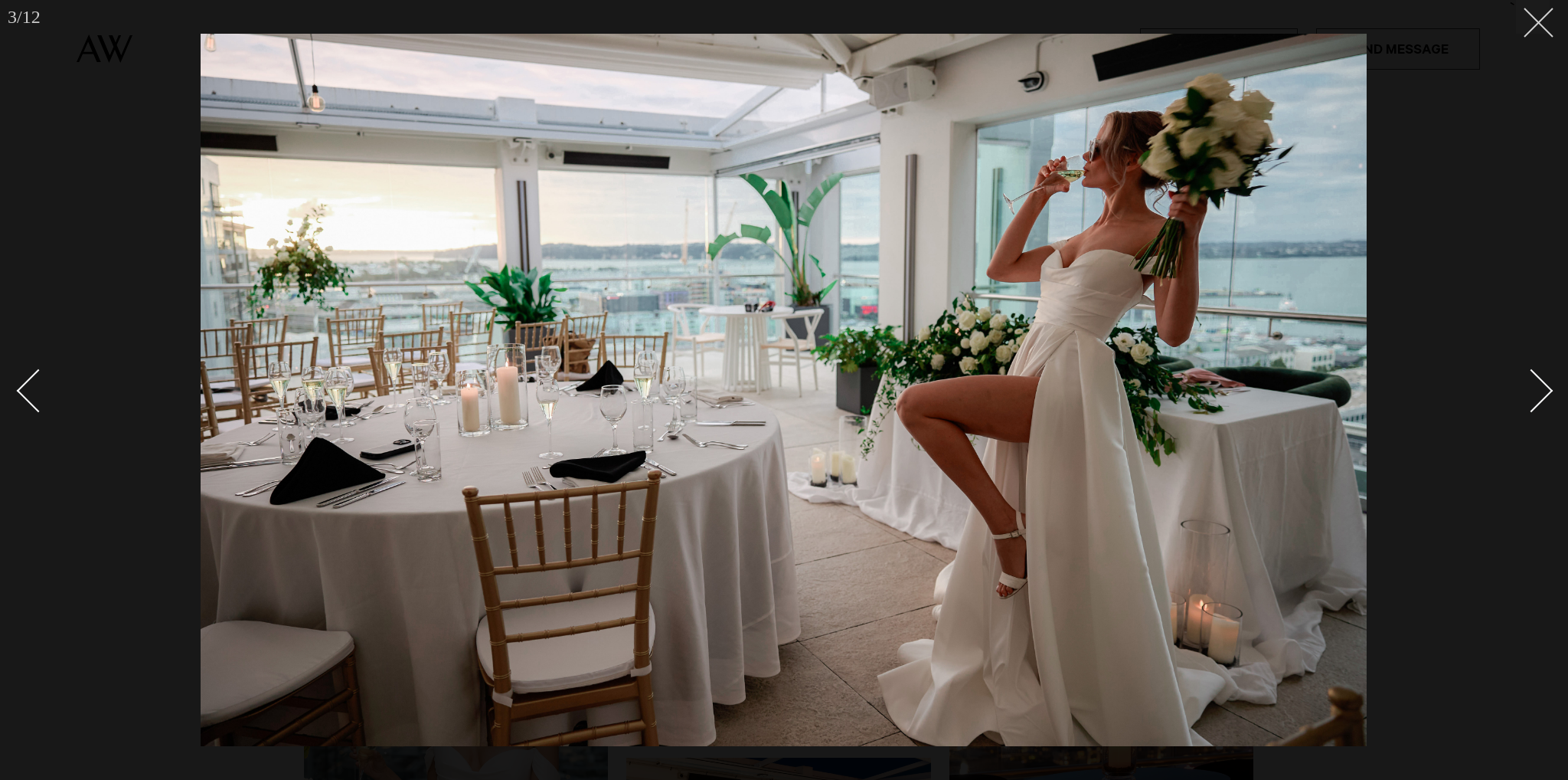
click at [1526, 25] on icon at bounding box center [1533, 17] width 19 height 19
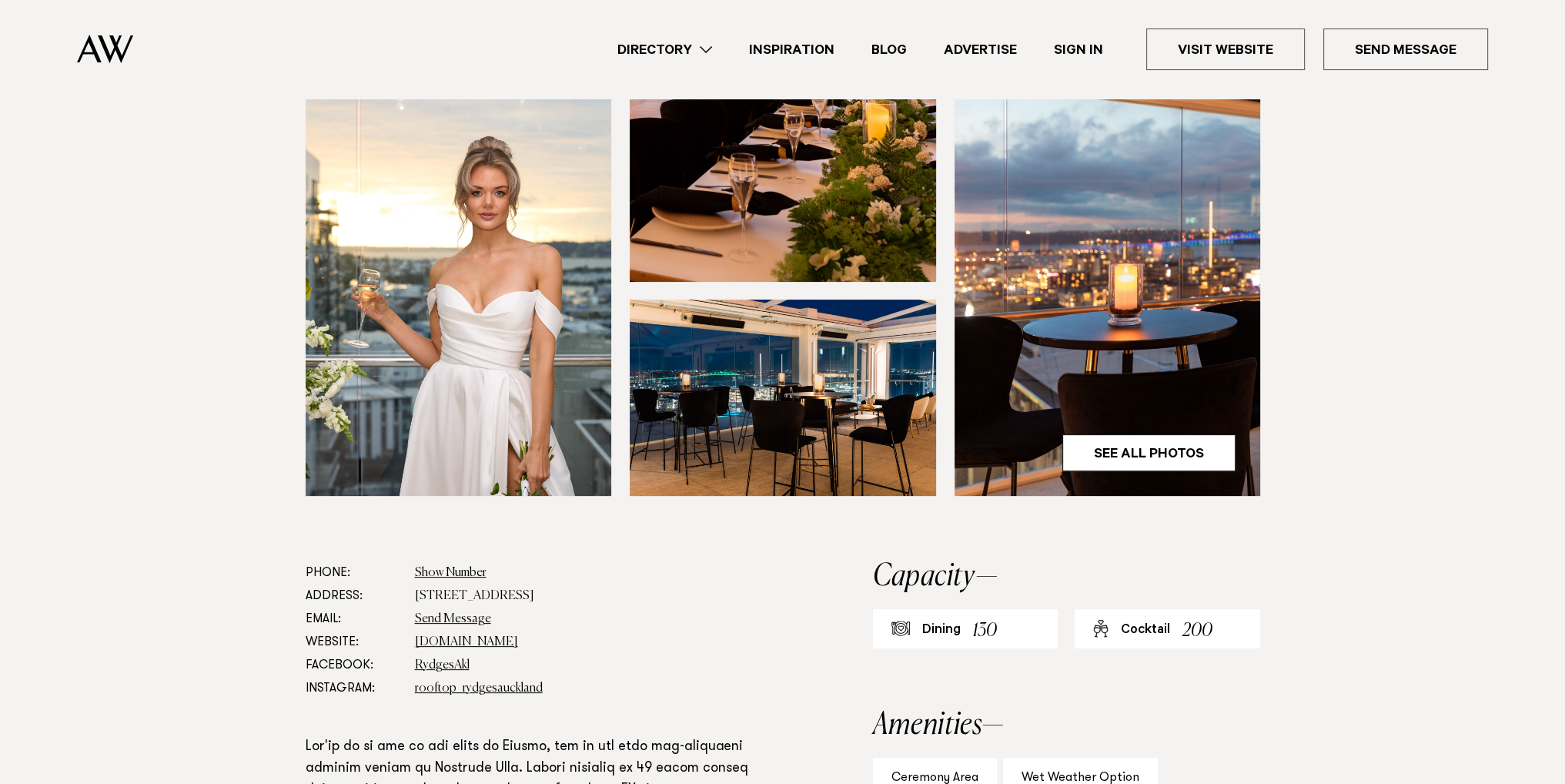
scroll to position [924, 0]
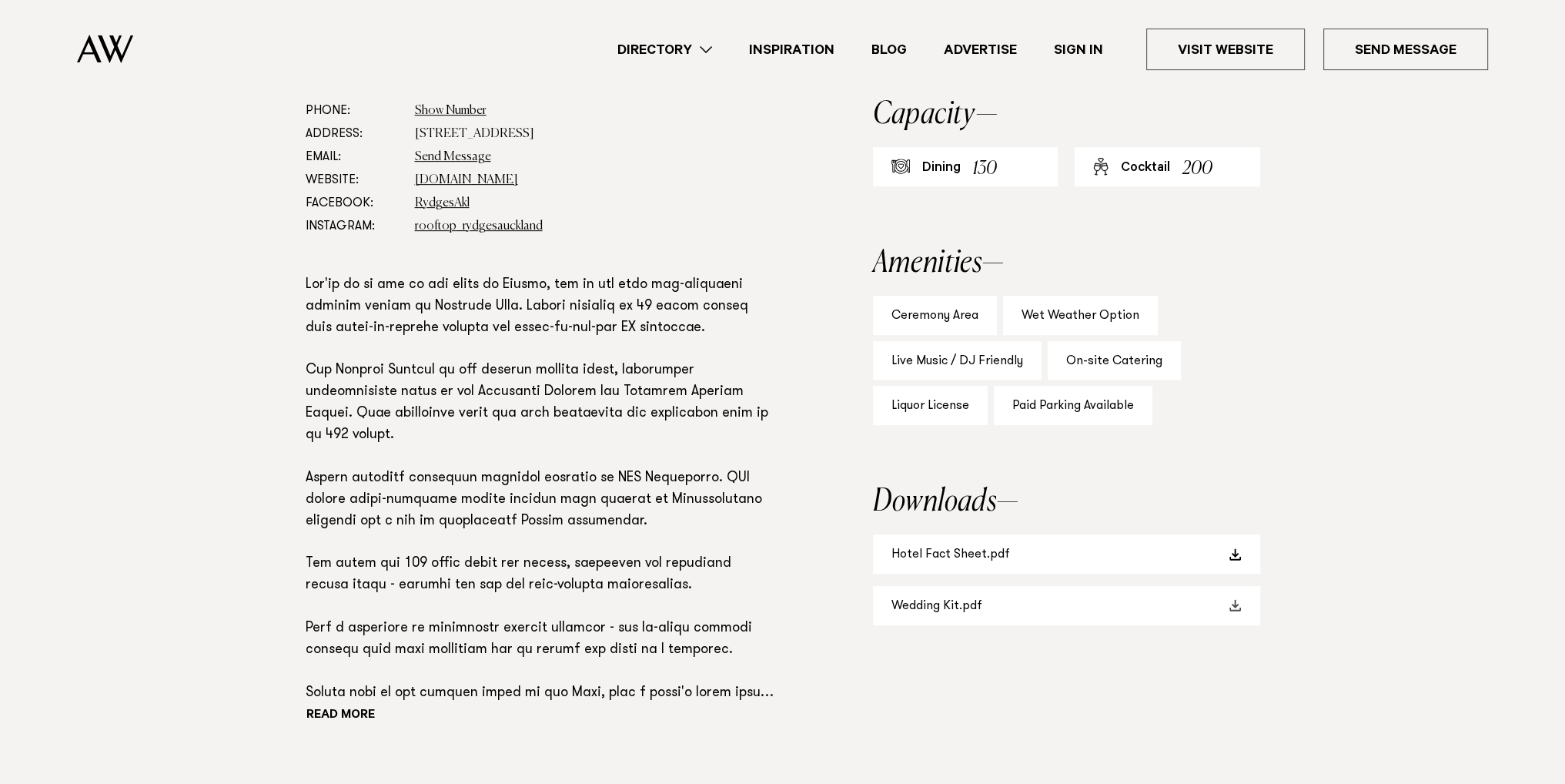
click at [1008, 585] on link "Wedding Kit.pdf" at bounding box center [1066, 605] width 387 height 39
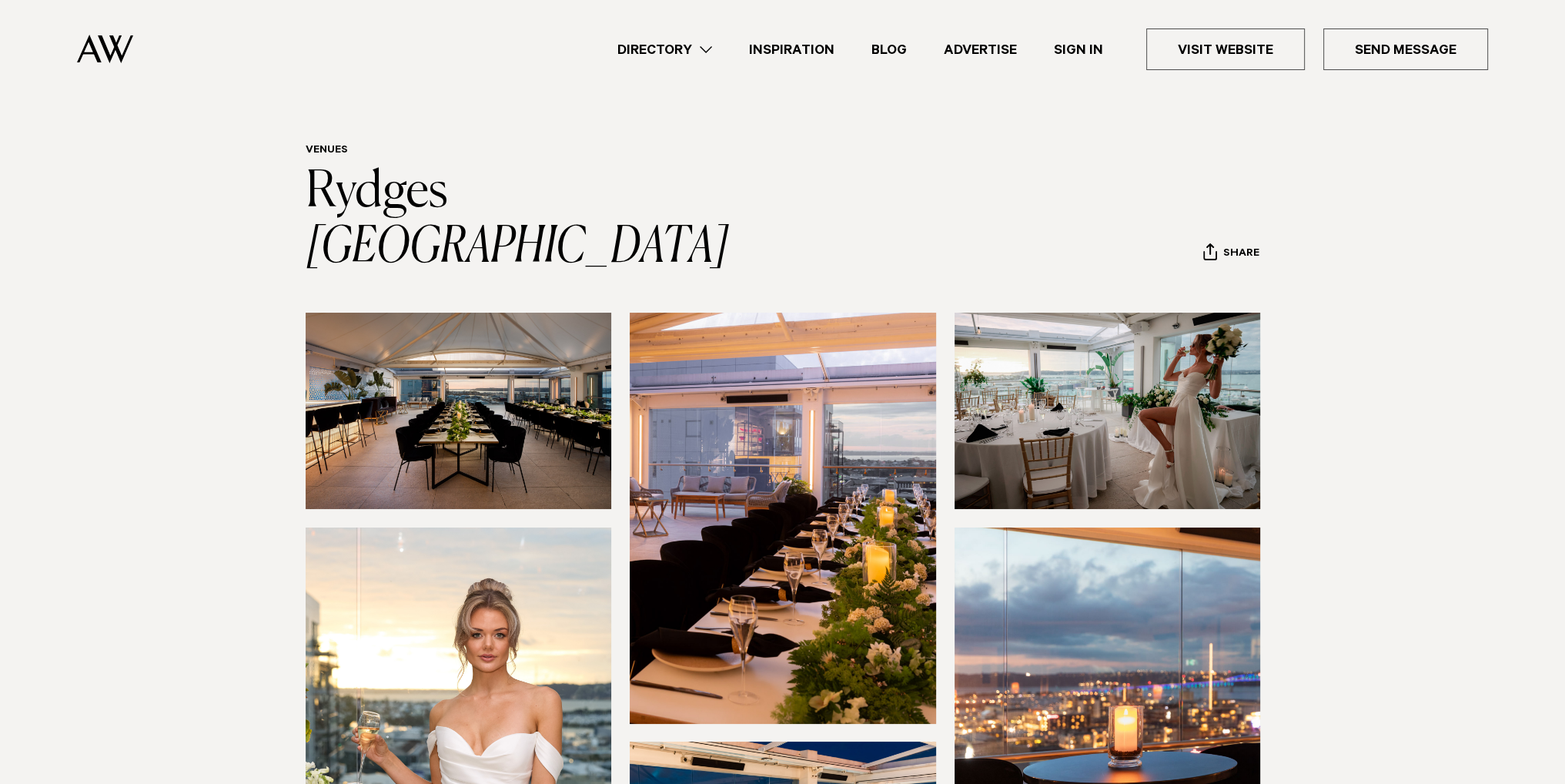
scroll to position [0, 0]
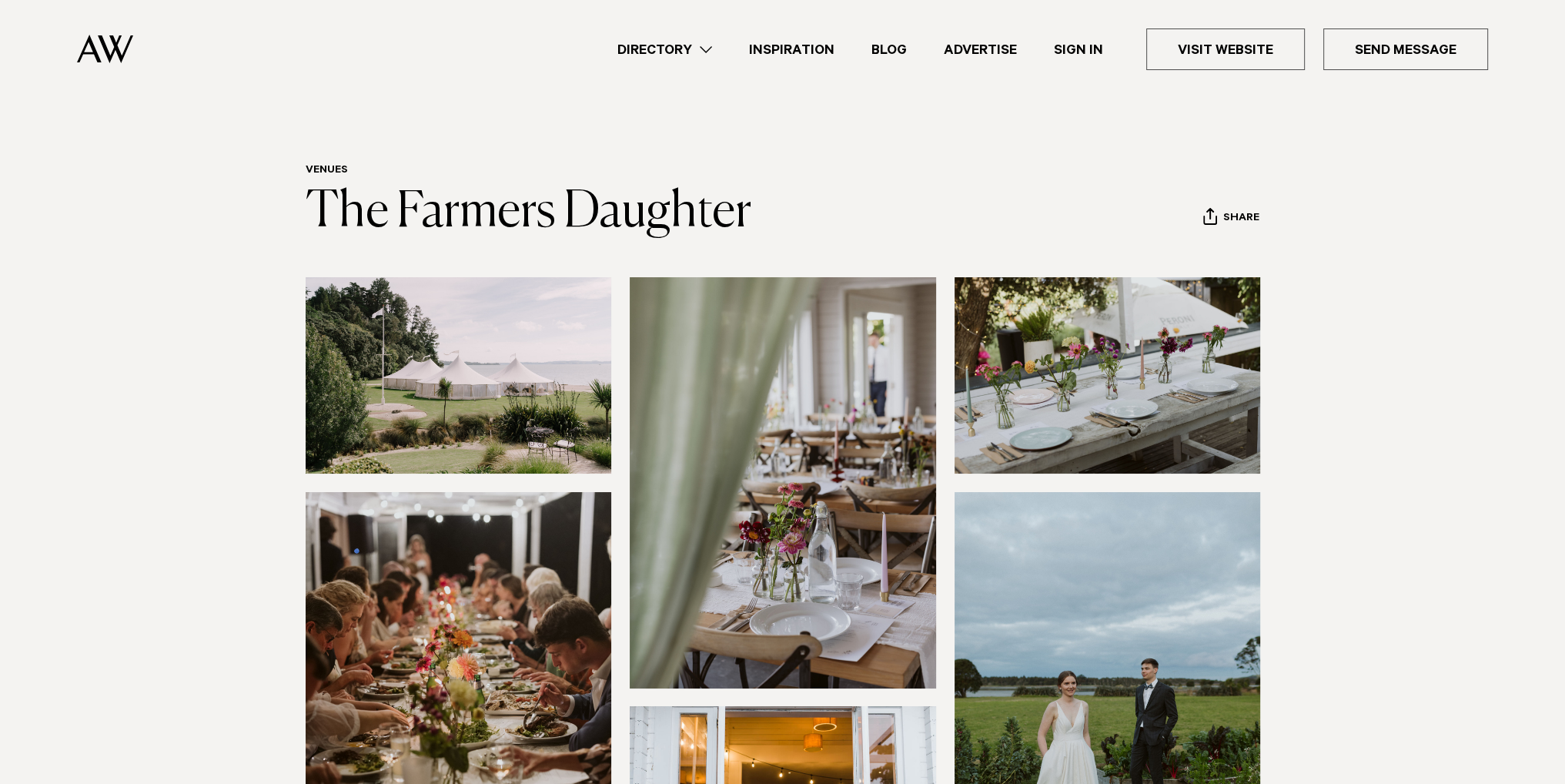
scroll to position [462, 0]
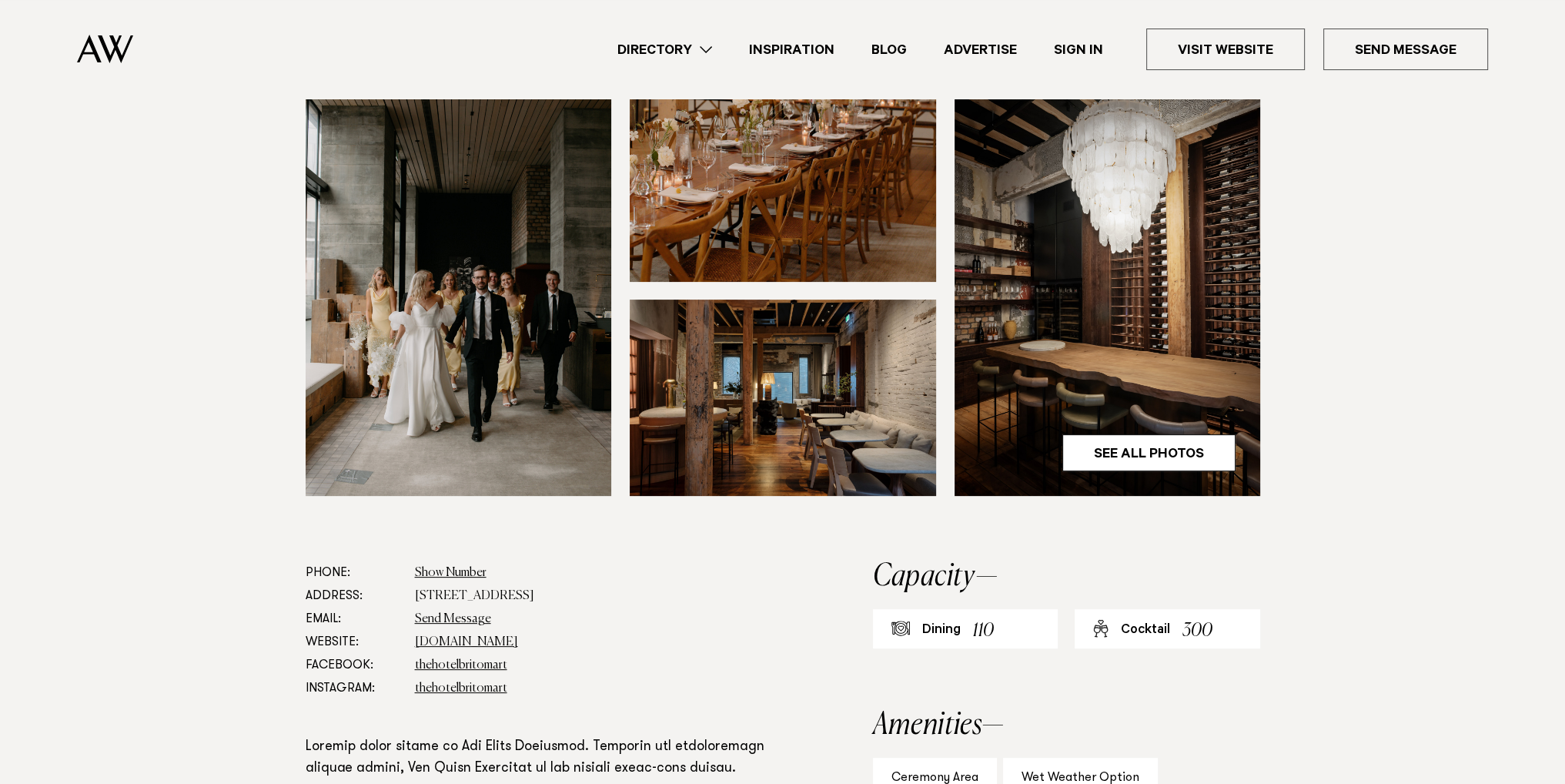
scroll to position [924, 0]
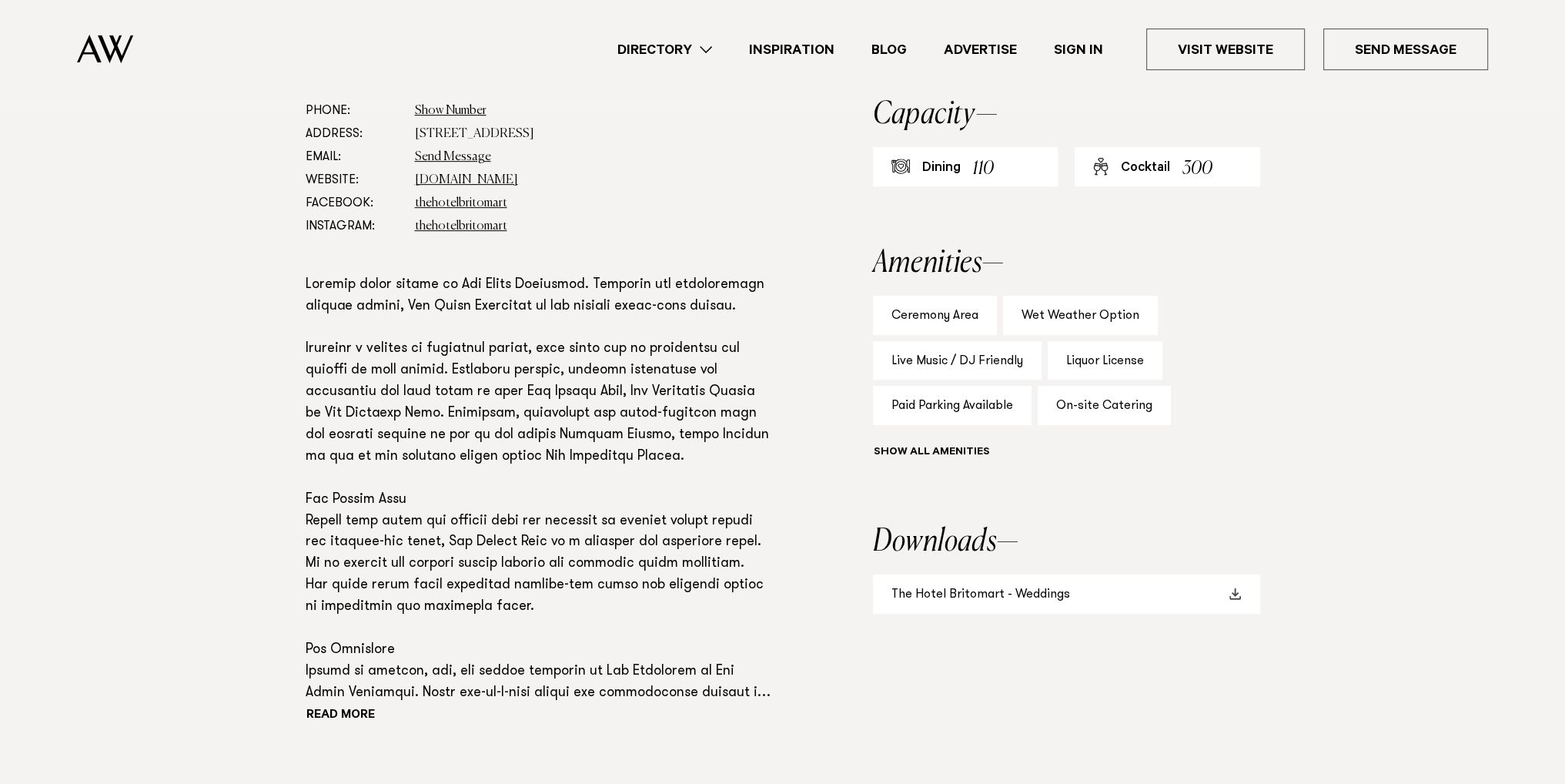
click at [959, 575] on link "The Hotel Britomart - Weddings" at bounding box center [1066, 594] width 387 height 39
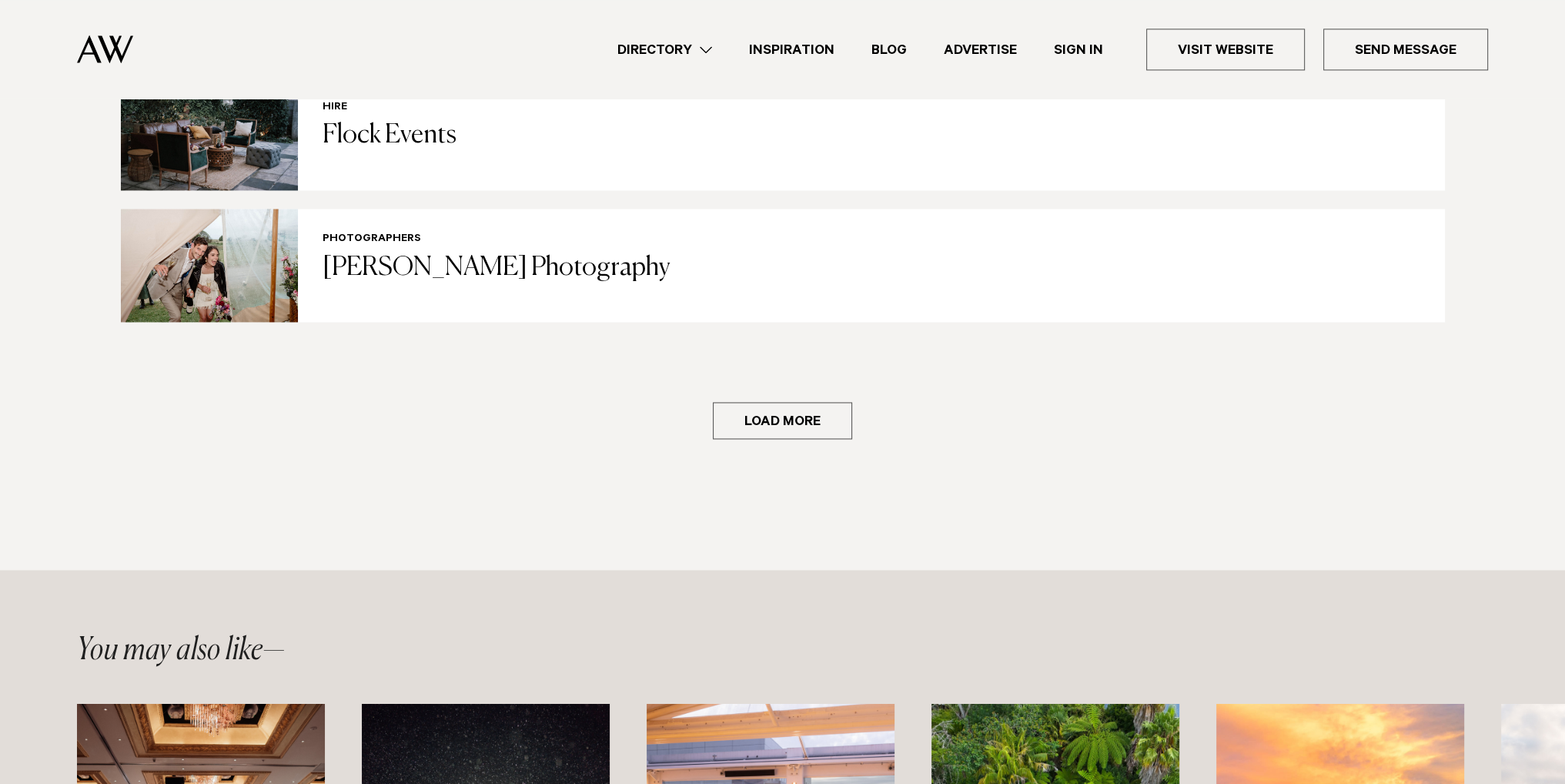
scroll to position [4512, 0]
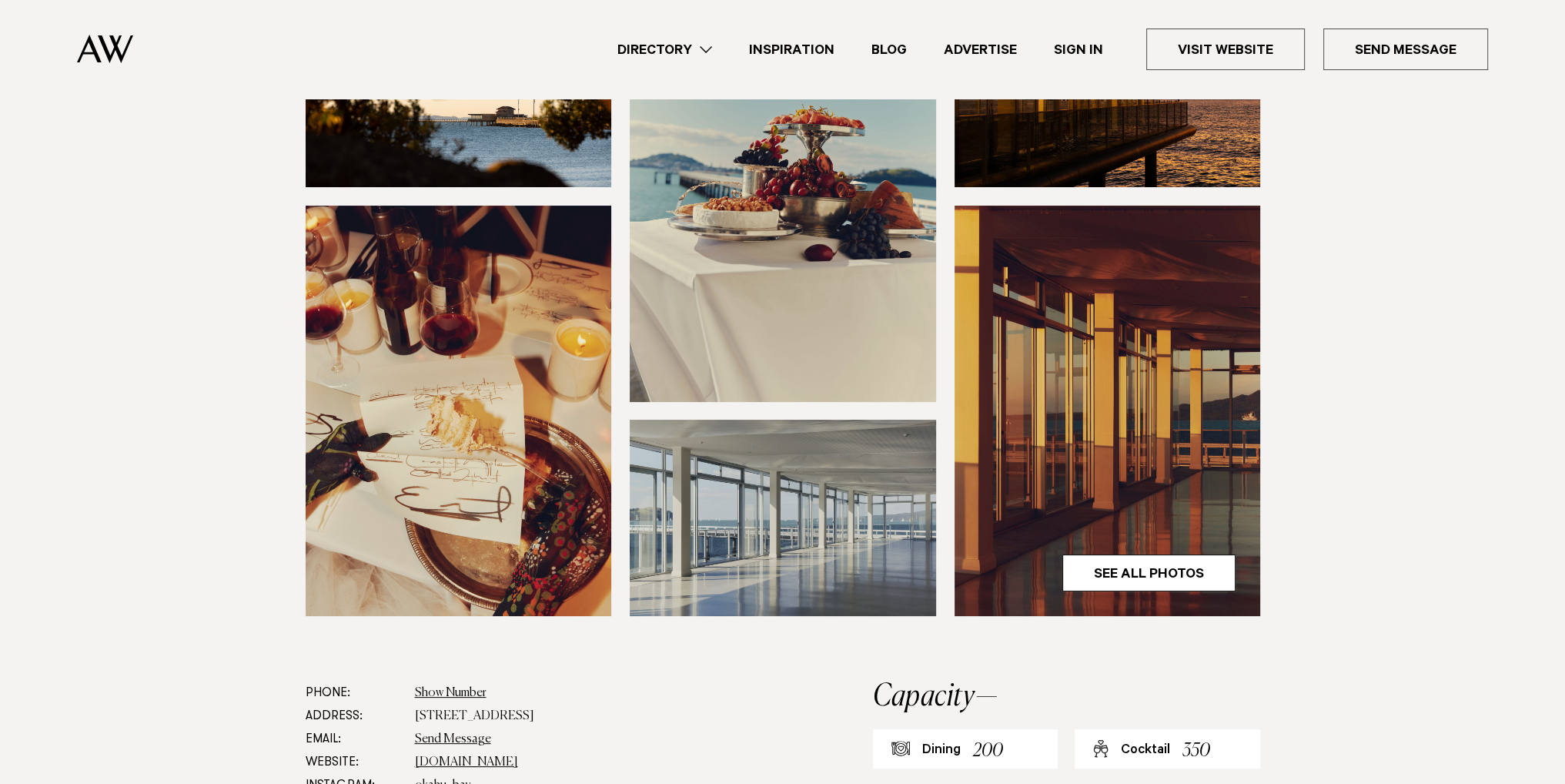
scroll to position [259, 0]
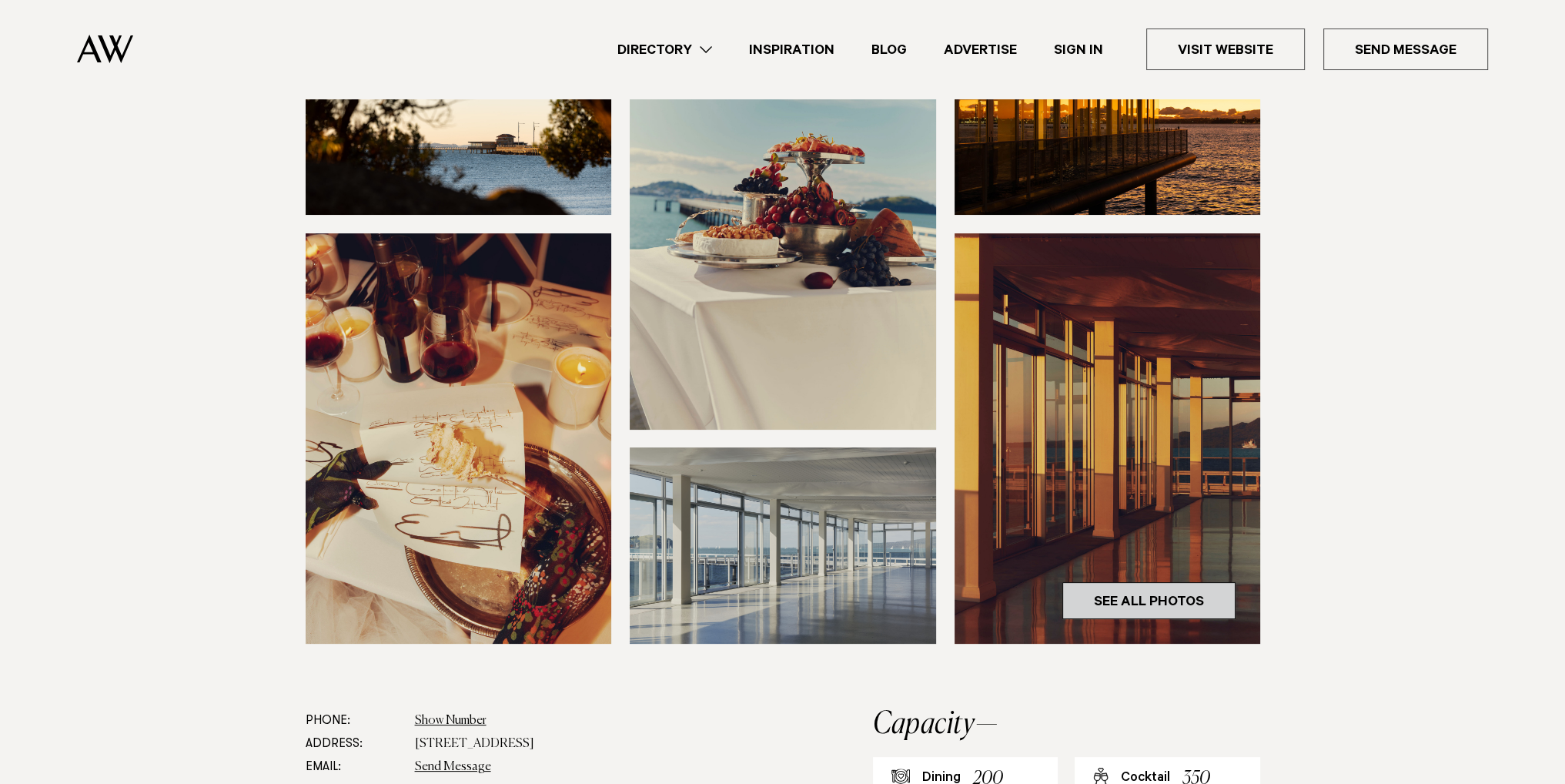
click at [1097, 597] on link "See All Photos" at bounding box center [1149, 600] width 174 height 37
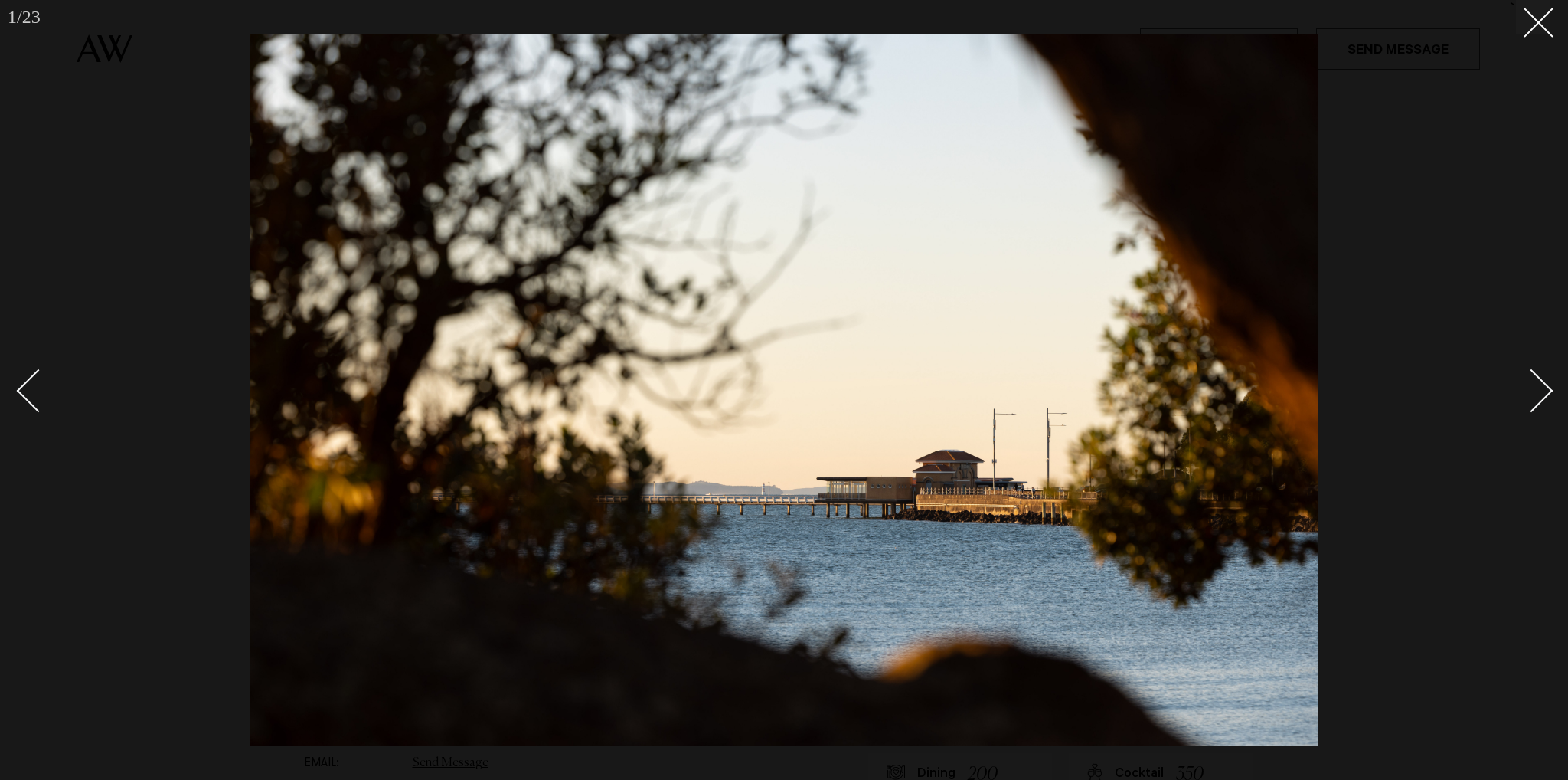
click at [1536, 399] on div "Next slide" at bounding box center [1531, 391] width 44 height 44
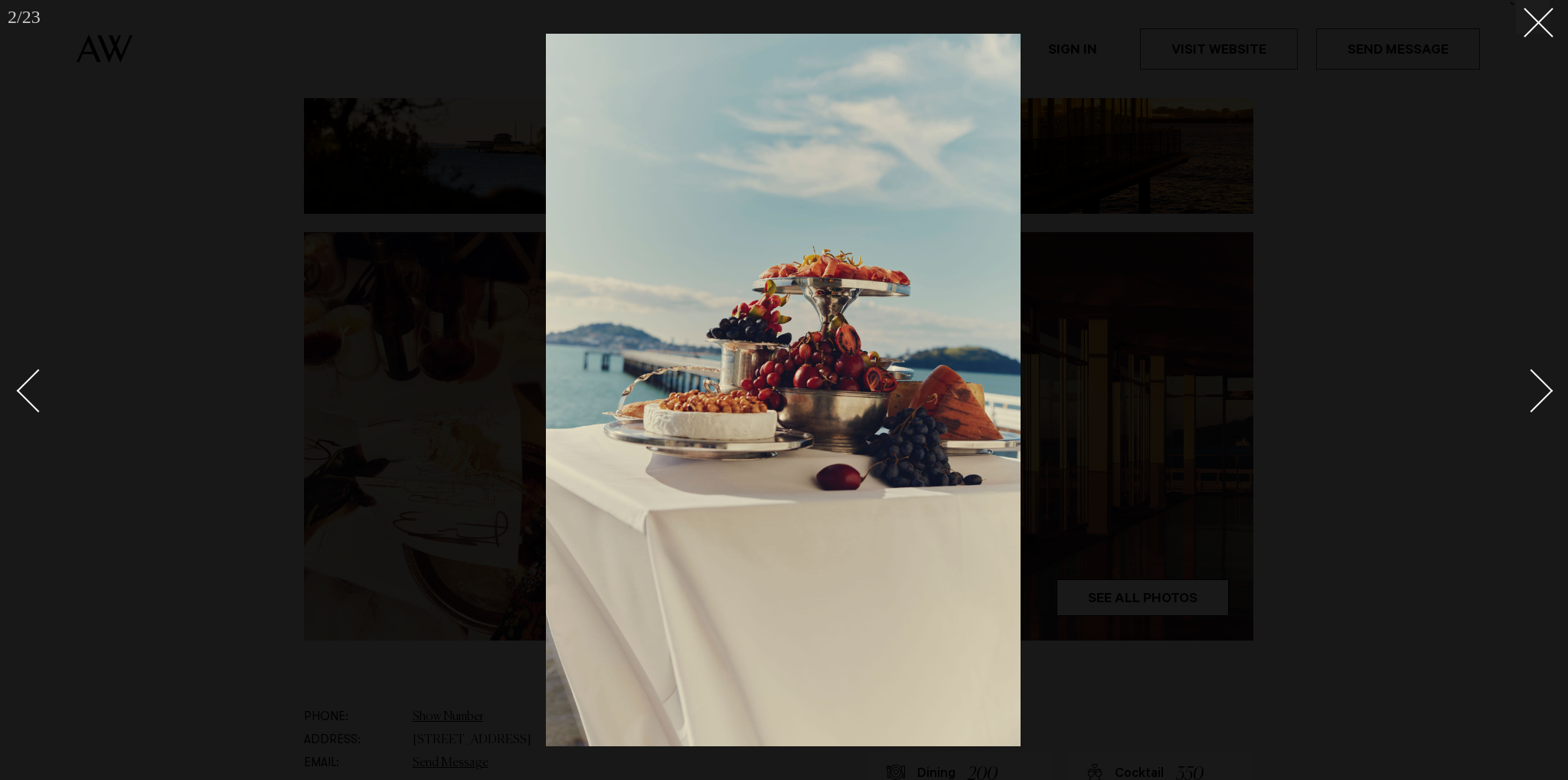
click at [1536, 399] on div "Next slide" at bounding box center [1531, 391] width 44 height 44
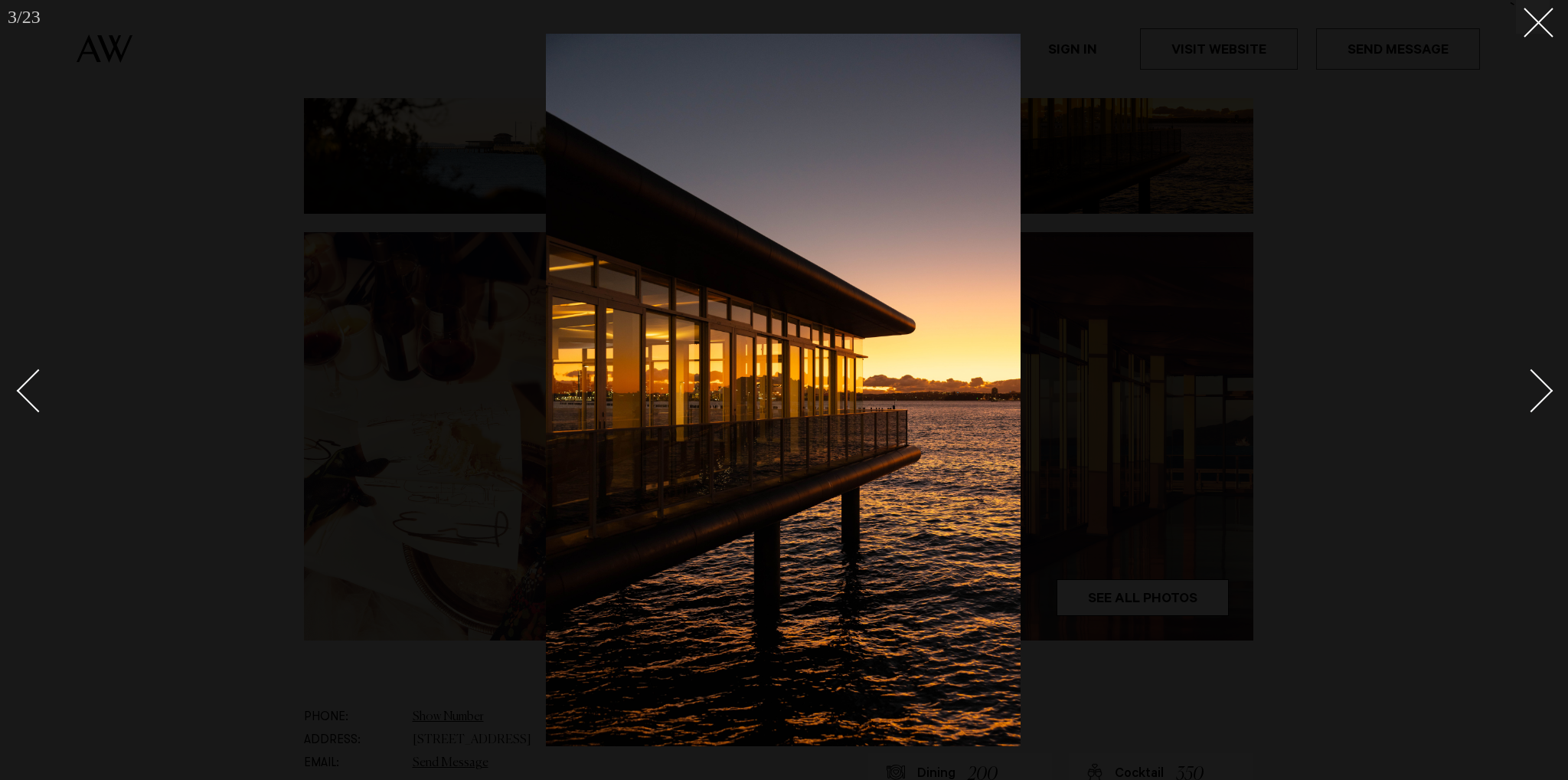
click at [1536, 399] on div "Next slide" at bounding box center [1531, 391] width 44 height 44
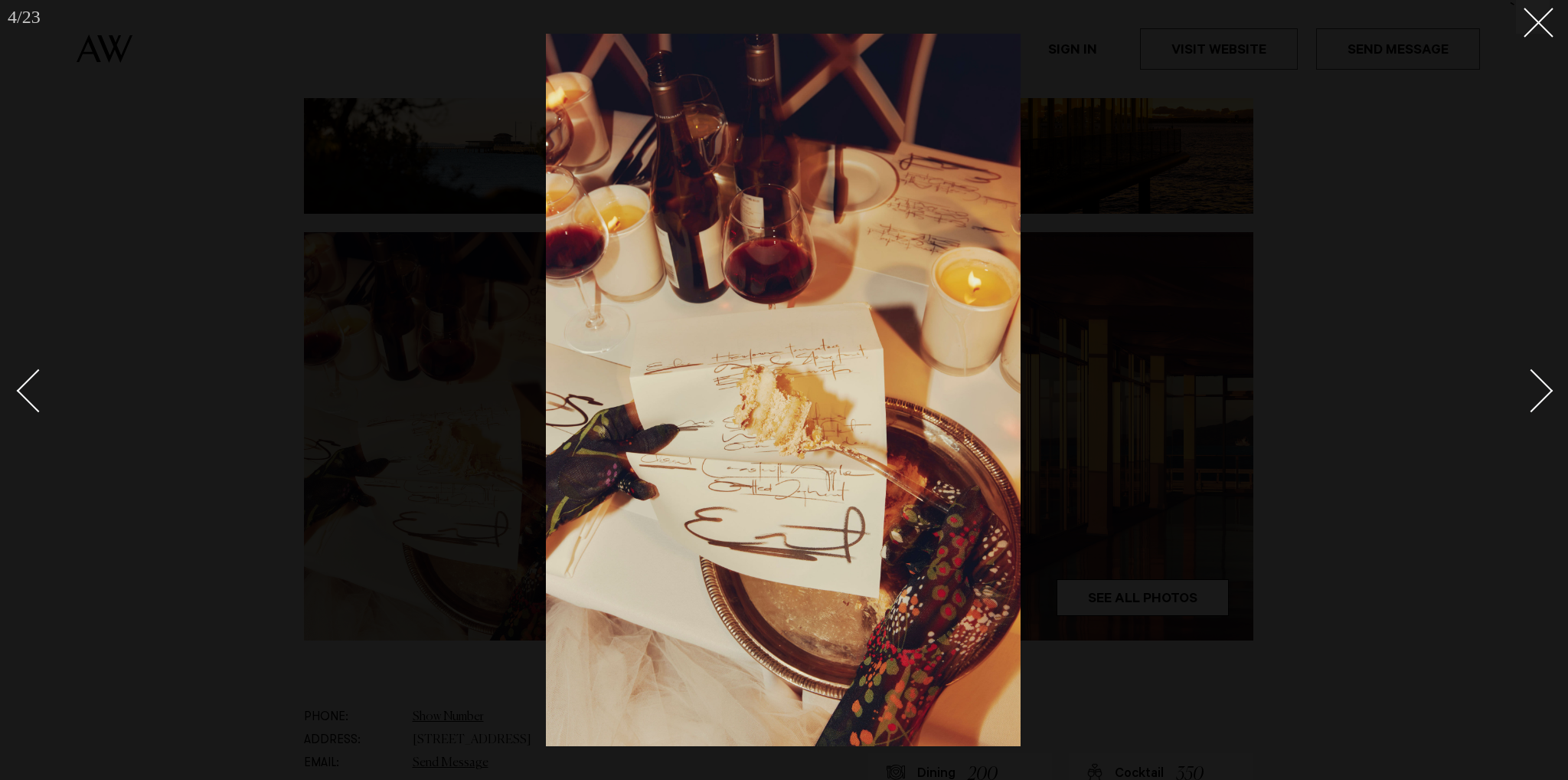
click at [1536, 399] on div "Next slide" at bounding box center [1531, 391] width 44 height 44
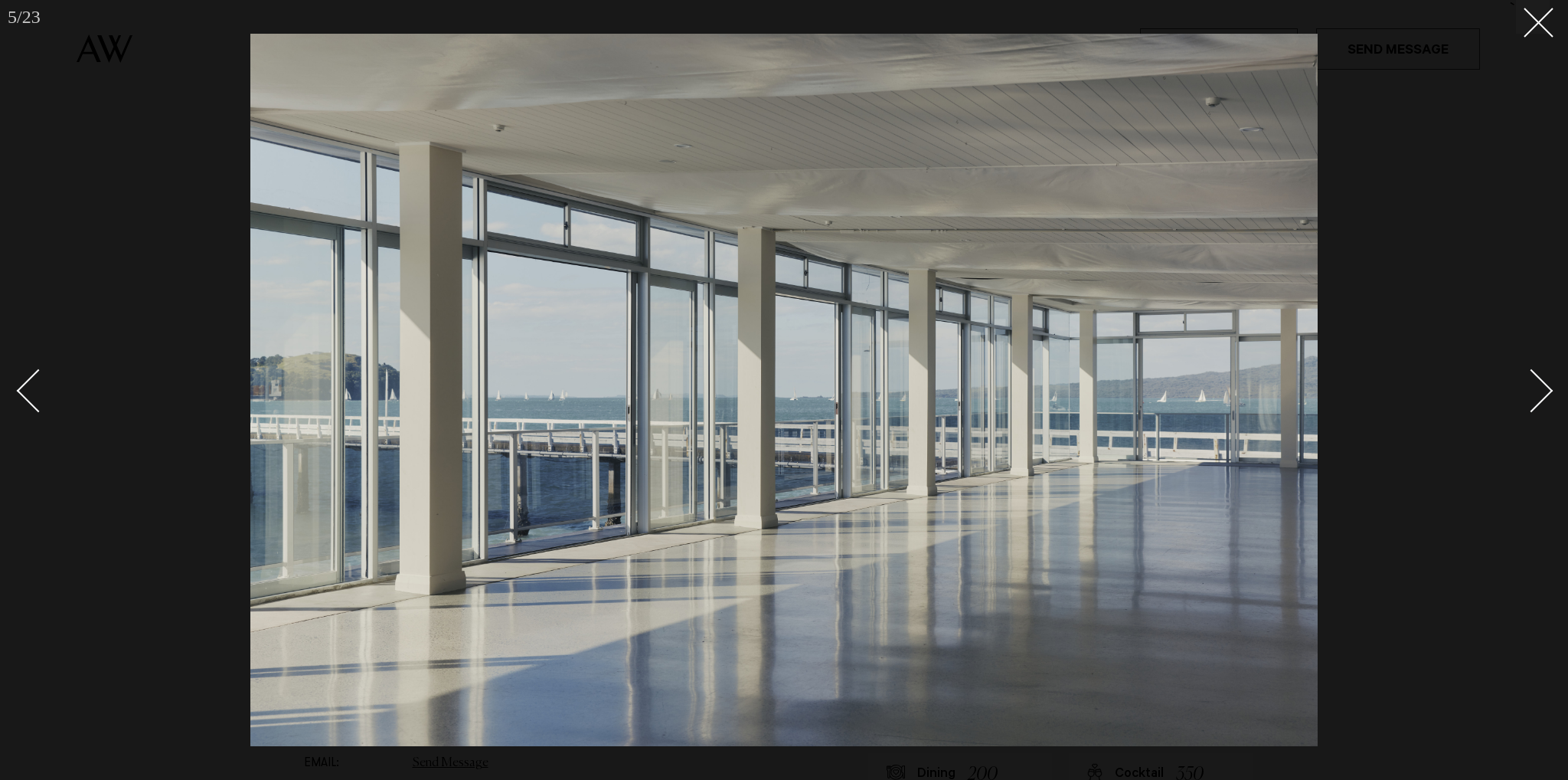
click at [1536, 399] on div "Next slide" at bounding box center [1531, 391] width 44 height 44
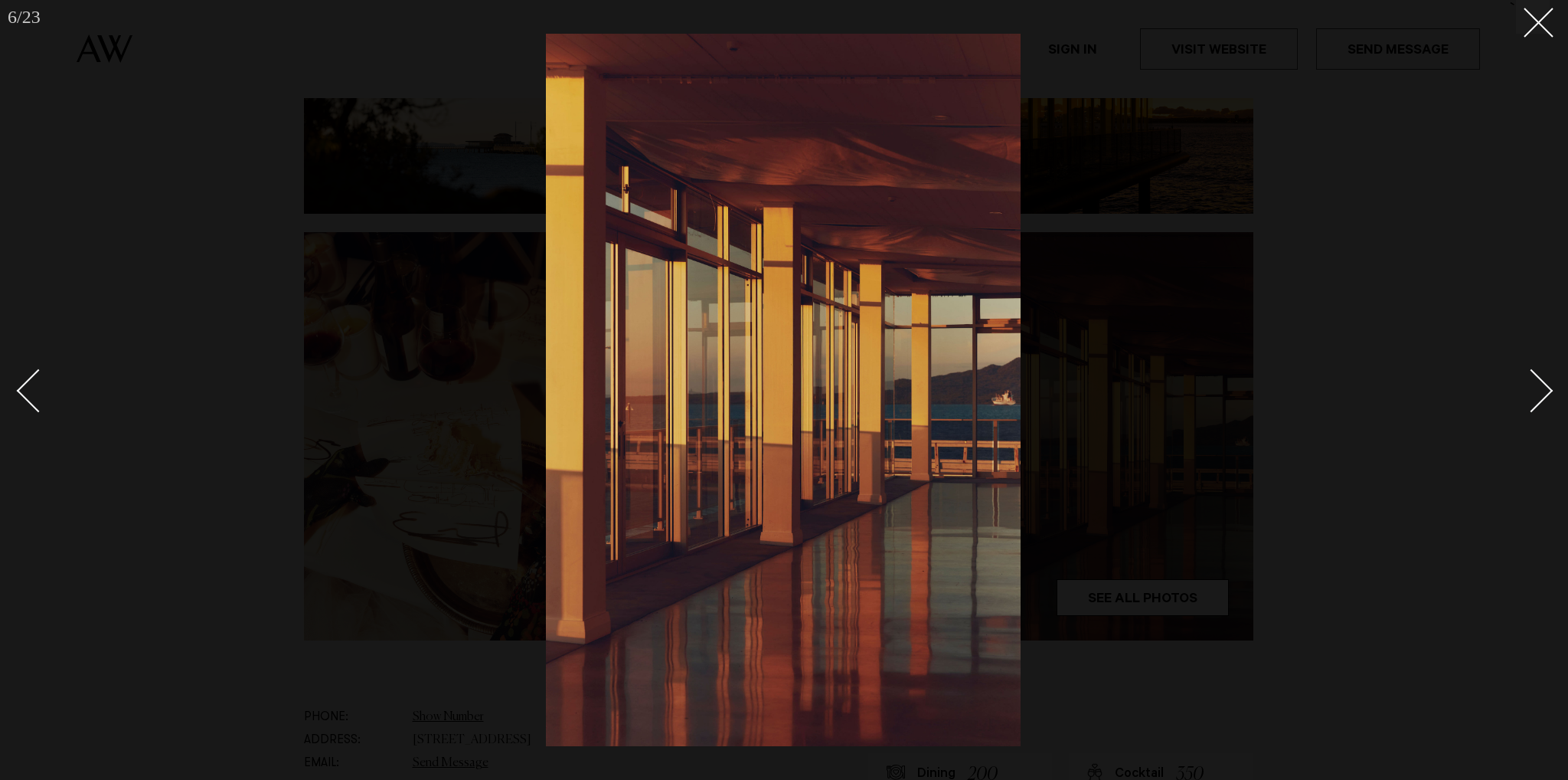
click at [1536, 399] on div "Next slide" at bounding box center [1531, 391] width 44 height 44
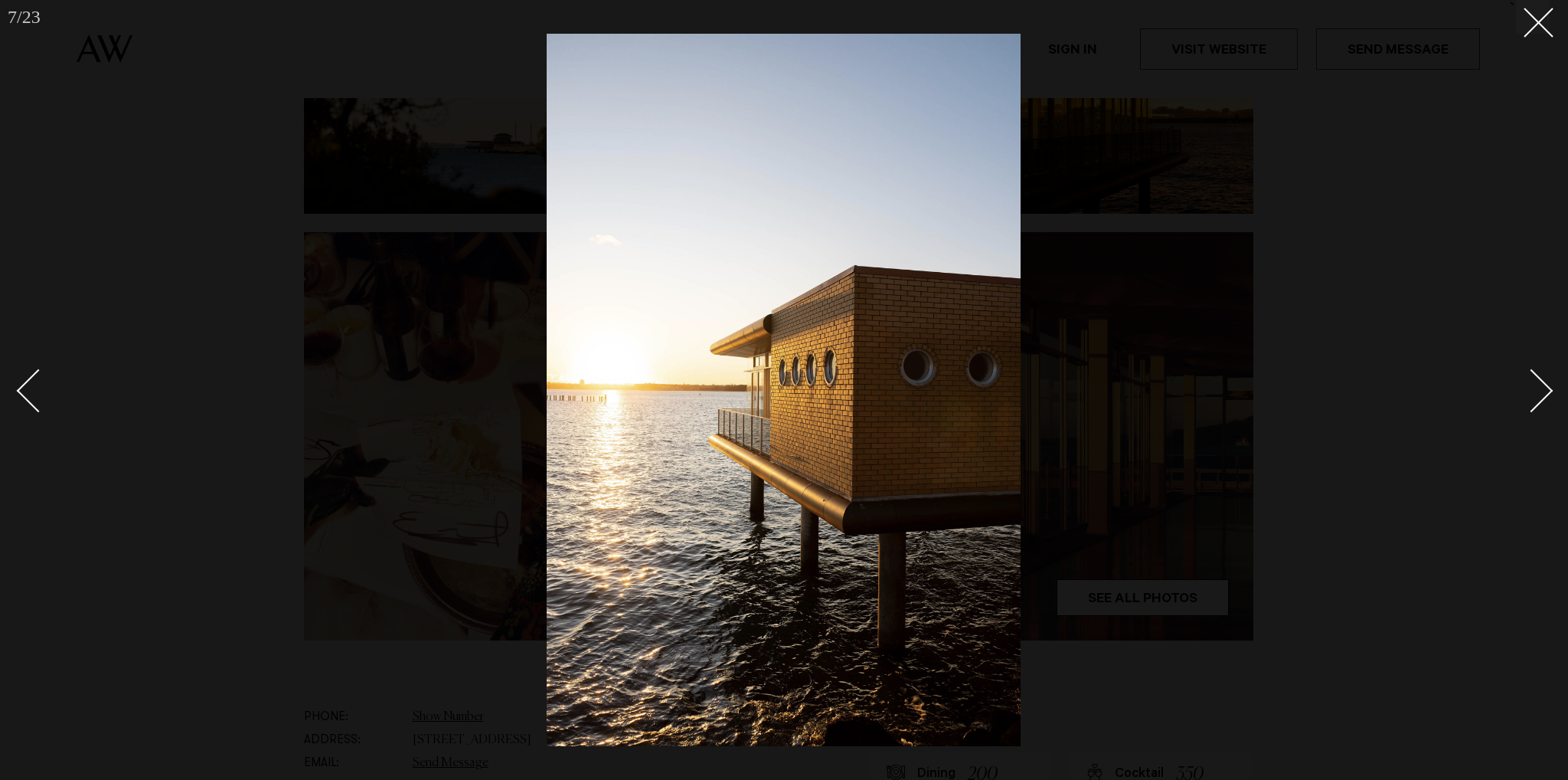
click at [1536, 399] on div "Next slide" at bounding box center [1531, 391] width 44 height 44
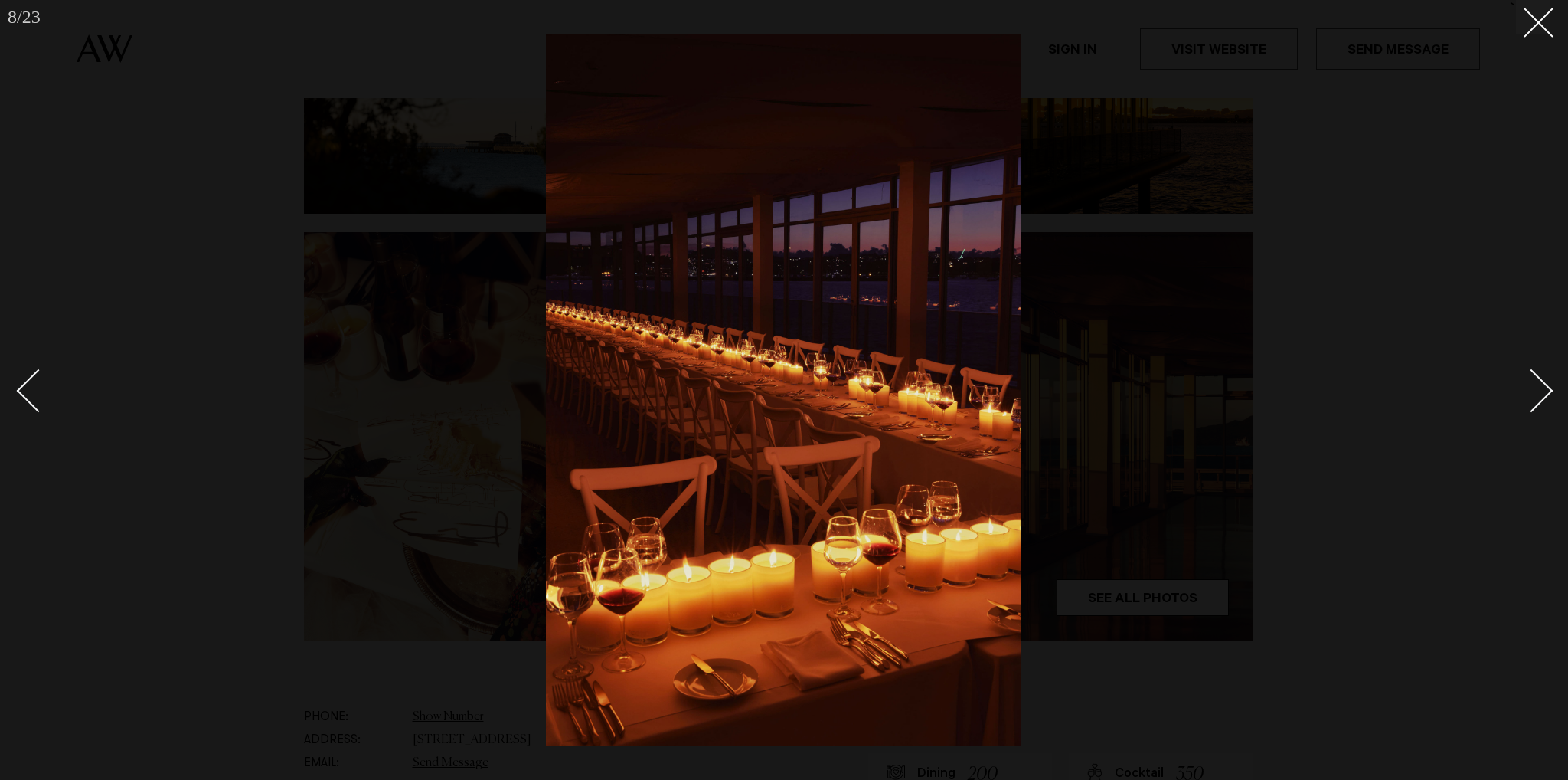
click at [1536, 399] on div "Next slide" at bounding box center [1531, 391] width 44 height 44
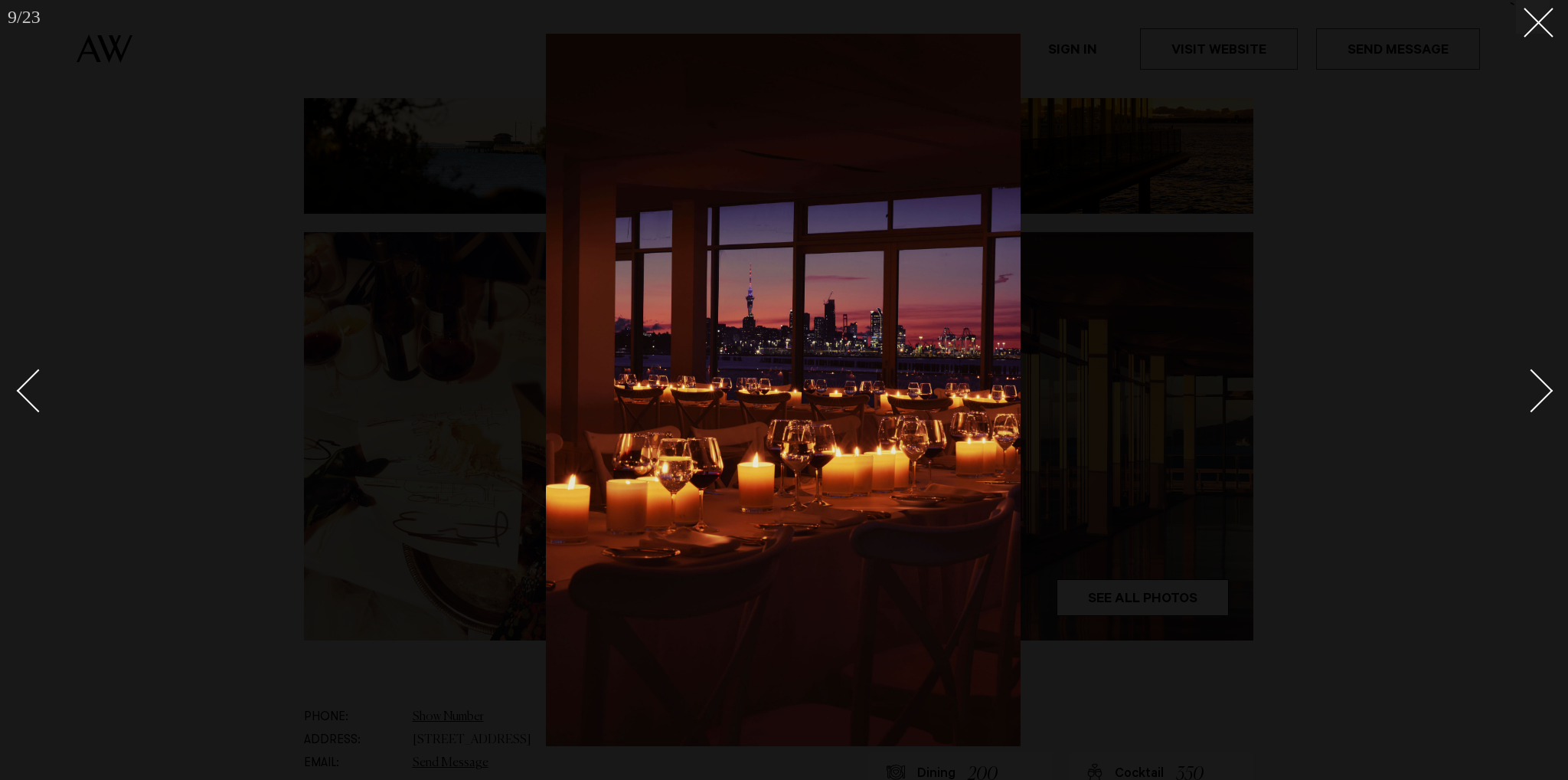
click at [1536, 399] on div "Next slide" at bounding box center [1531, 391] width 44 height 44
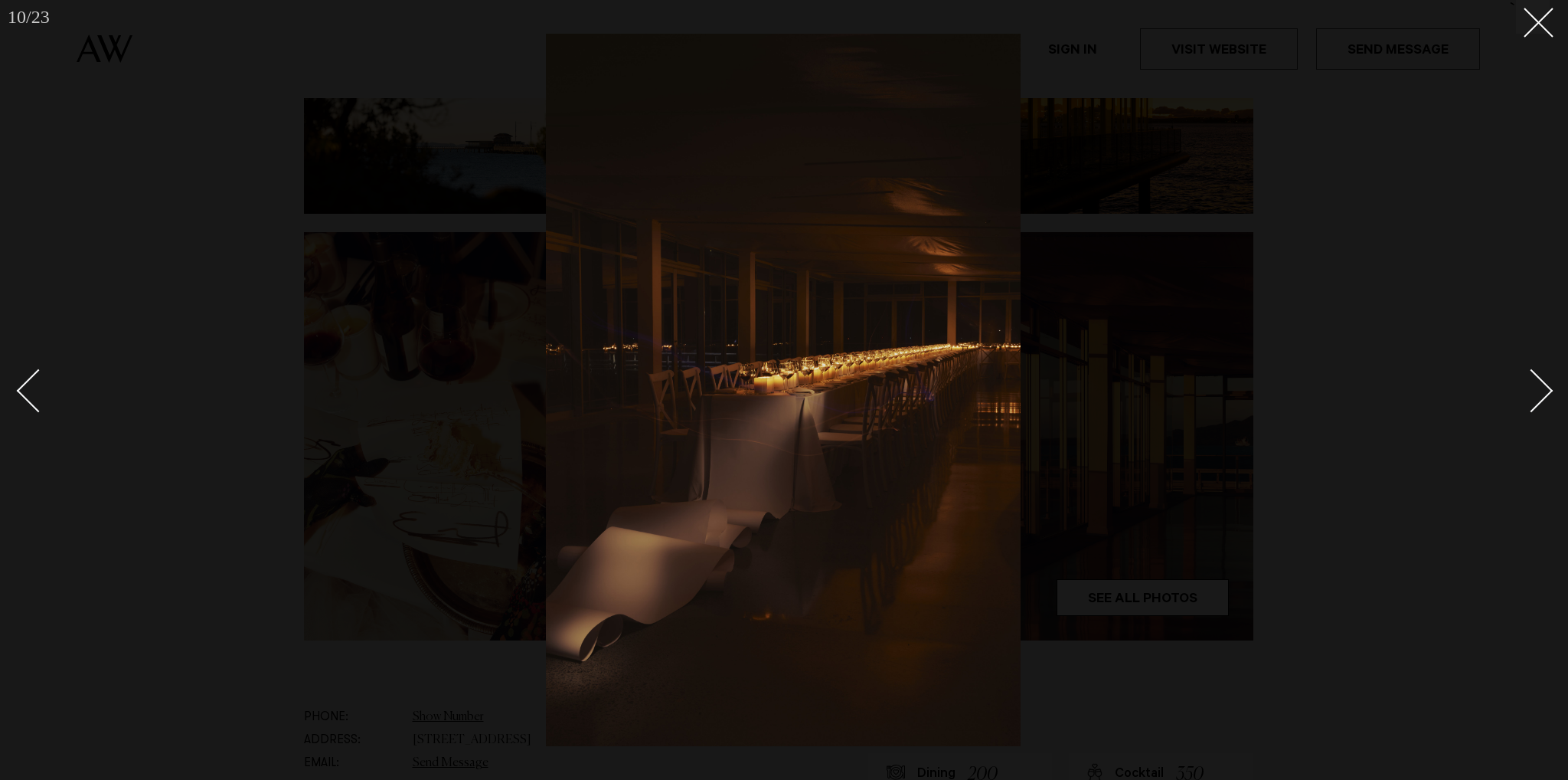
click at [1536, 399] on div "Next slide" at bounding box center [1531, 391] width 44 height 44
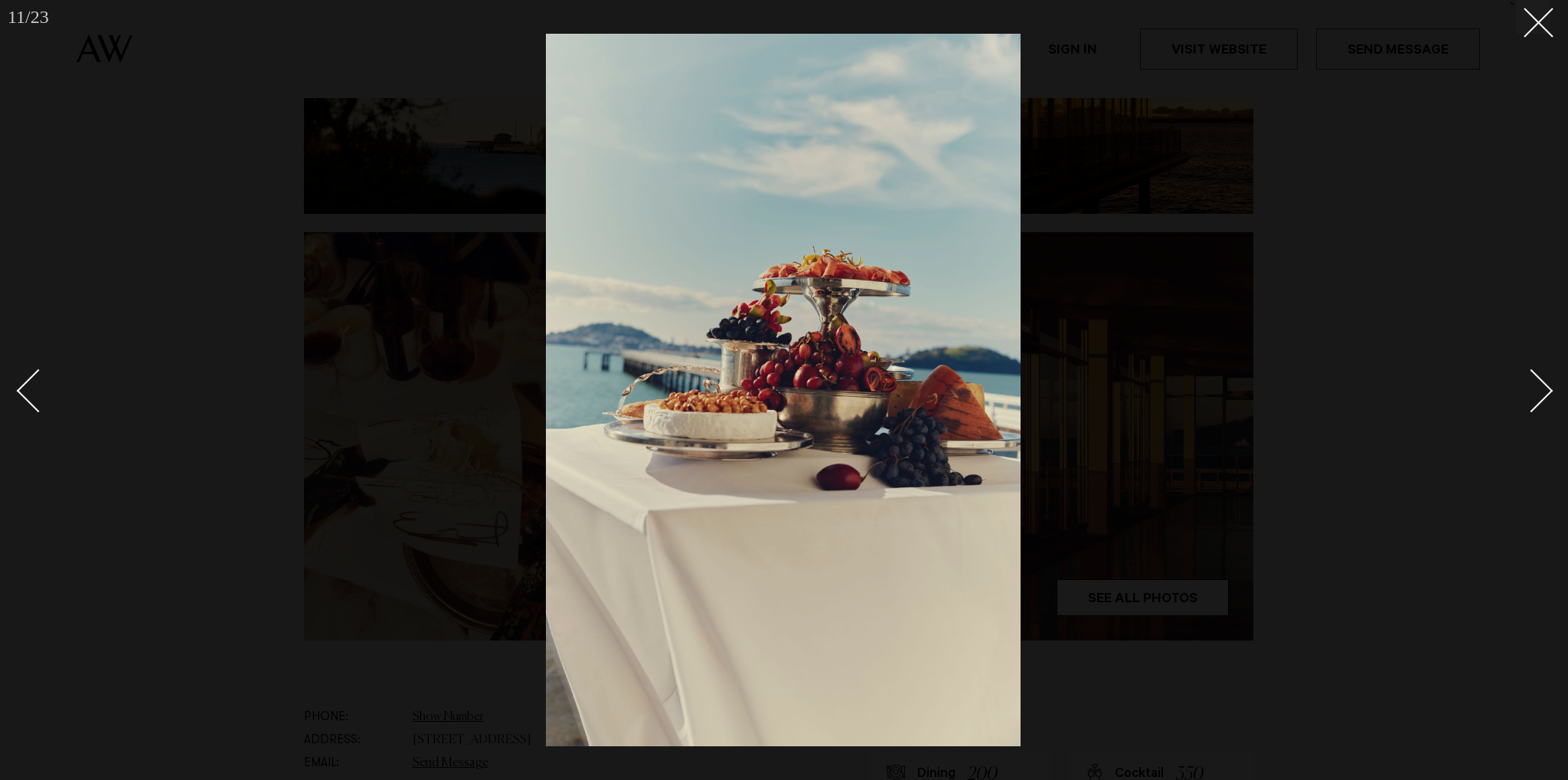
click at [1536, 399] on div "Next slide" at bounding box center [1531, 391] width 44 height 44
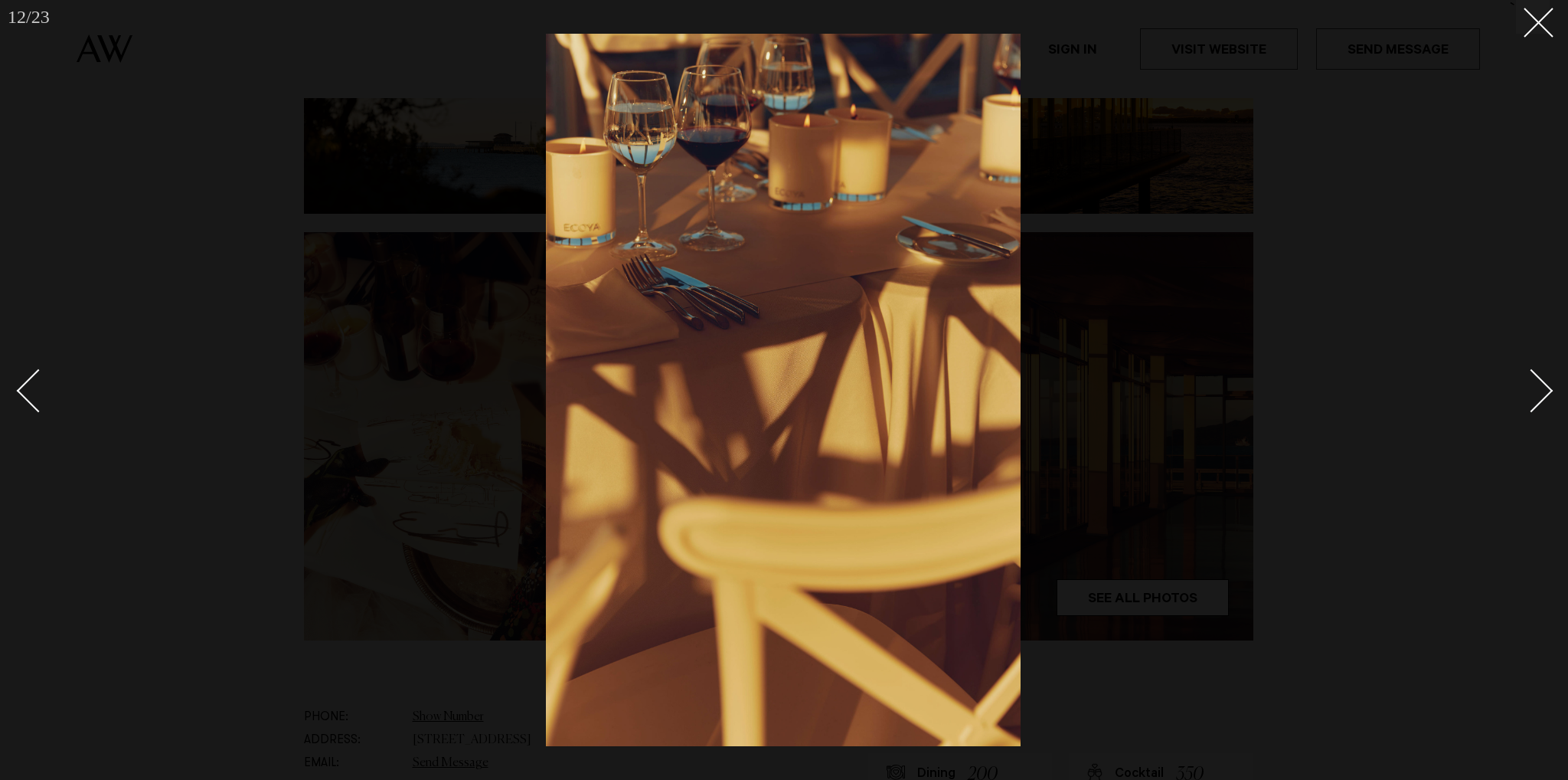
click at [1536, 399] on div "Next slide" at bounding box center [1531, 391] width 44 height 44
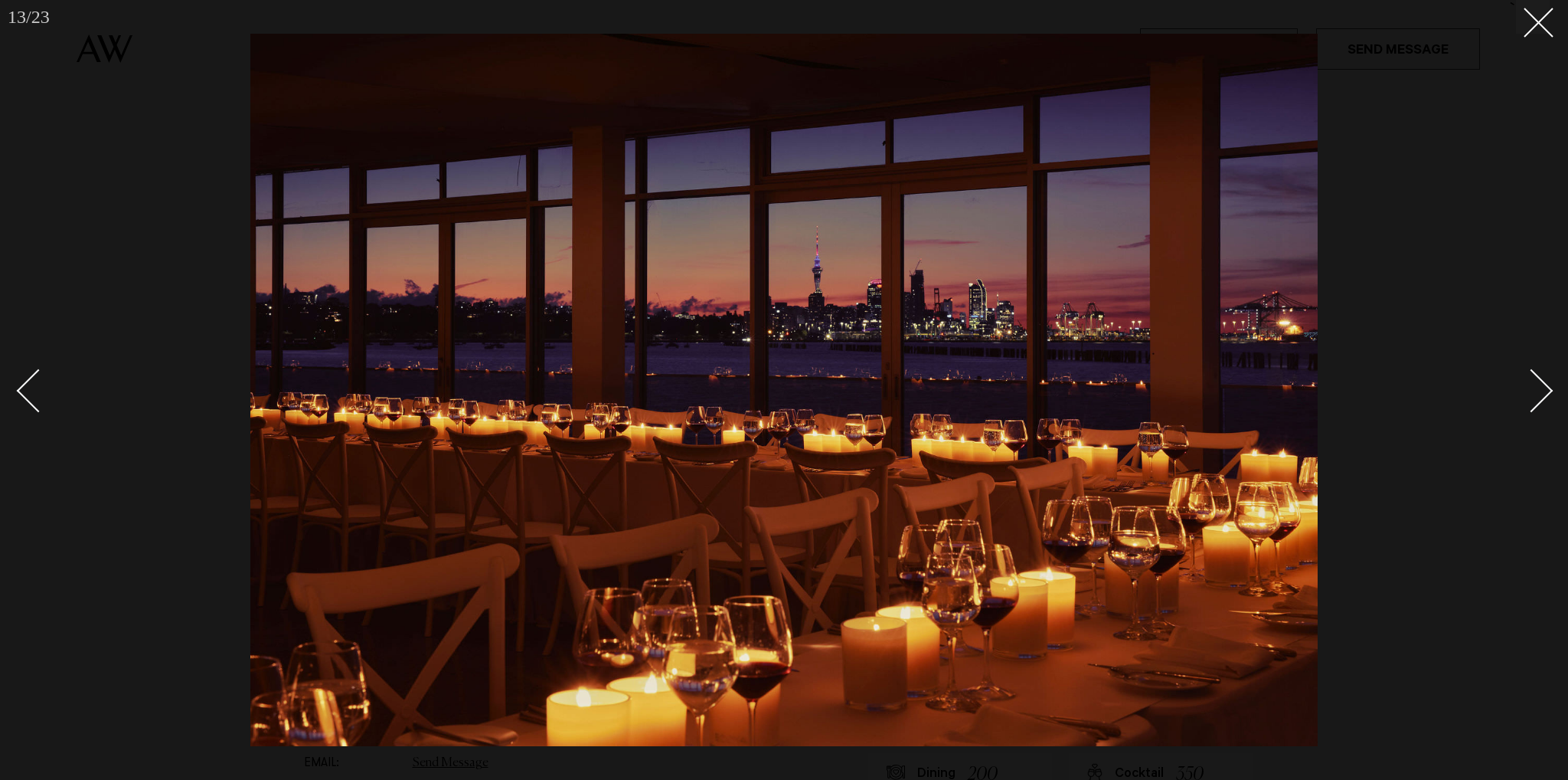
click at [1536, 399] on div "Next slide" at bounding box center [1531, 391] width 44 height 44
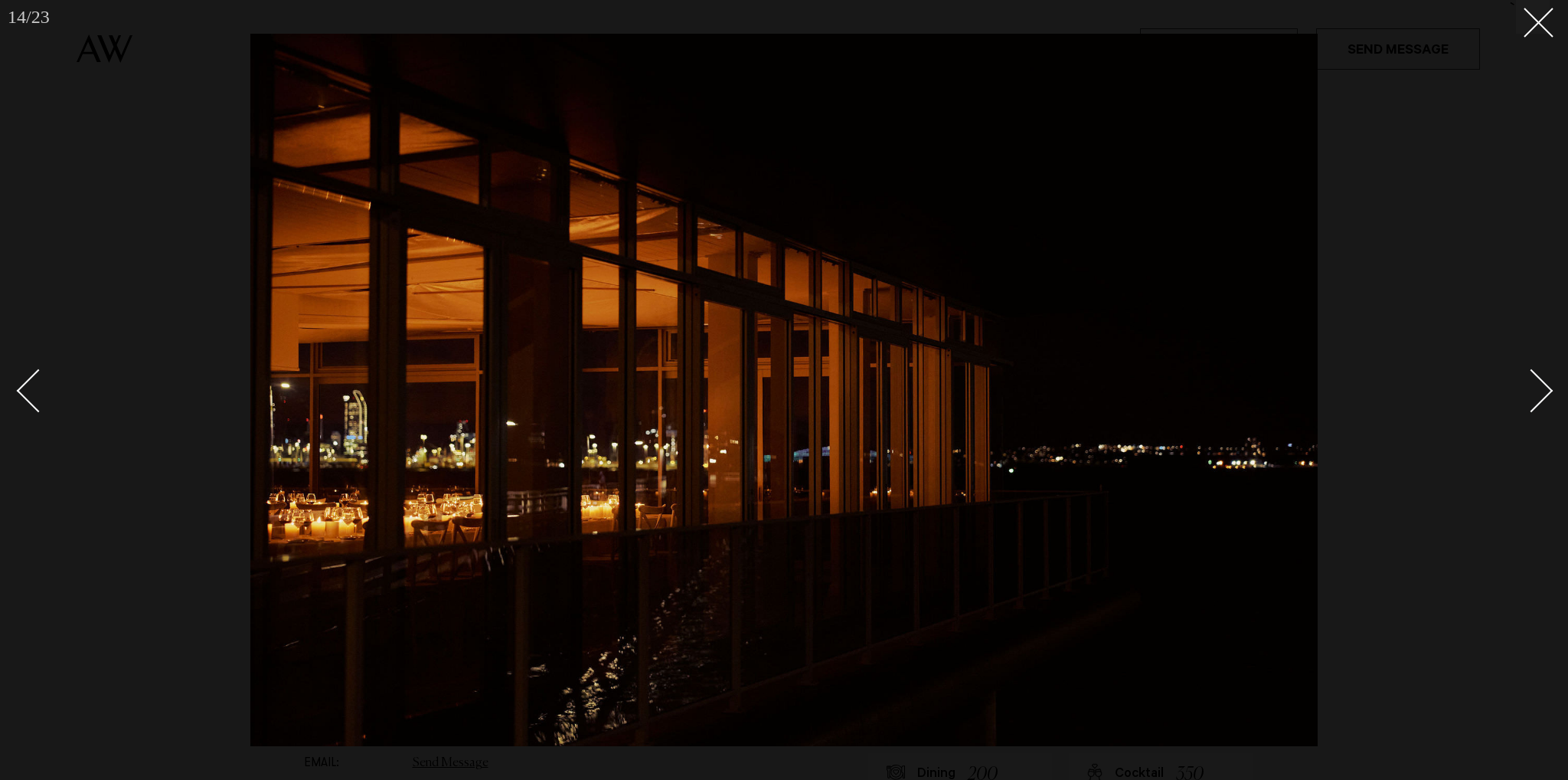
click at [1528, 41] on div at bounding box center [784, 390] width 1568 height 780
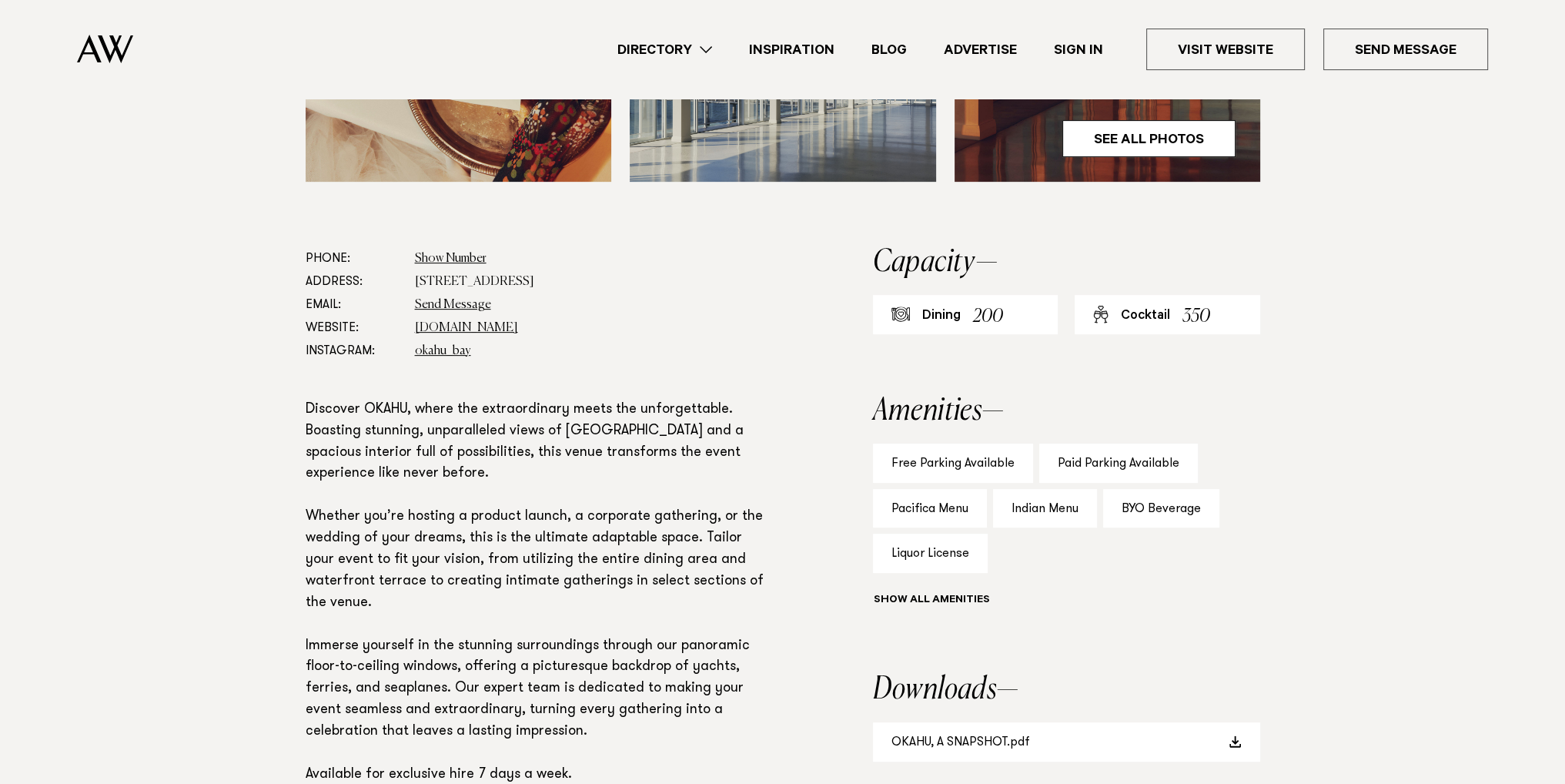
scroll to position [1183, 0]
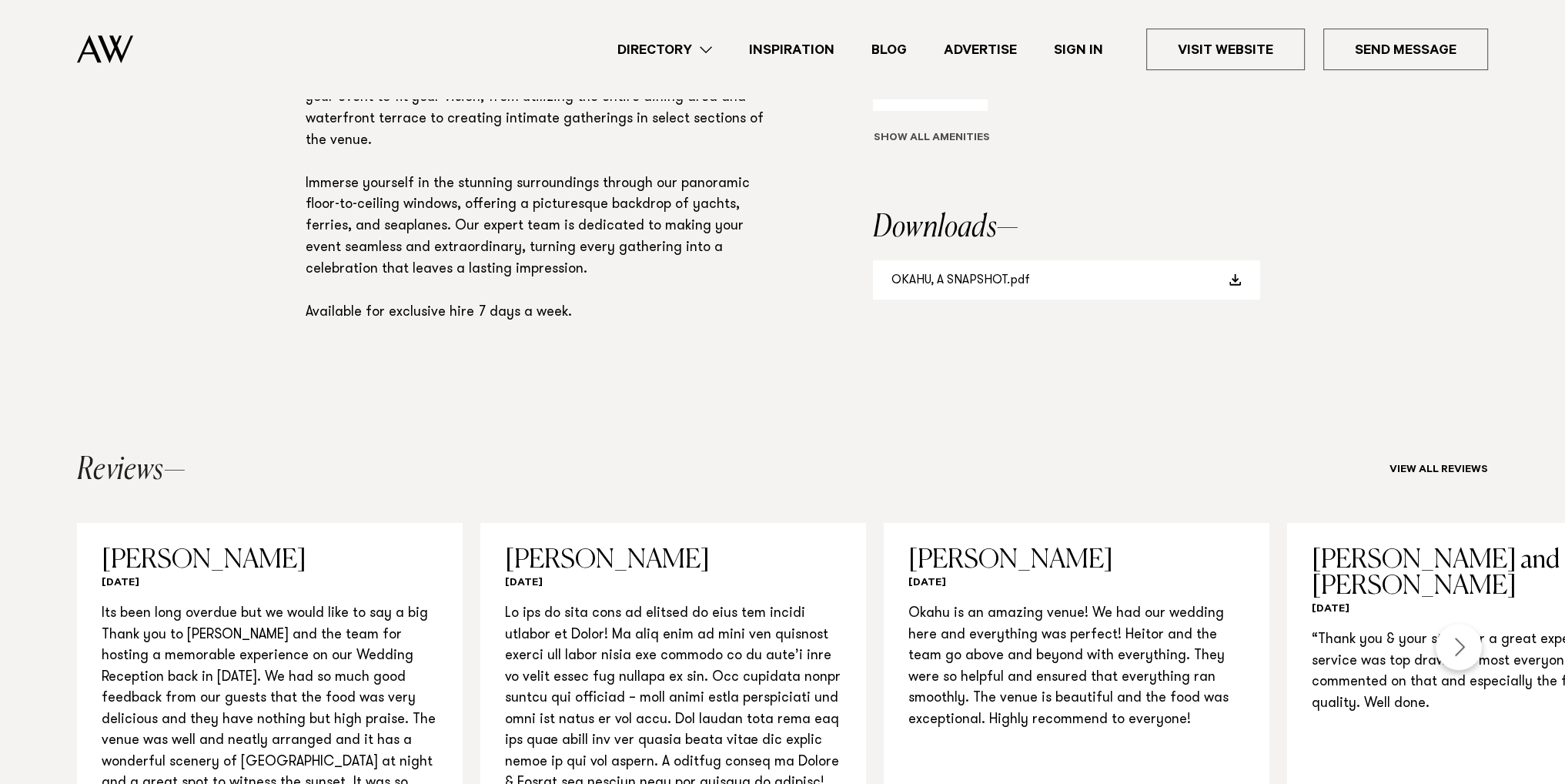
click at [922, 145] on button "Show all" at bounding box center [960, 138] width 174 height 16
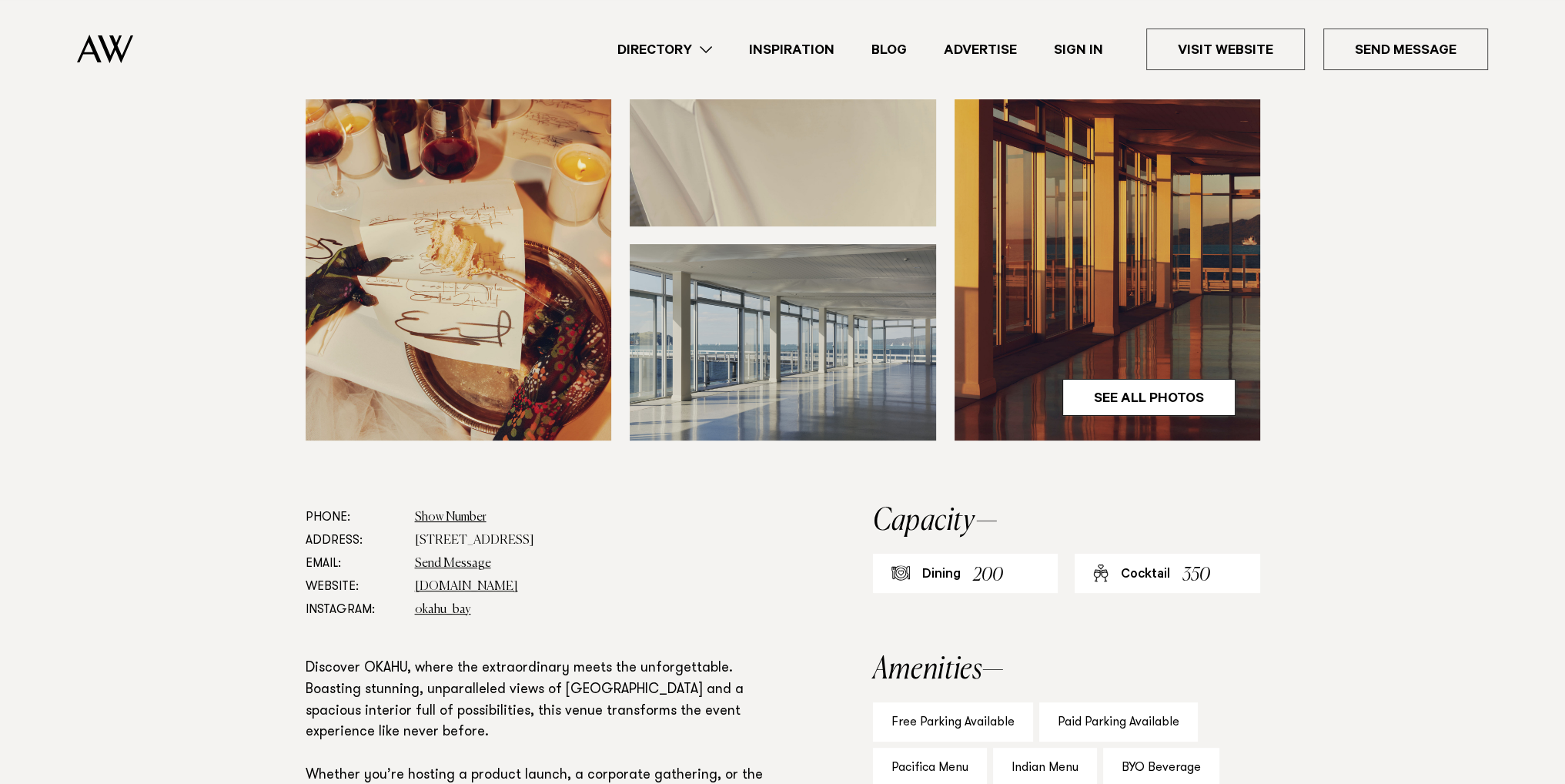
scroll to position [924, 0]
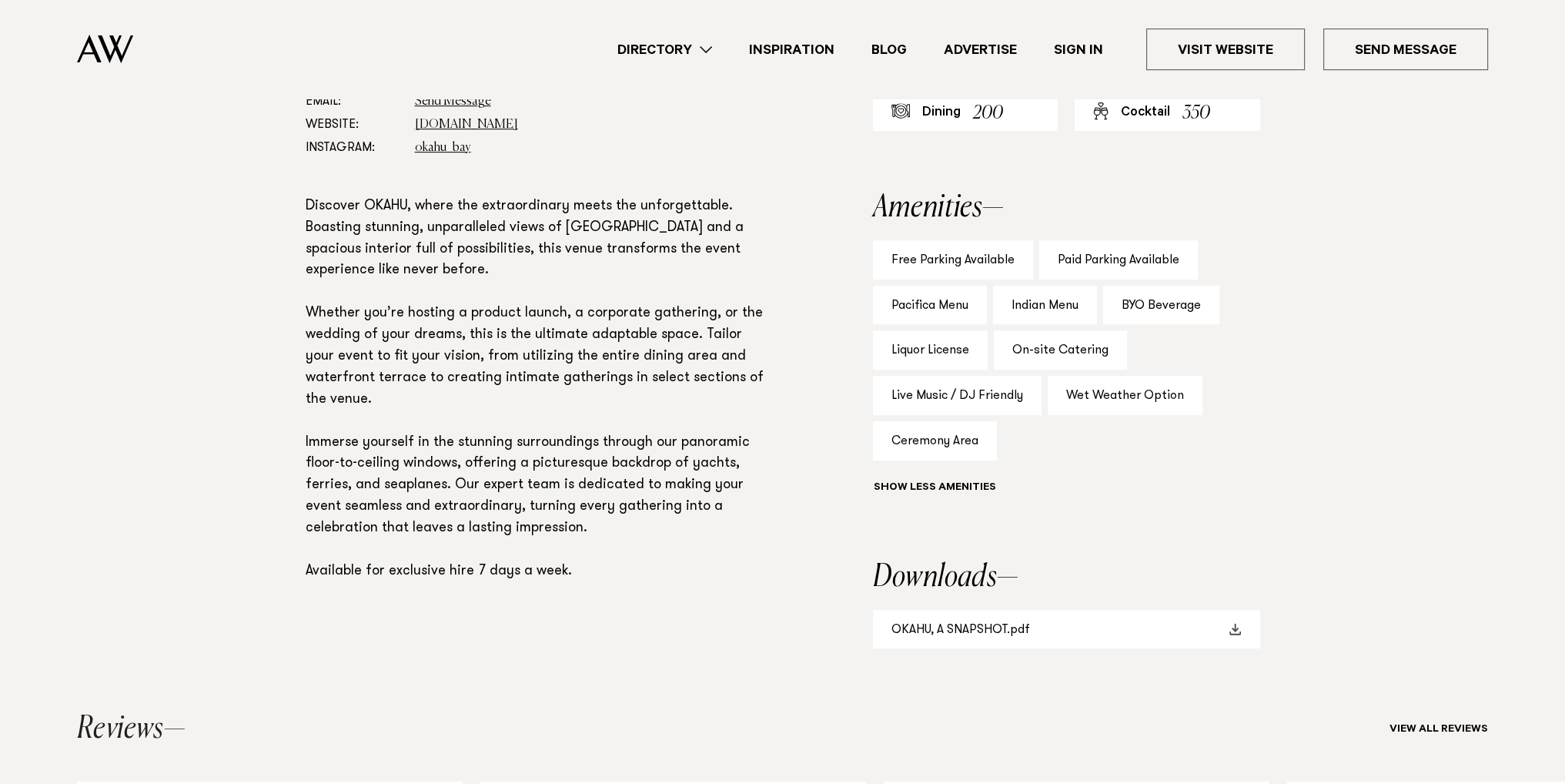
click at [1013, 636] on link "OKAHU, A SNAPSHOT.pdf" at bounding box center [1066, 629] width 387 height 39
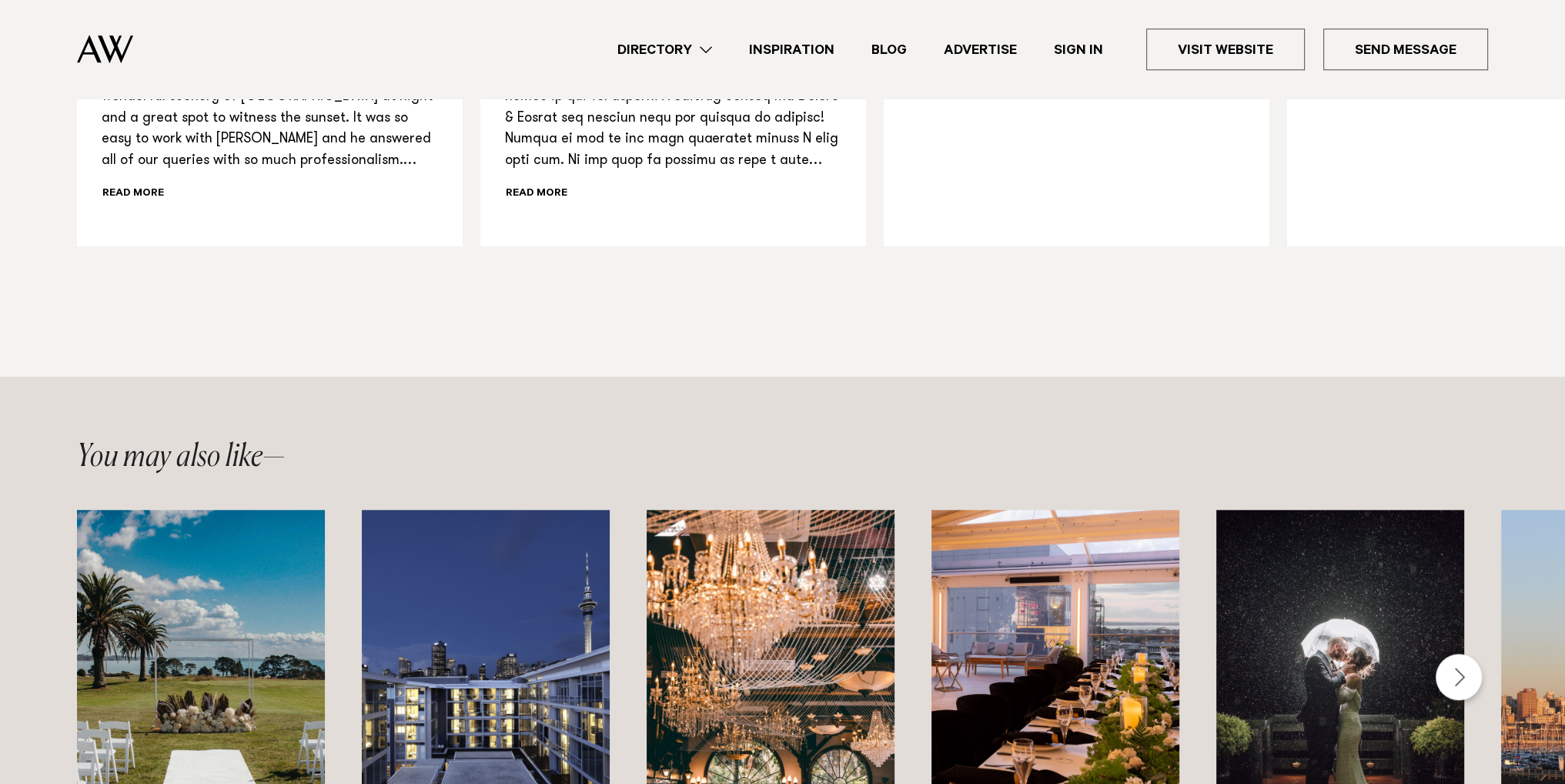
scroll to position [0, 0]
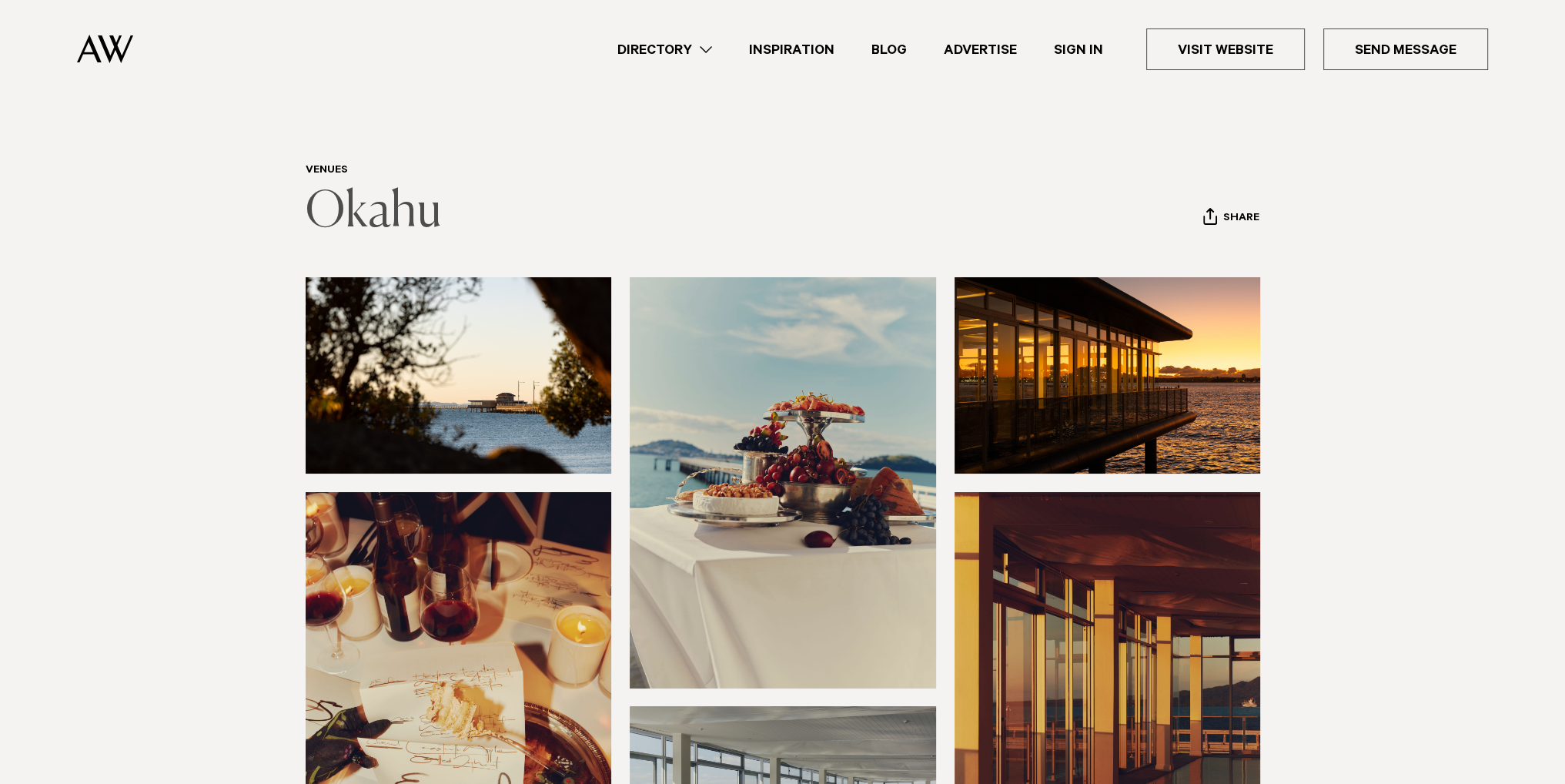
click at [375, 192] on link "Okahu" at bounding box center [374, 212] width 136 height 49
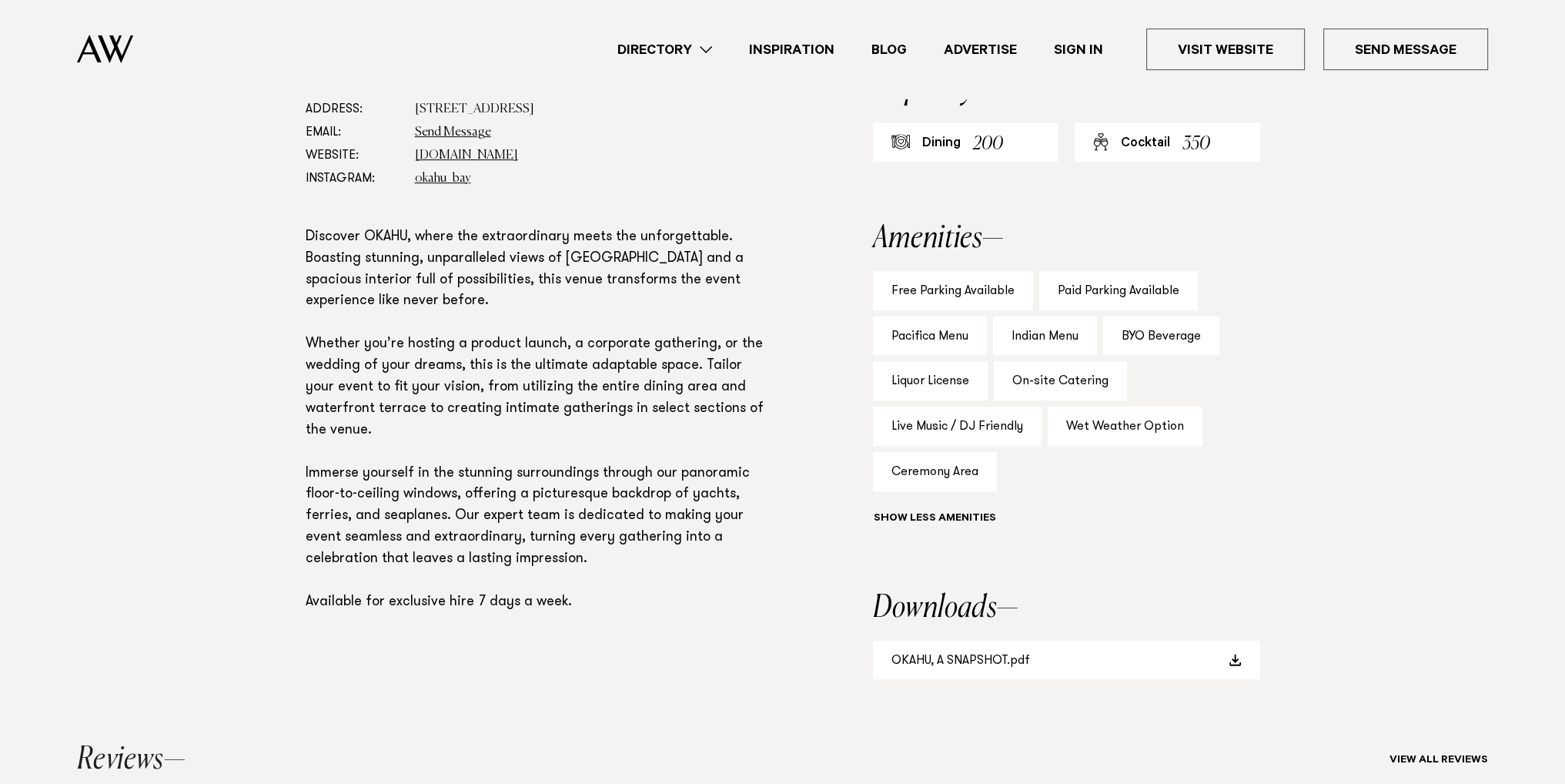
scroll to position [924, 0]
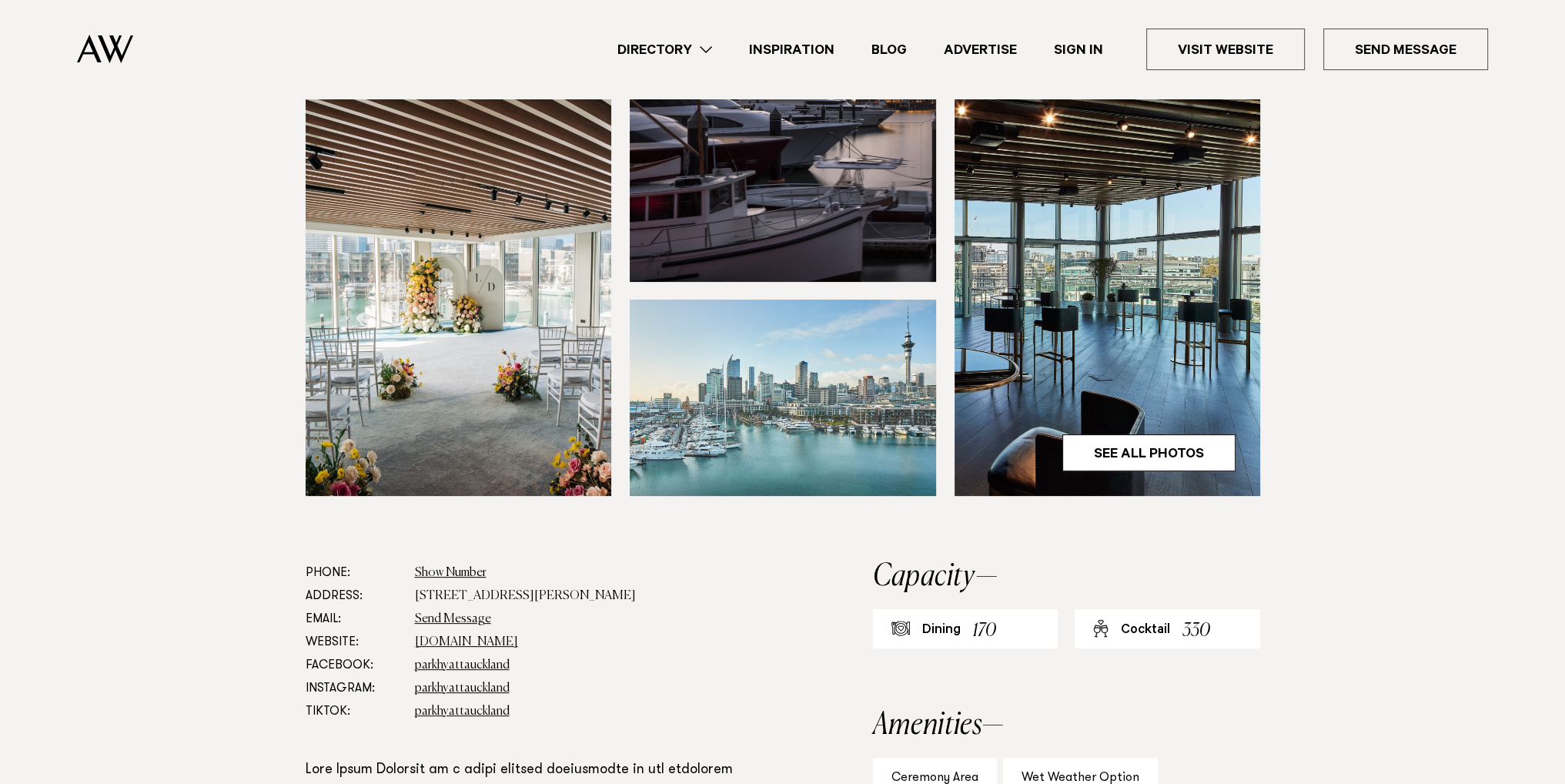
scroll to position [924, 0]
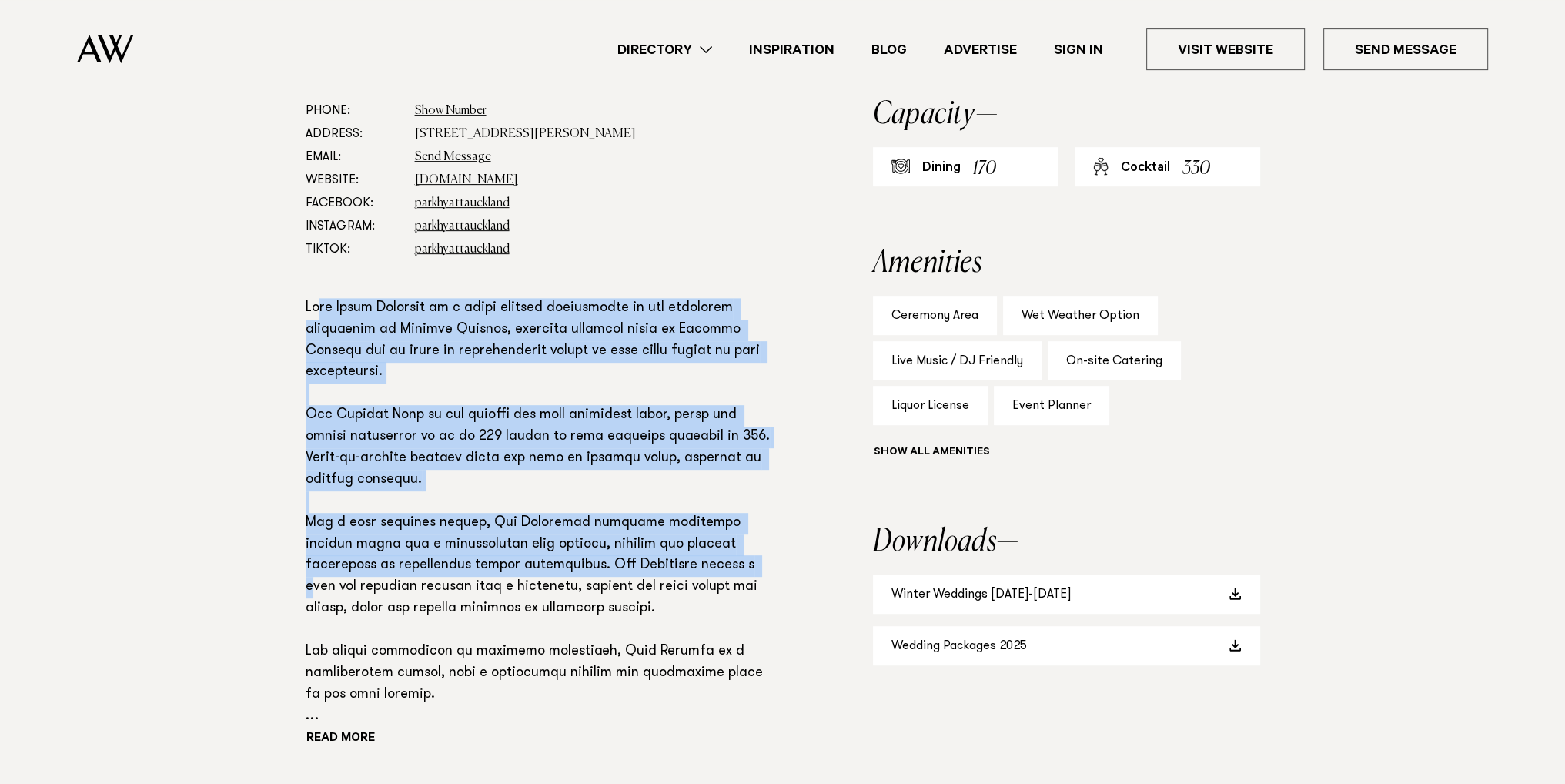
drag, startPoint x: 323, startPoint y: 256, endPoint x: 654, endPoint y: 509, distance: 416.6
click at [654, 509] on p at bounding box center [539, 513] width 468 height 430
click at [1044, 626] on link "Wedding Packages 2025" at bounding box center [1066, 646] width 387 height 39
click at [1013, 575] on link "Winter Weddings 2025-2026" at bounding box center [1066, 594] width 387 height 39
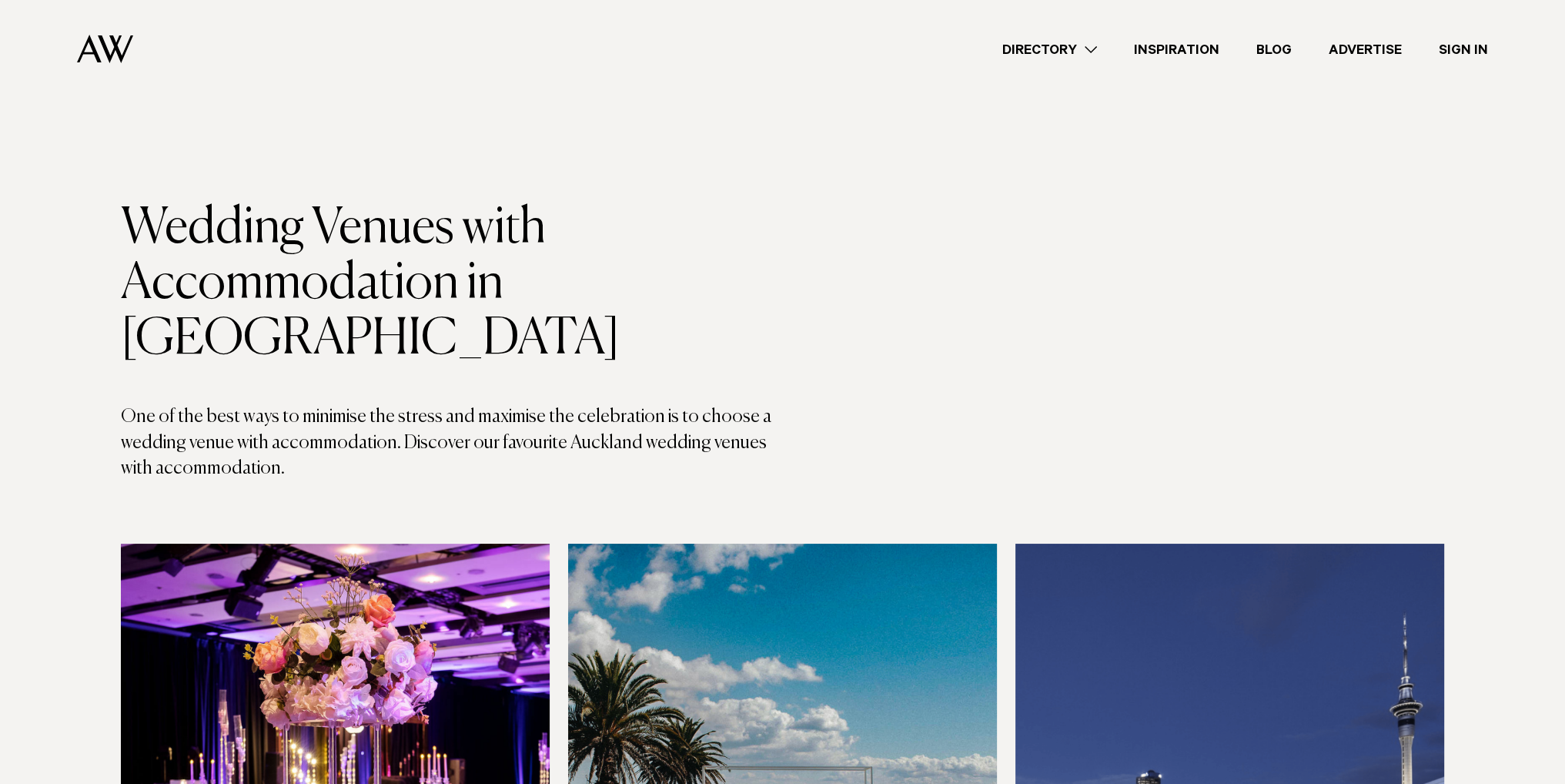
scroll to position [462, 0]
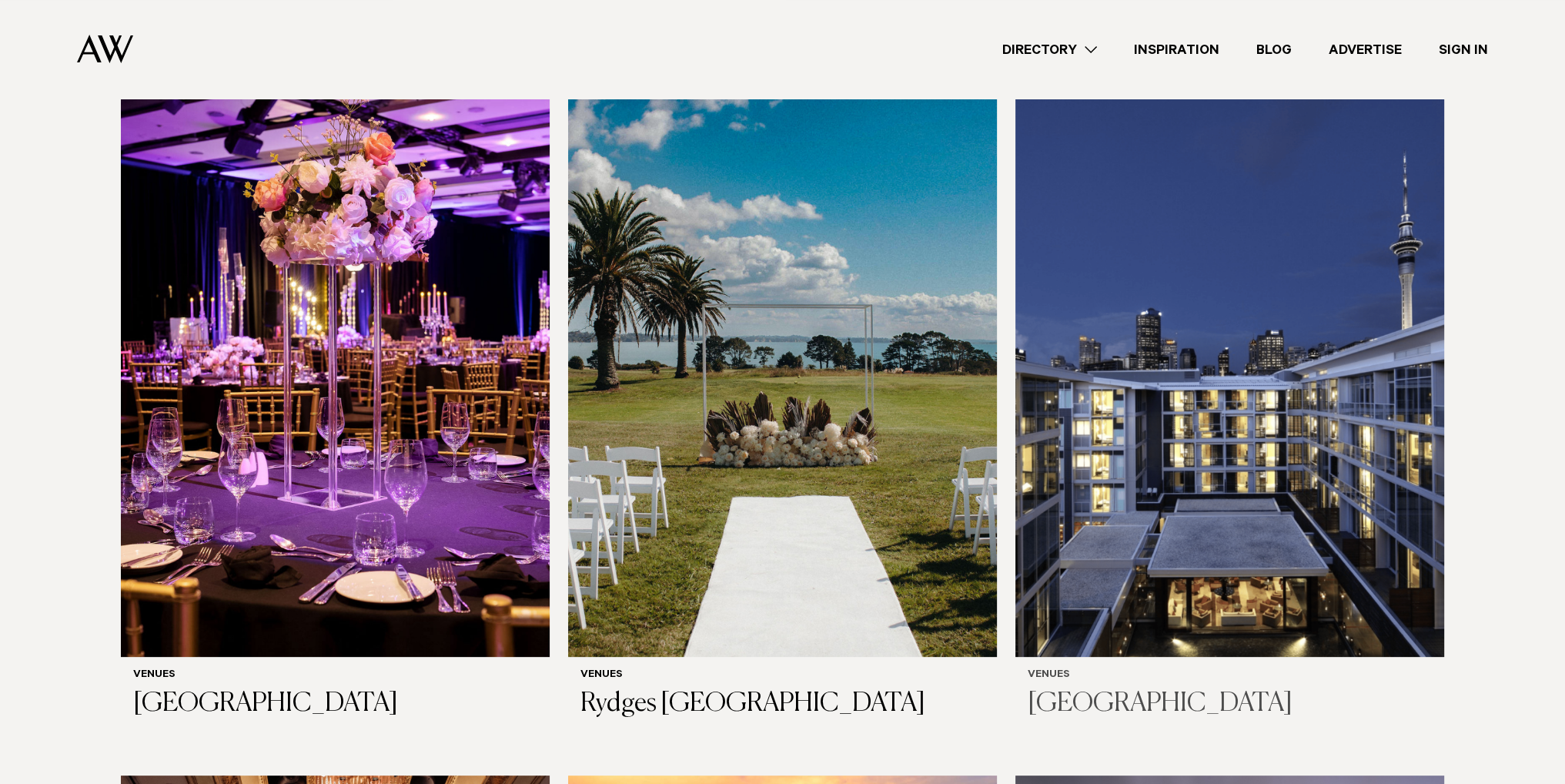
drag, startPoint x: 889, startPoint y: 304, endPoint x: 1198, endPoint y: 270, distance: 310.9
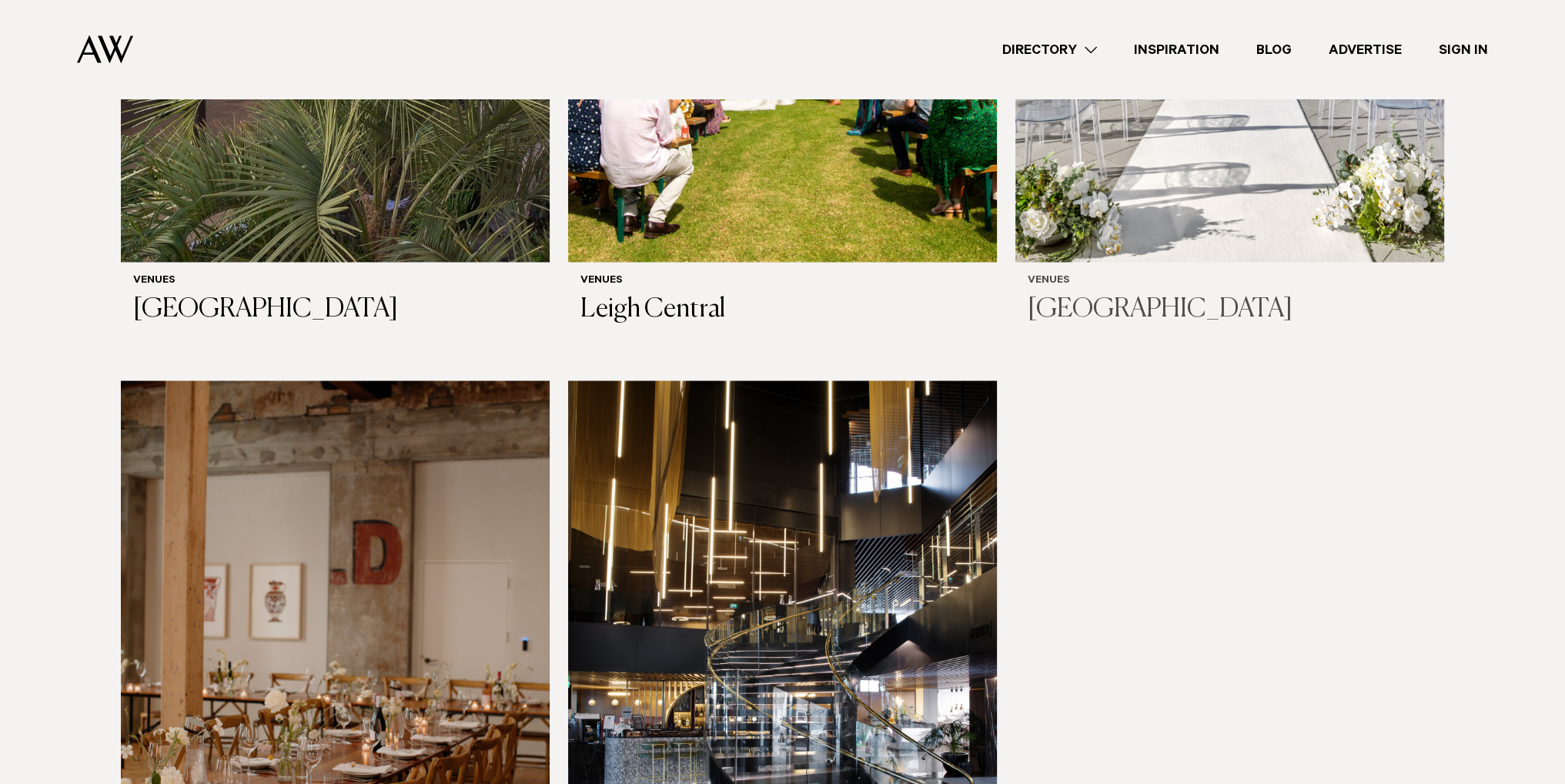
scroll to position [4157, 0]
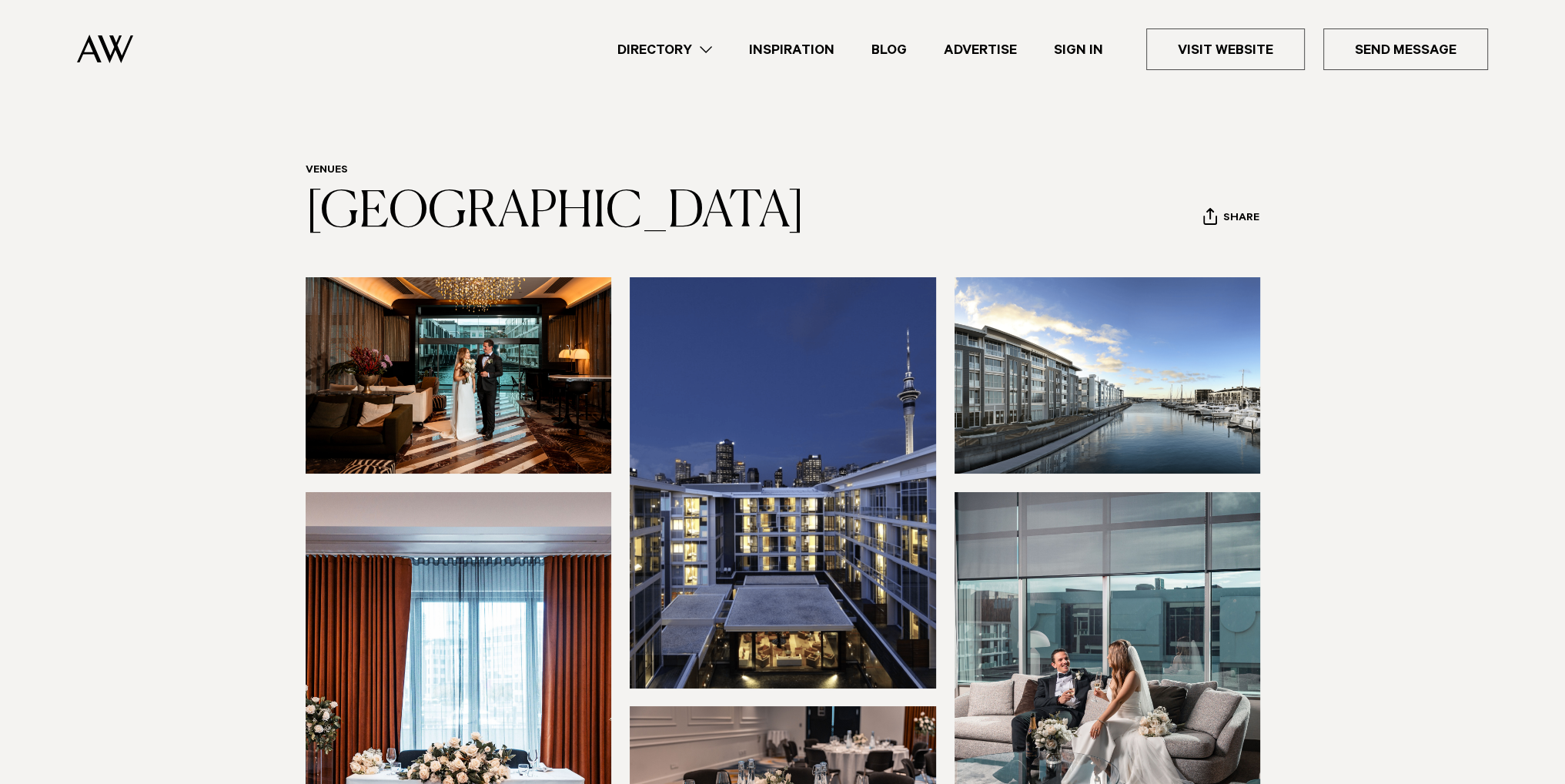
scroll to position [462, 0]
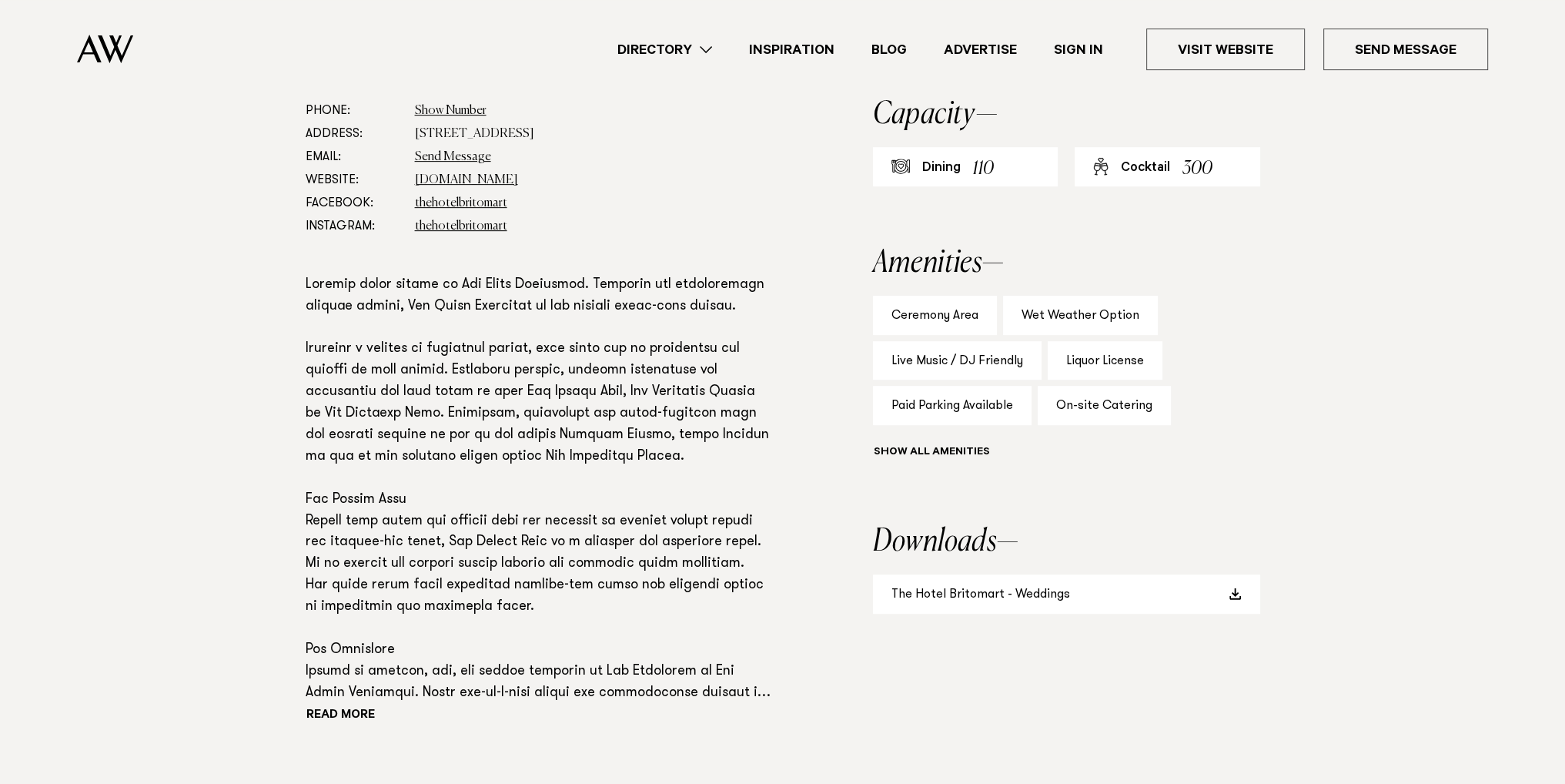
scroll to position [462, 0]
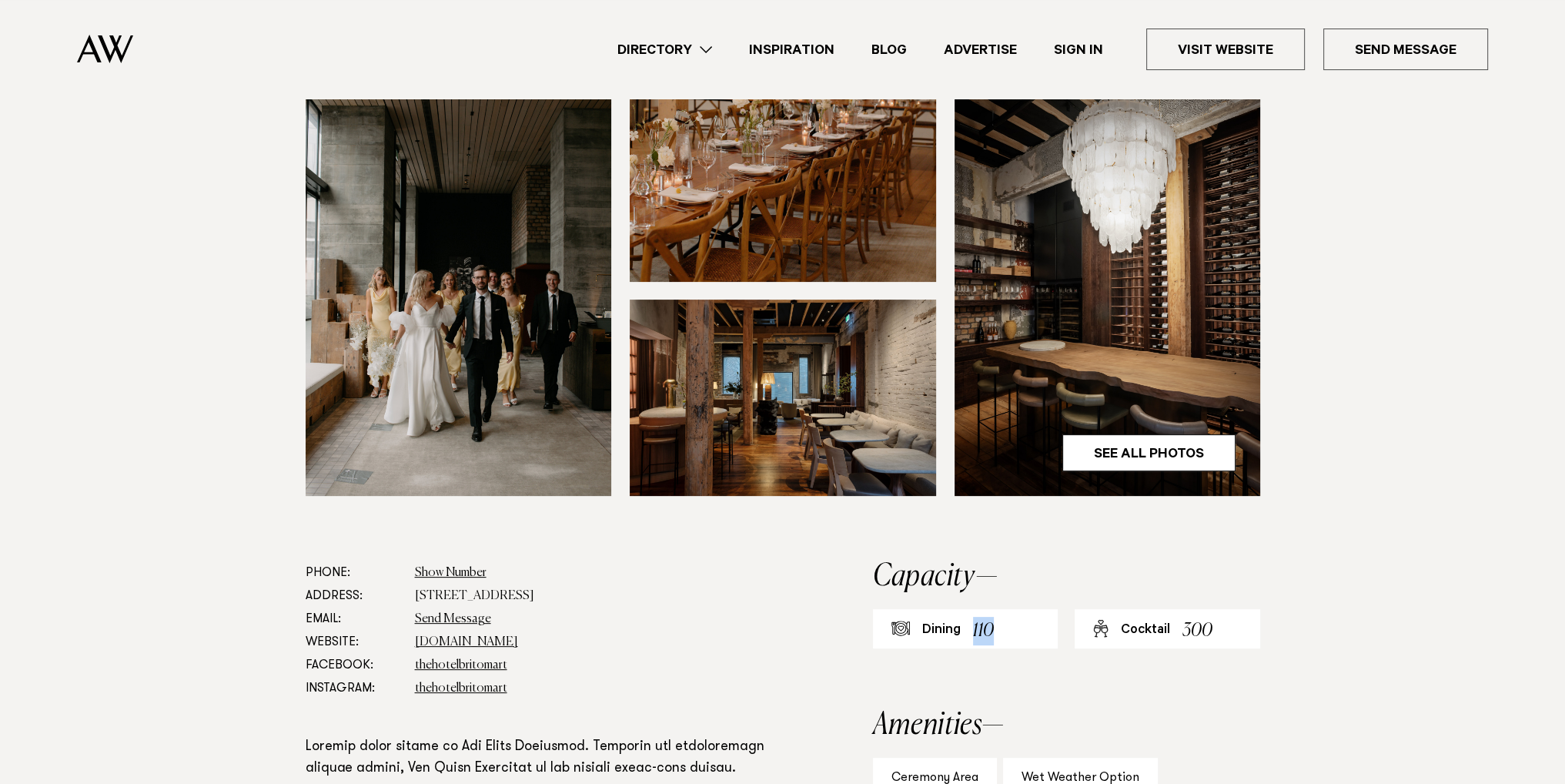
drag, startPoint x: 970, startPoint y: 580, endPoint x: 995, endPoint y: 572, distance: 26.2
click at [995, 609] on div "Dining 110" at bounding box center [965, 628] width 185 height 39
click at [997, 609] on div "Dining 110" at bounding box center [965, 628] width 185 height 39
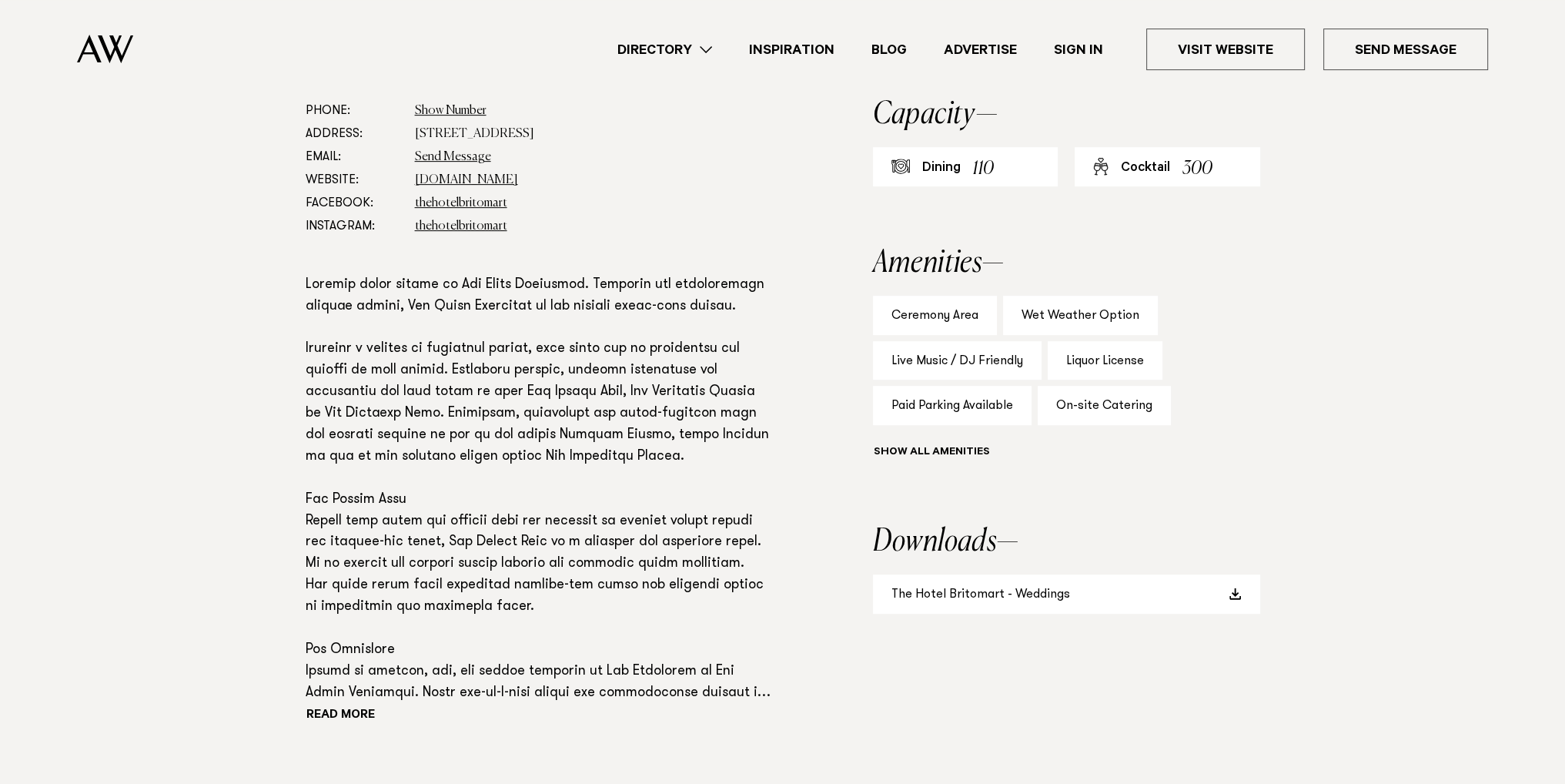
click at [927, 295] on div "Ceremony Area" at bounding box center [935, 315] width 124 height 39
click at [948, 575] on link "The Hotel Britomart - Weddings" at bounding box center [1066, 594] width 387 height 39
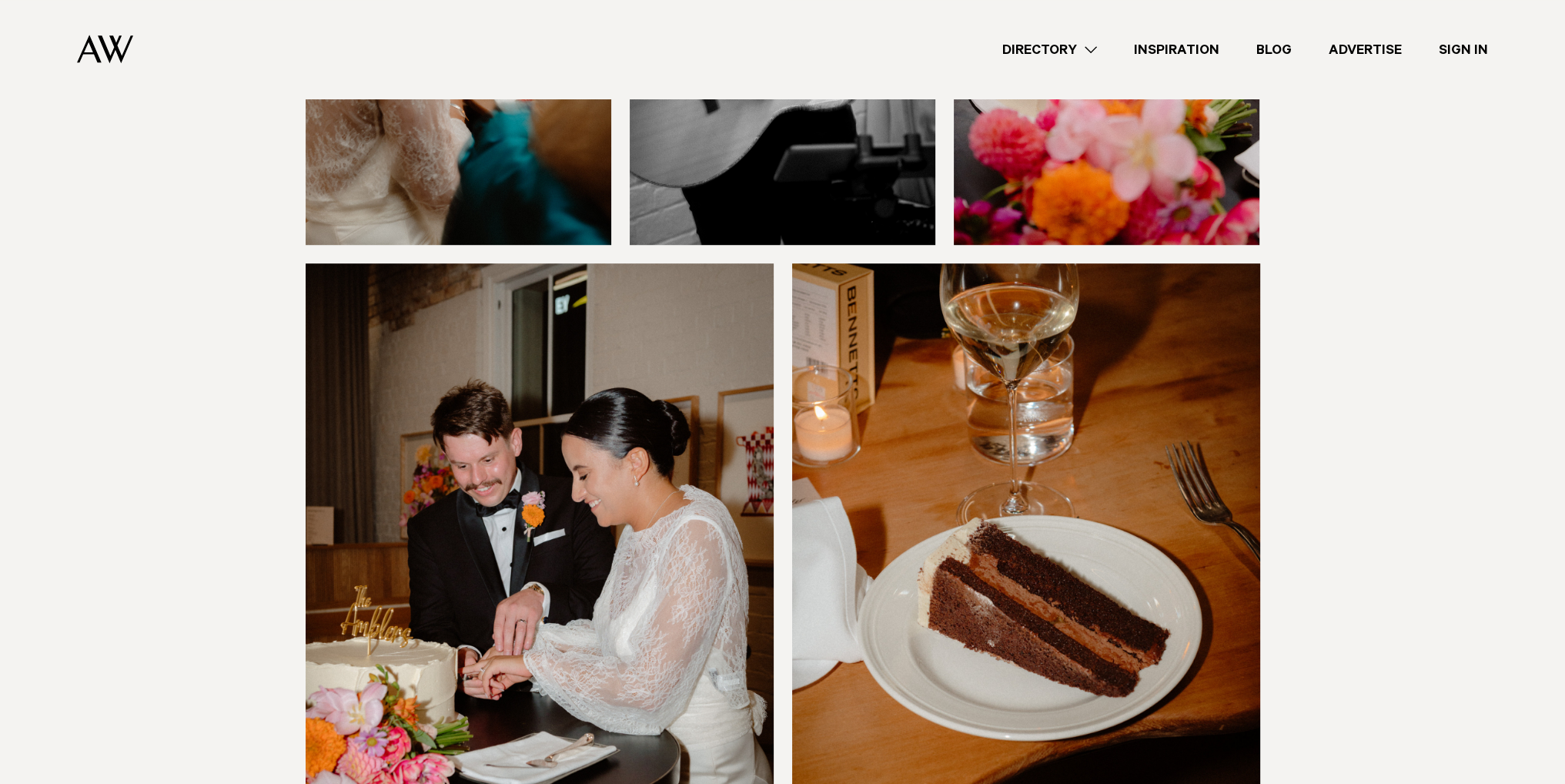
scroll to position [10162, 0]
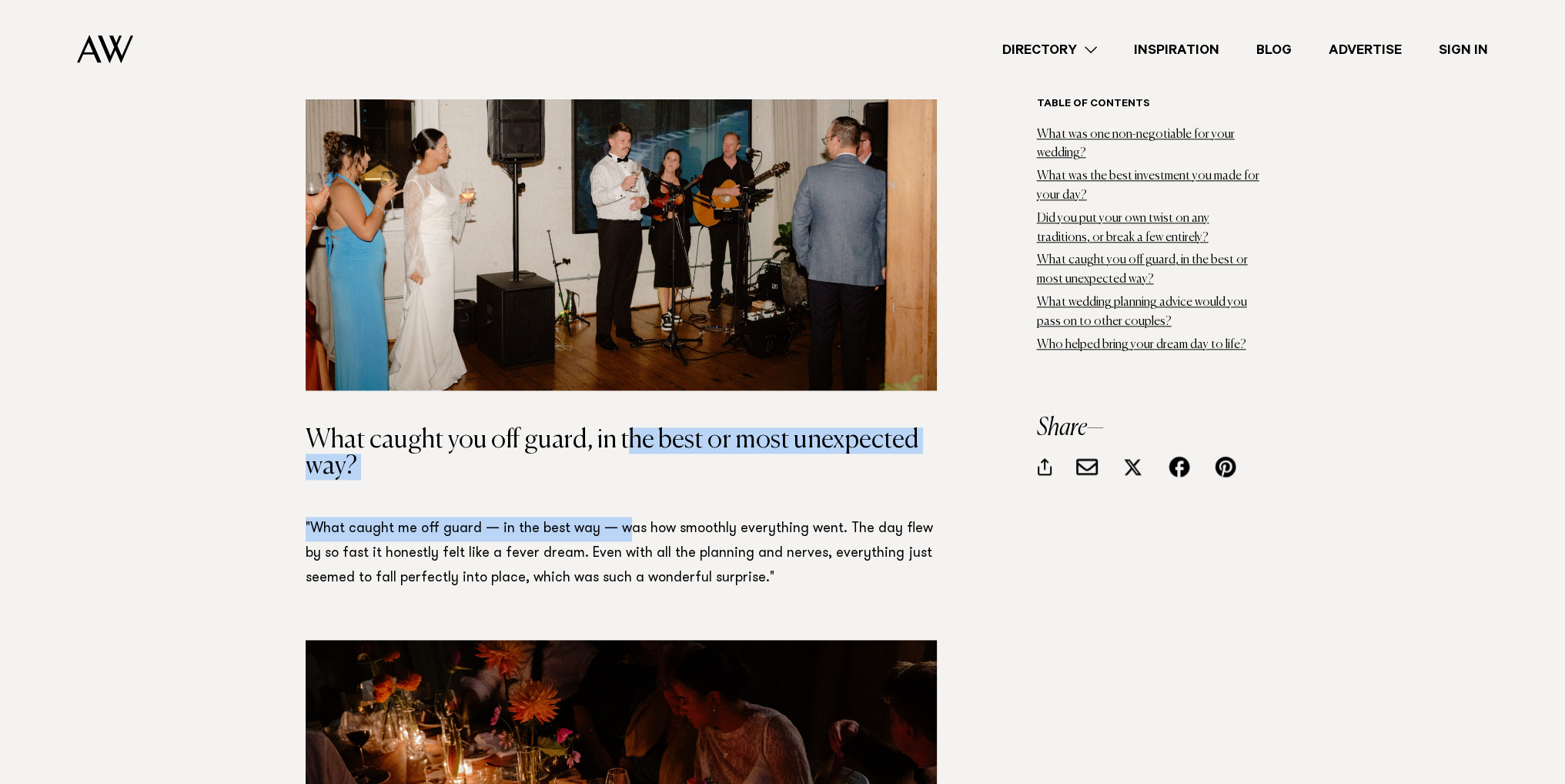
drag, startPoint x: 624, startPoint y: 420, endPoint x: 625, endPoint y: 537, distance: 117.0
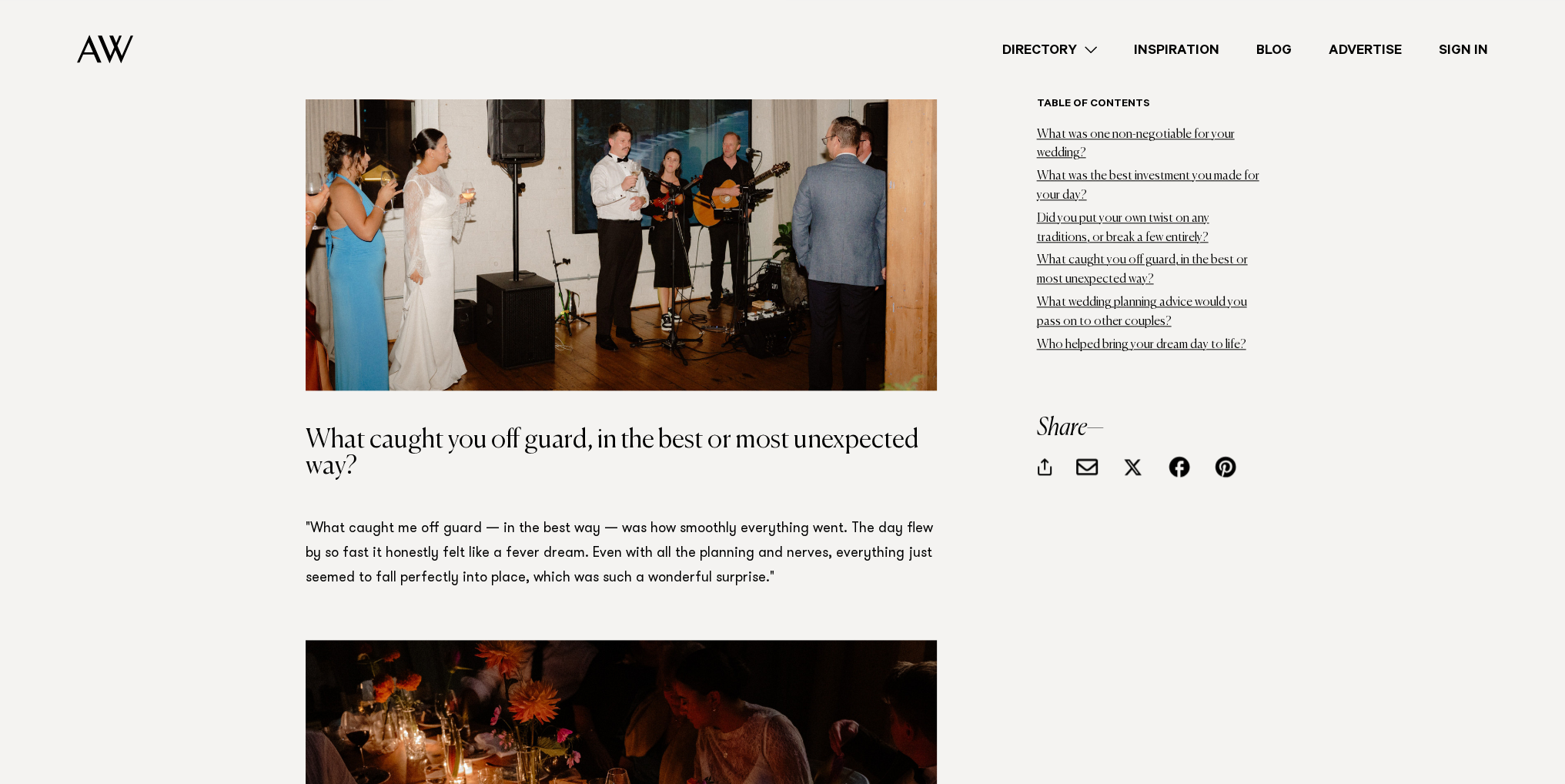
click at [618, 560] on p ""What caught me off guard — in the best way — was how smoothly everything went.…" at bounding box center [621, 553] width 632 height 74
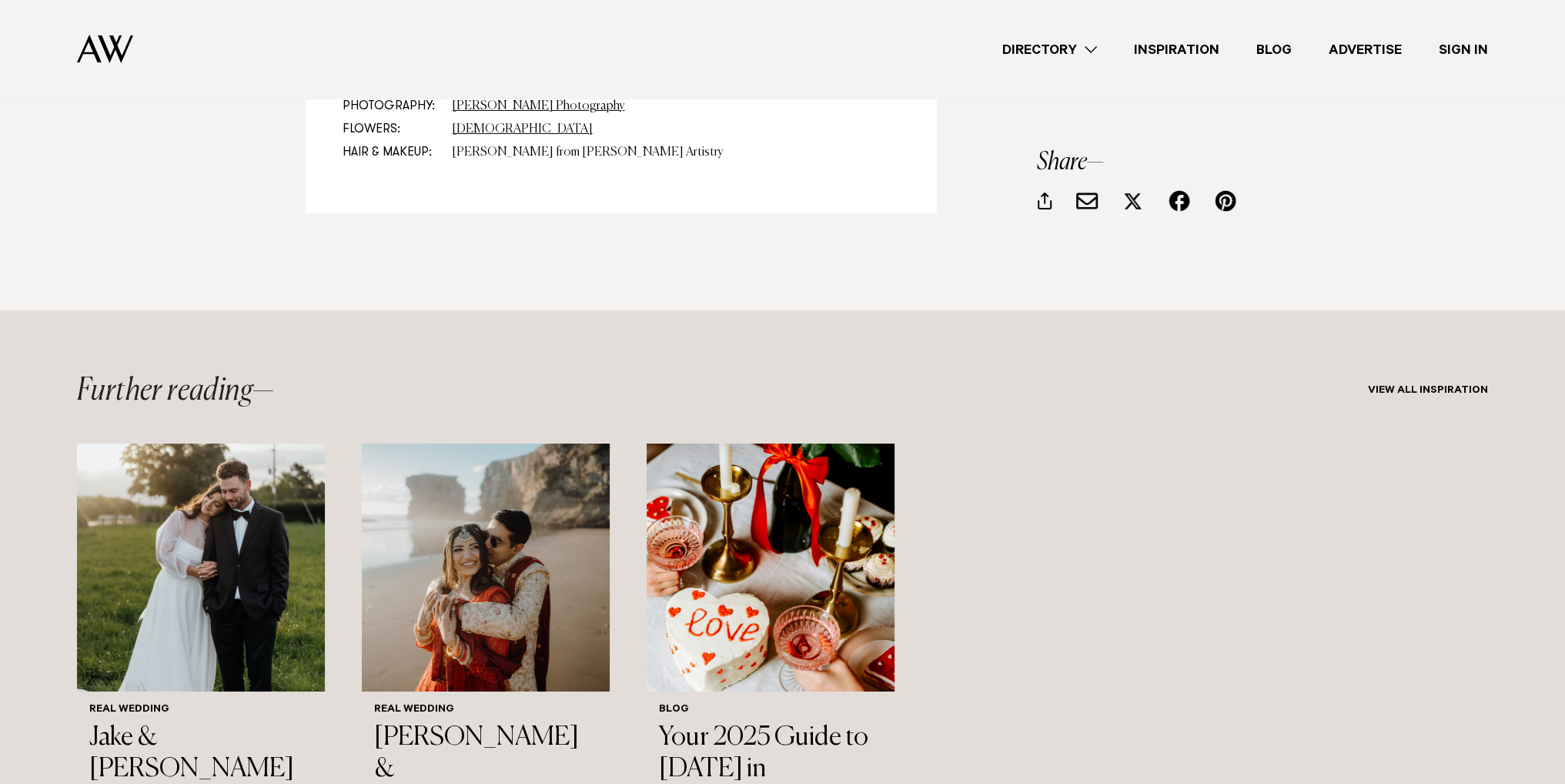
scroll to position [15002, 0]
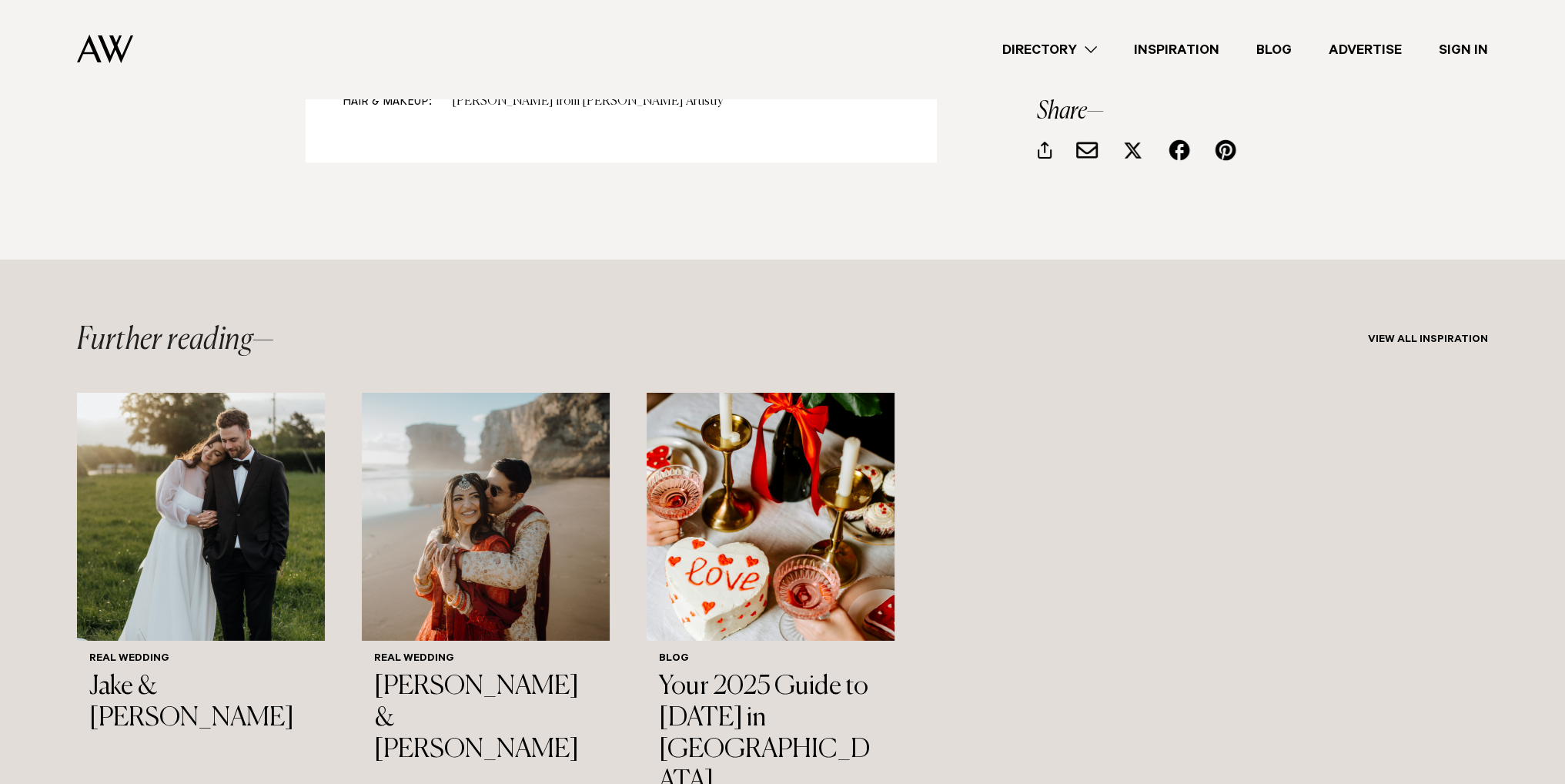
click at [1093, 50] on link "Directory" at bounding box center [1050, 49] width 131 height 21
